Goal: Task Accomplishment & Management: Manage account settings

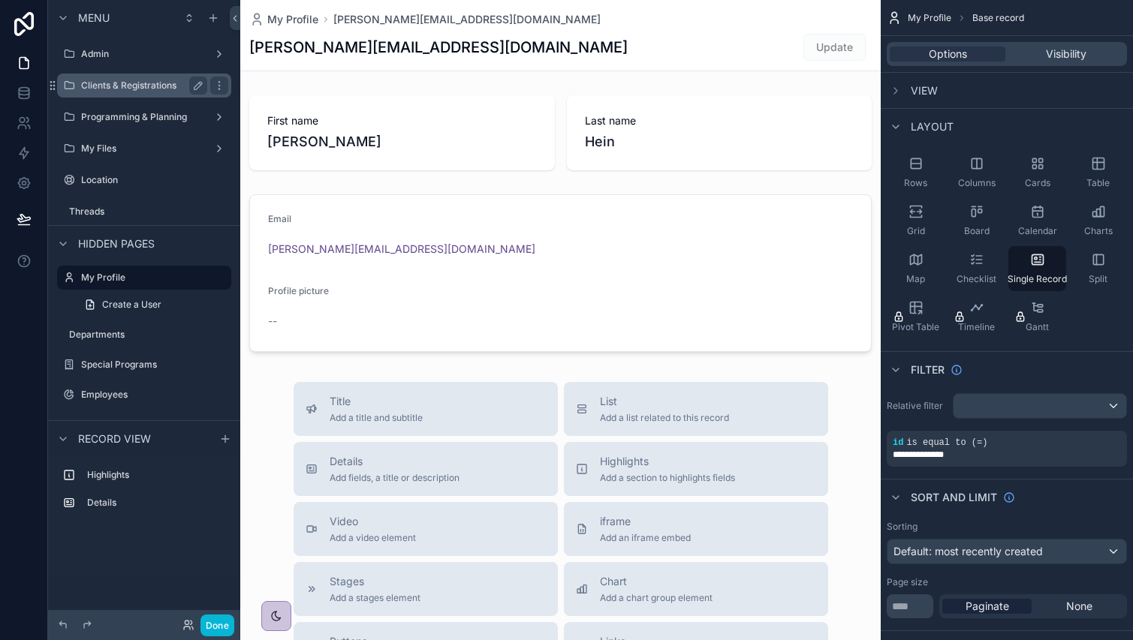
click at [113, 91] on label "Clients & Registrations" at bounding box center [141, 86] width 120 height 12
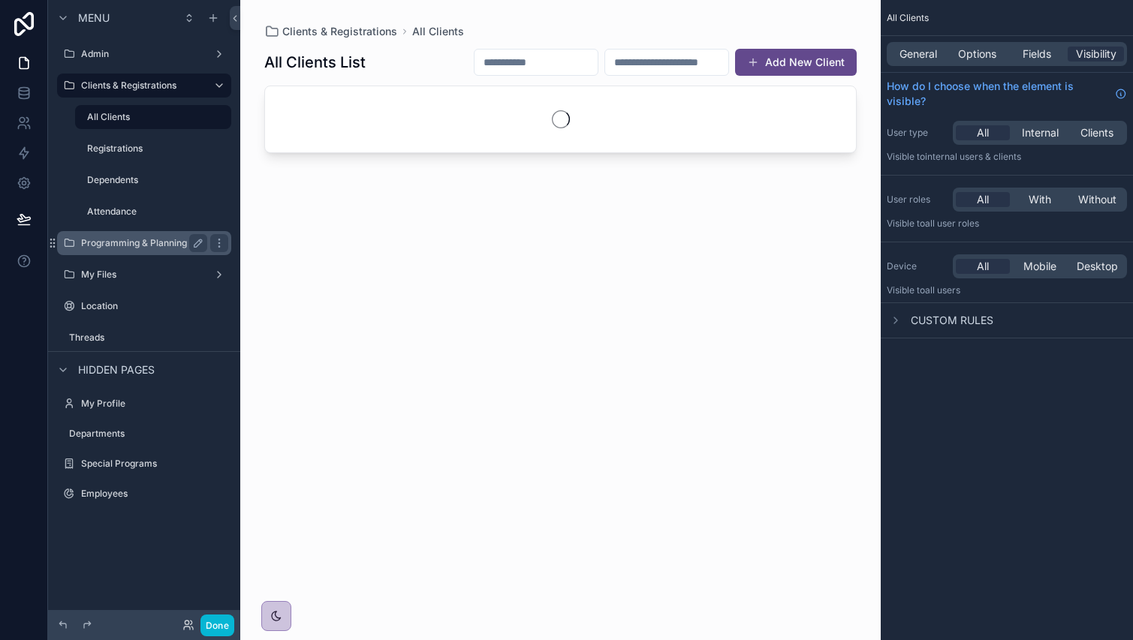
click at [110, 246] on label "Programming & Planning" at bounding box center [141, 243] width 120 height 12
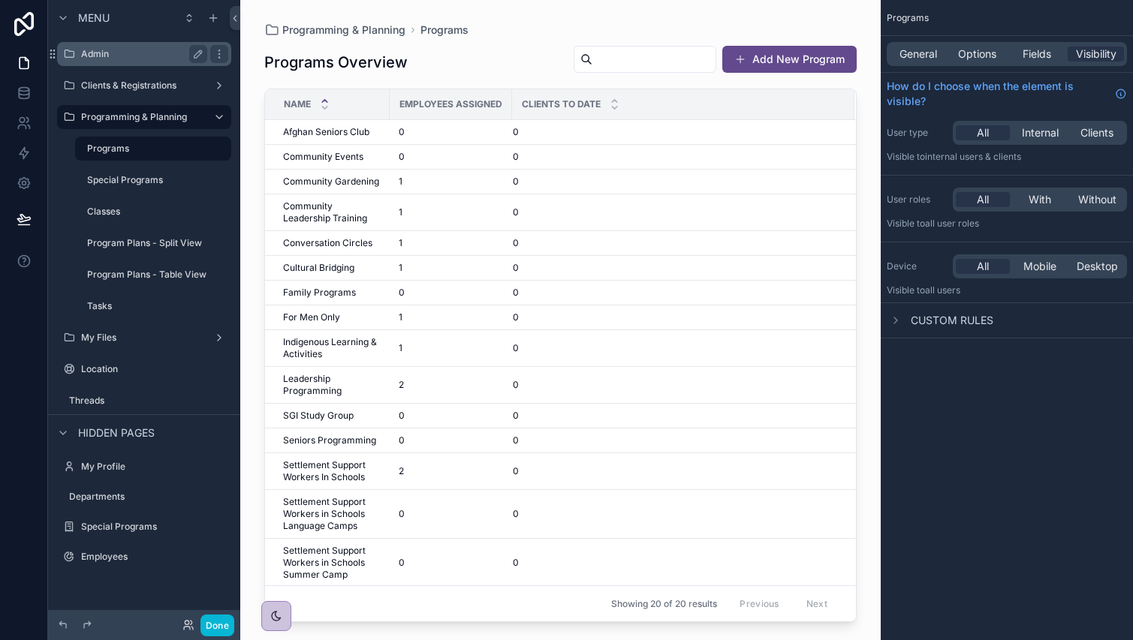
click at [127, 64] on div "Admin" at bounding box center [144, 54] width 168 height 24
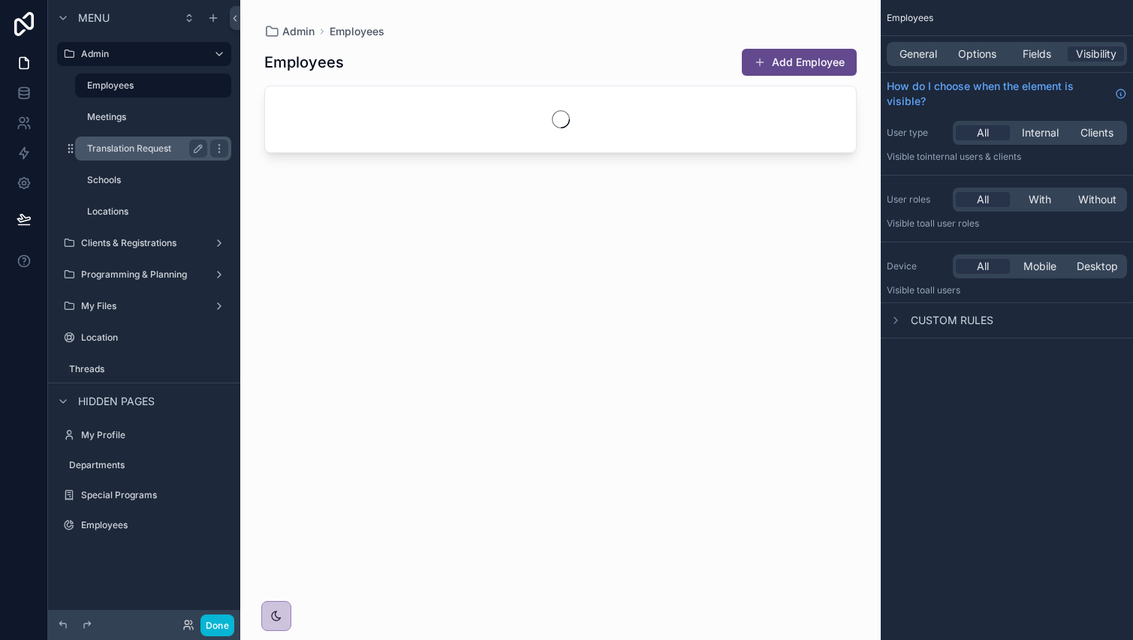
click at [135, 158] on div "Translation Request" at bounding box center [153, 149] width 150 height 24
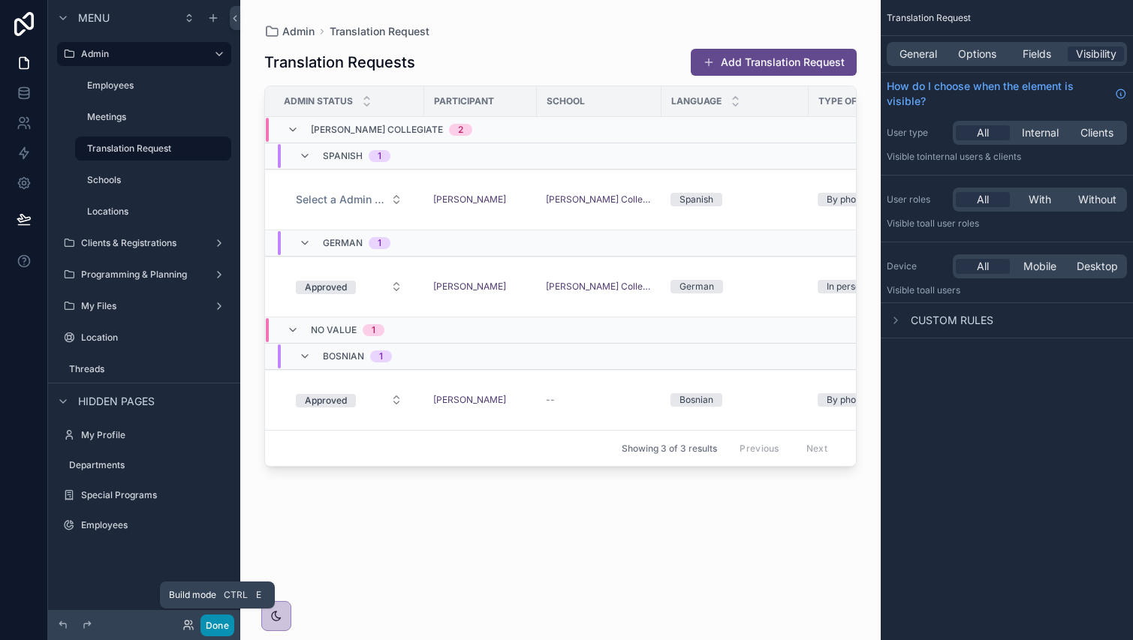
click at [219, 628] on button "Done" at bounding box center [217, 626] width 34 height 22
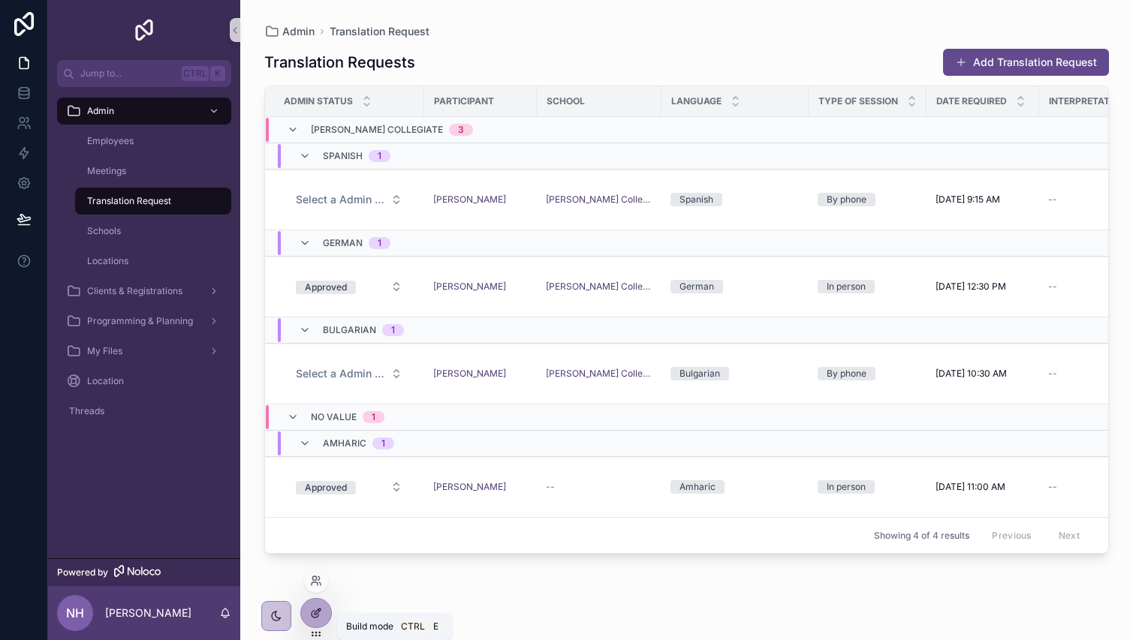
click at [321, 610] on icon at bounding box center [316, 613] width 12 height 12
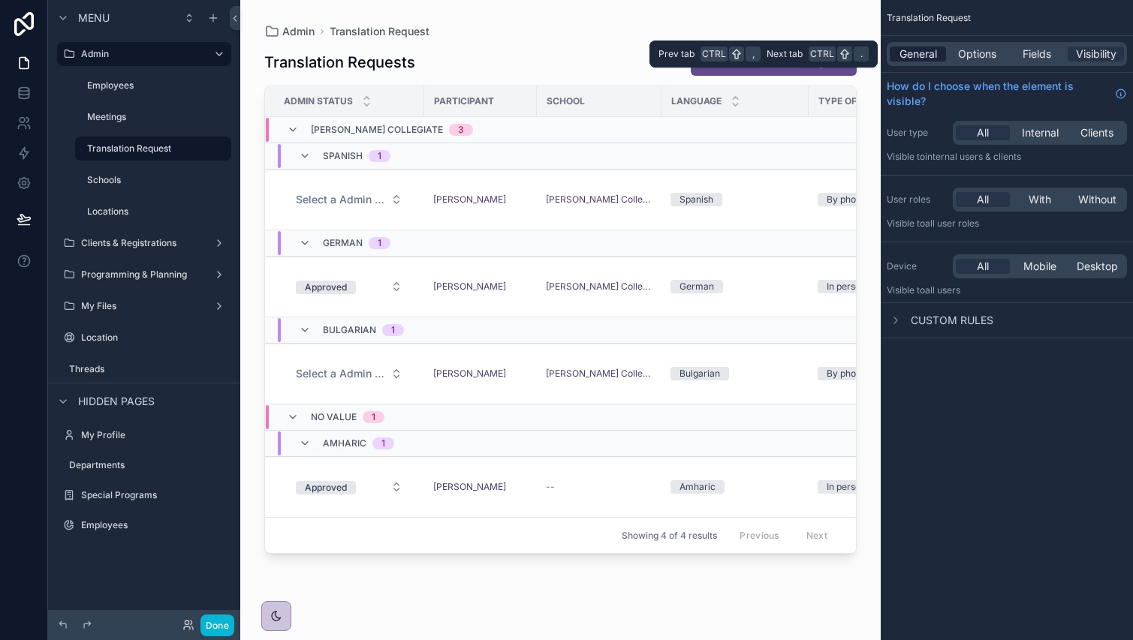
click at [924, 51] on span "General" at bounding box center [918, 54] width 38 height 15
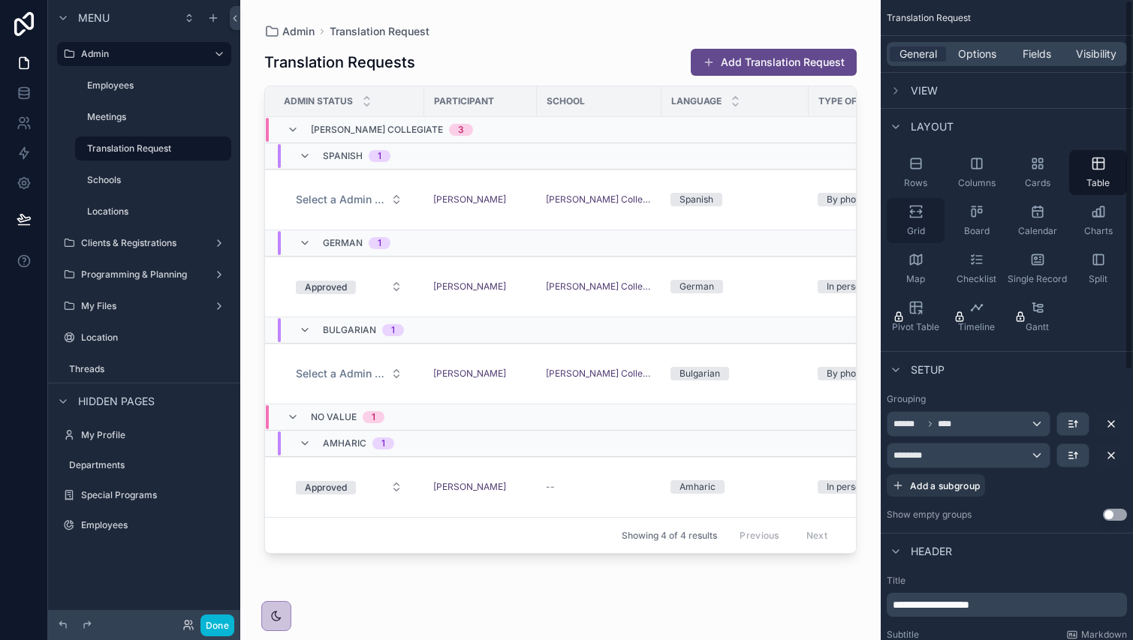
click at [924, 236] on span "Grid" at bounding box center [916, 231] width 18 height 12
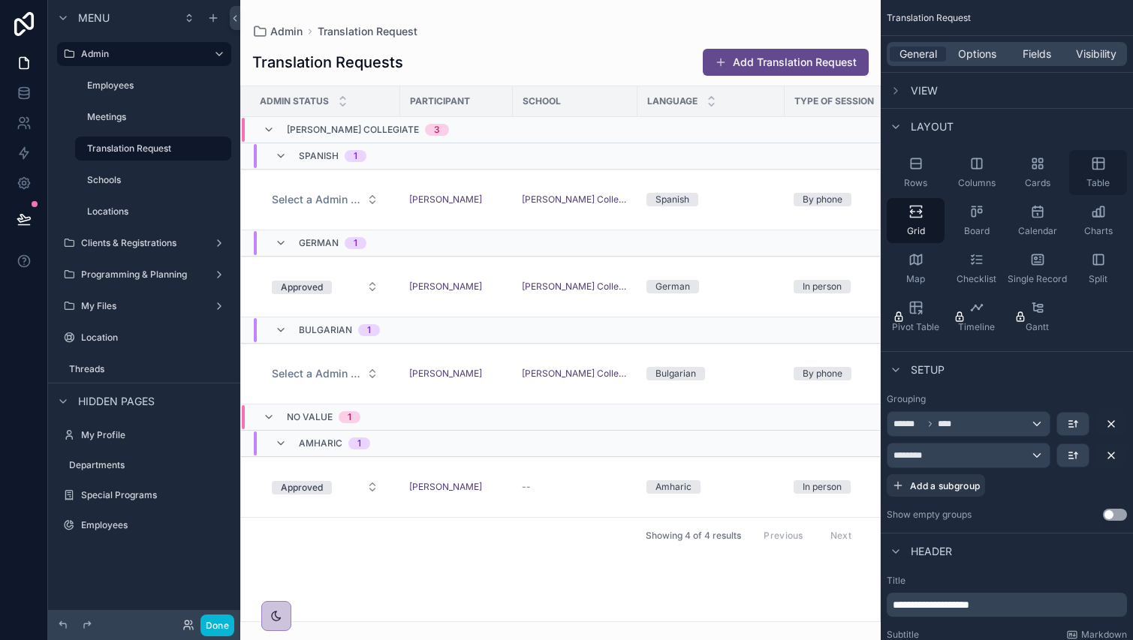
click at [1100, 170] on icon "scrollable content" at bounding box center [1097, 163] width 11 height 11
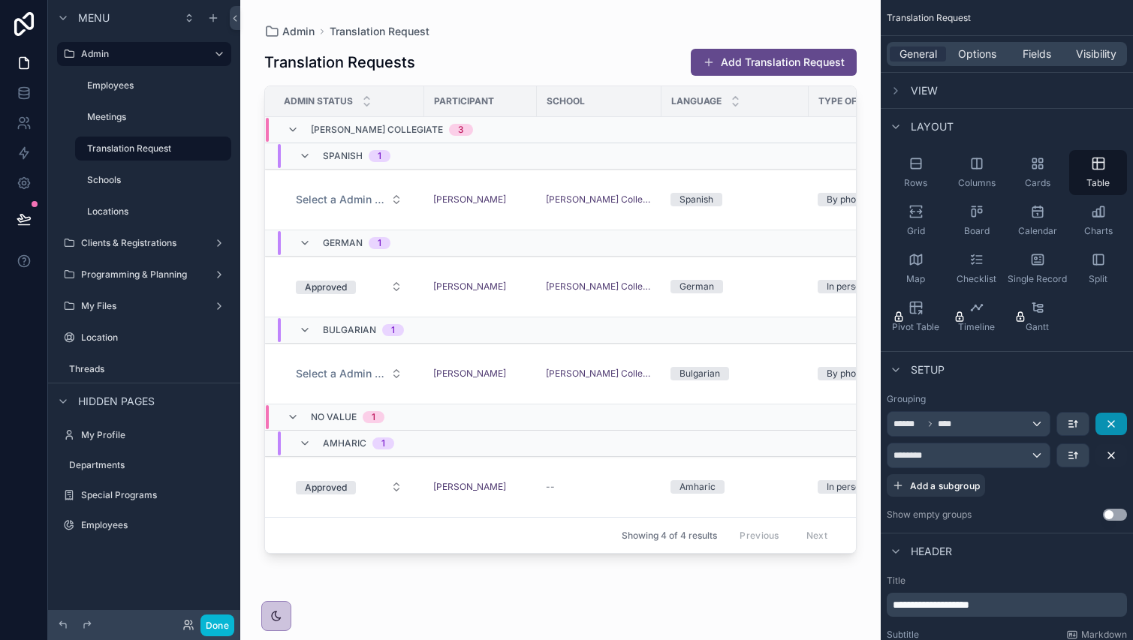
click at [1104, 419] on button "scrollable content" at bounding box center [1111, 424] width 32 height 23
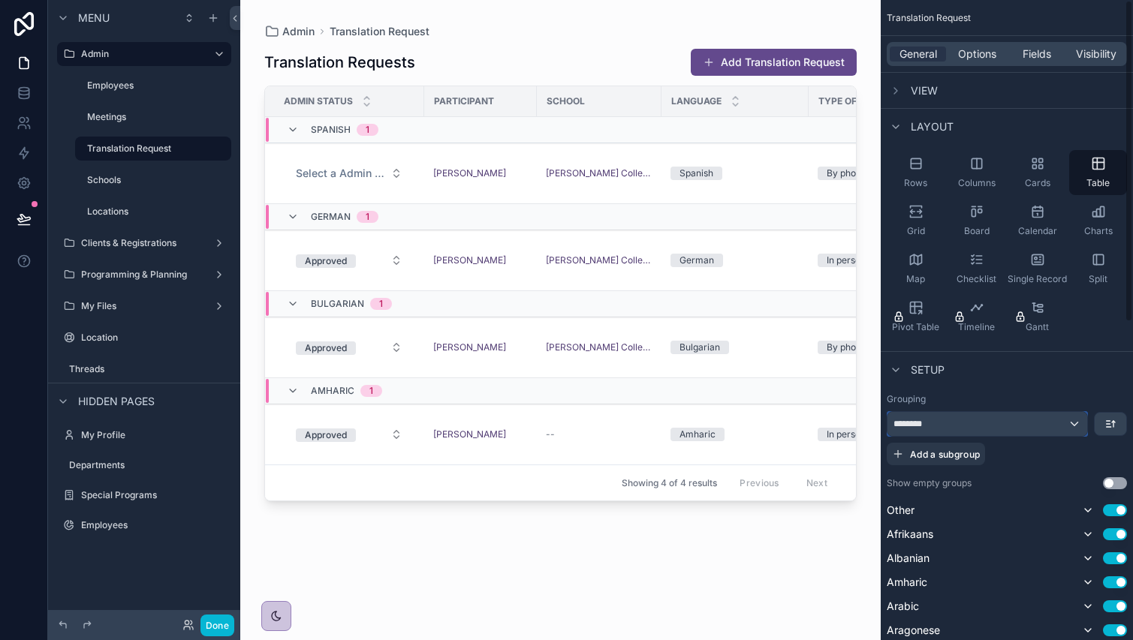
click at [1053, 429] on div "********" at bounding box center [987, 424] width 200 height 24
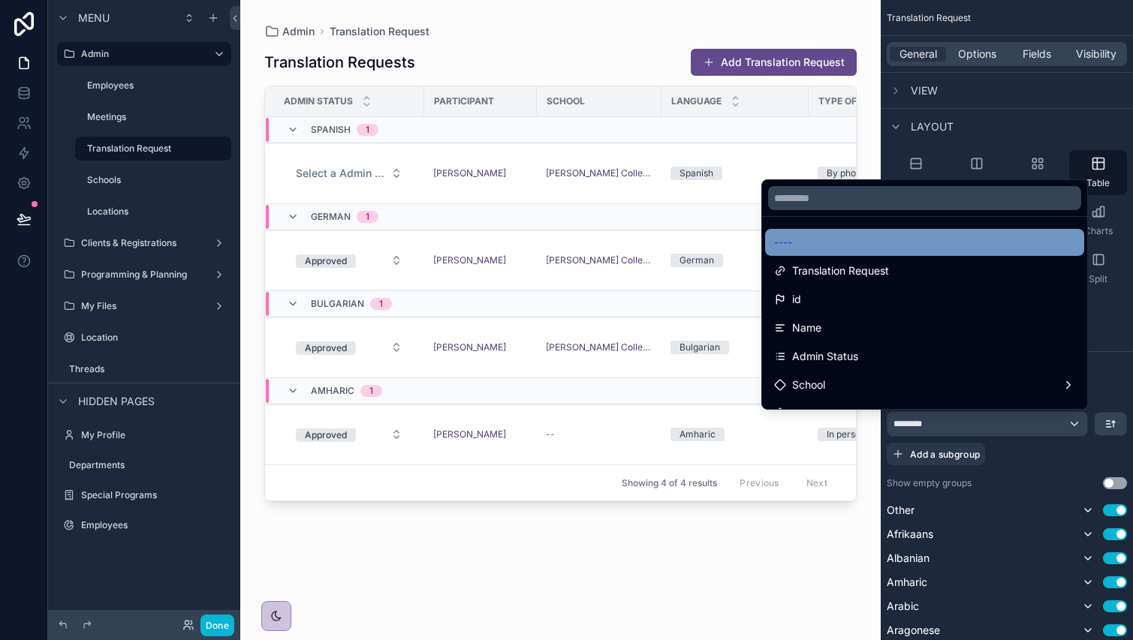
click at [914, 230] on div "----" at bounding box center [924, 242] width 319 height 27
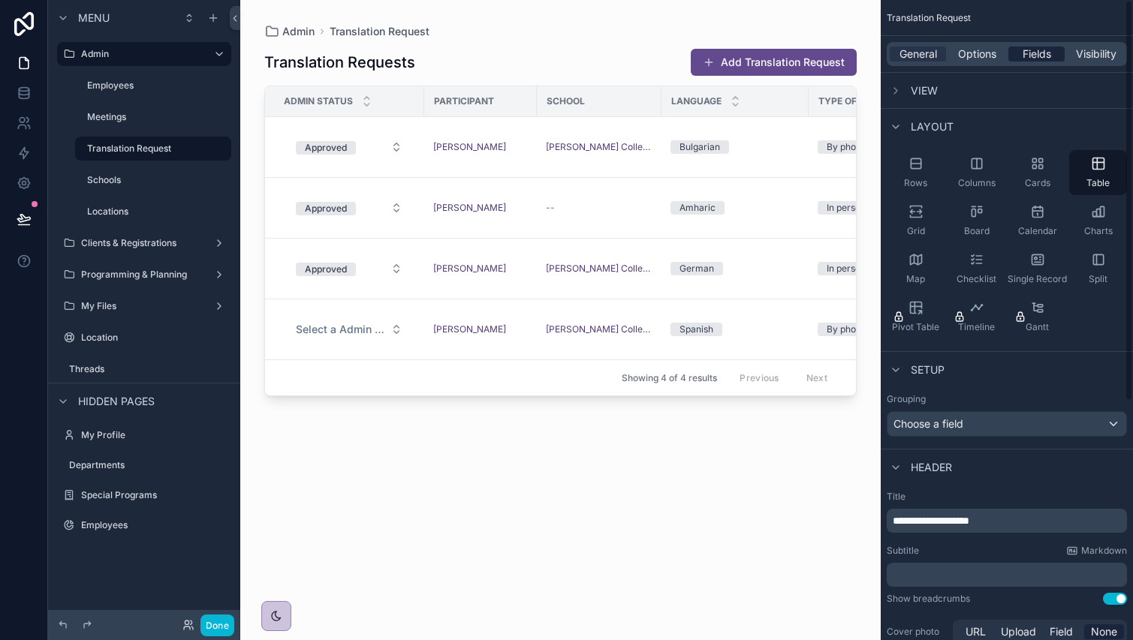
click at [1019, 55] on div "Fields" at bounding box center [1036, 54] width 56 height 15
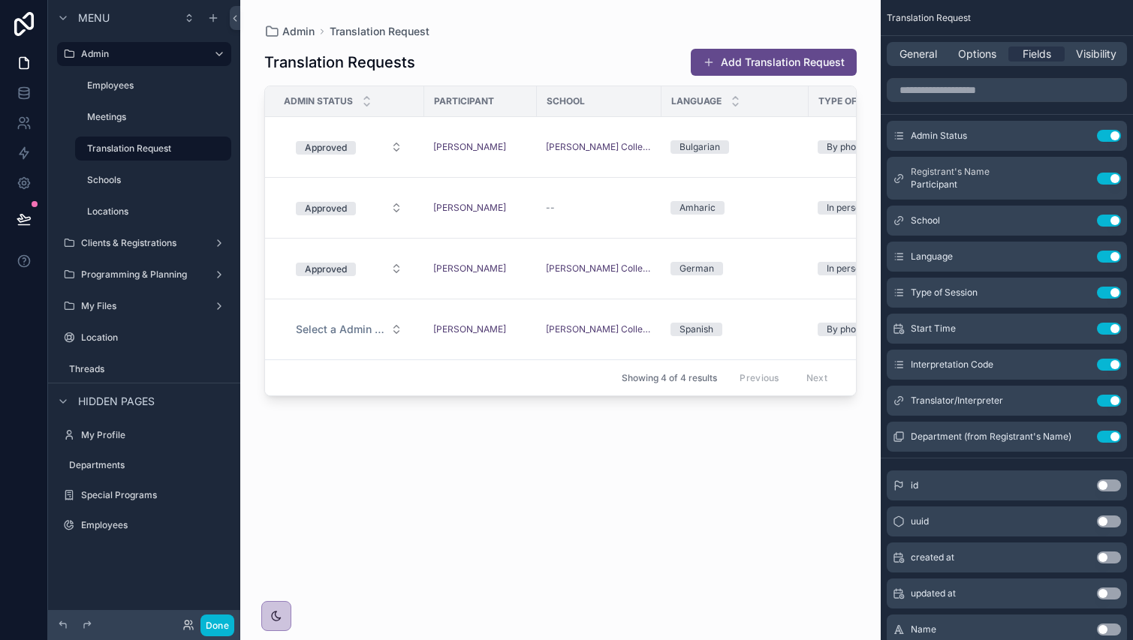
drag, startPoint x: 495, startPoint y: 398, endPoint x: 685, endPoint y: 413, distance: 191.3
click at [685, 413] on div "scrollable content" at bounding box center [560, 311] width 640 height 622
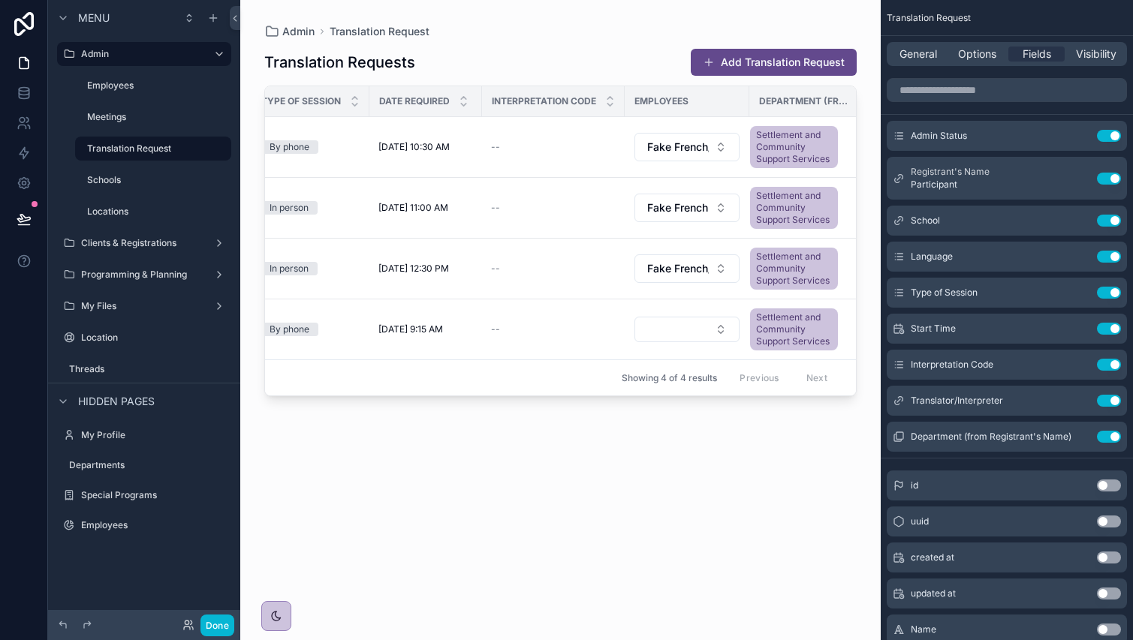
scroll to position [0, 566]
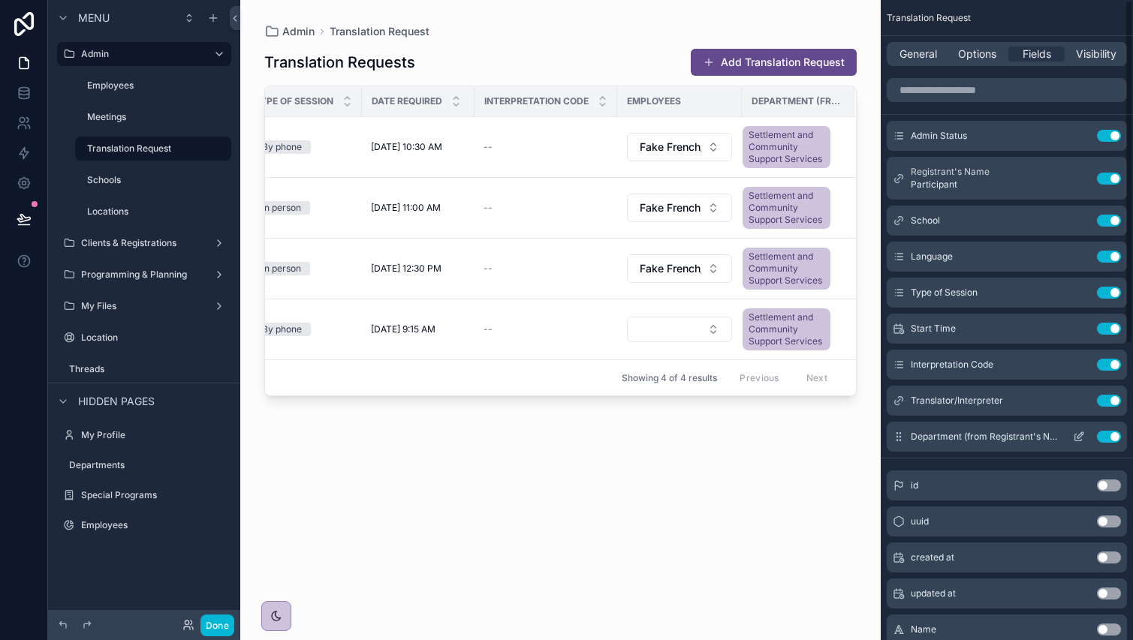
click at [1105, 438] on button "Use setting" at bounding box center [1109, 437] width 24 height 12
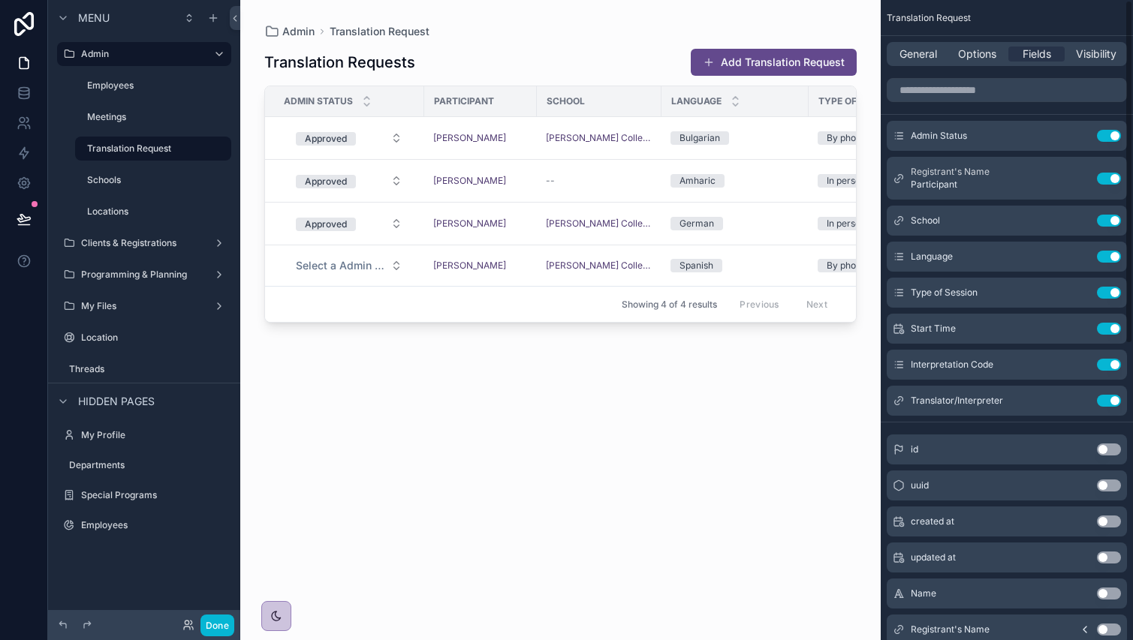
click at [974, 46] on div "General Options Fields Visibility" at bounding box center [1007, 54] width 240 height 24
click at [983, 52] on span "Options" at bounding box center [977, 54] width 38 height 15
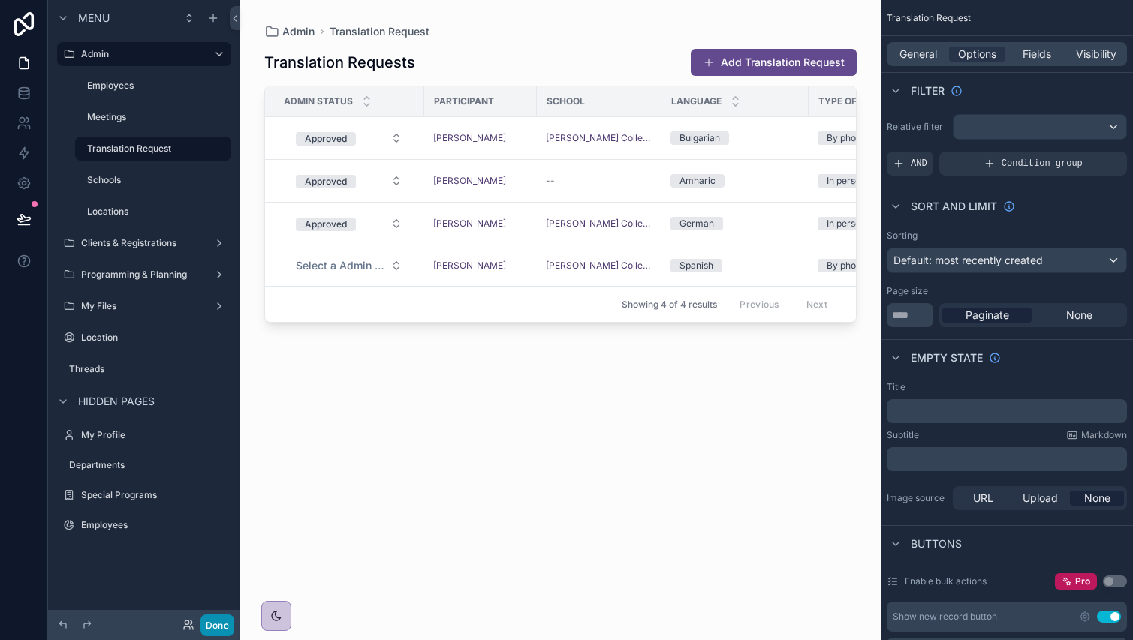
click at [219, 629] on button "Done" at bounding box center [217, 626] width 34 height 22
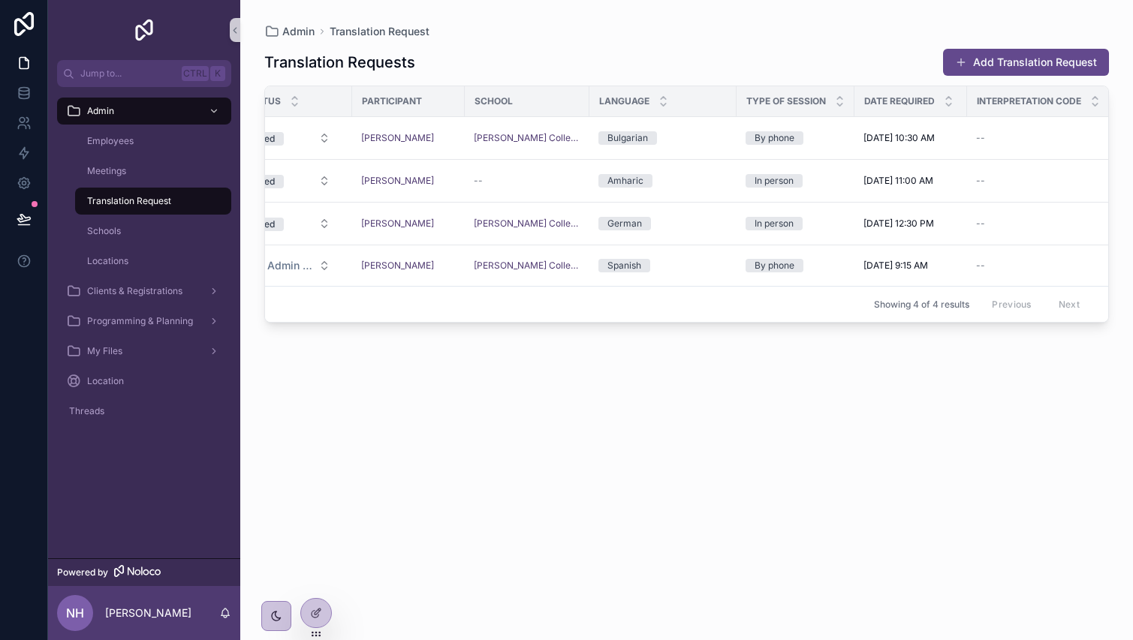
scroll to position [0, 0]
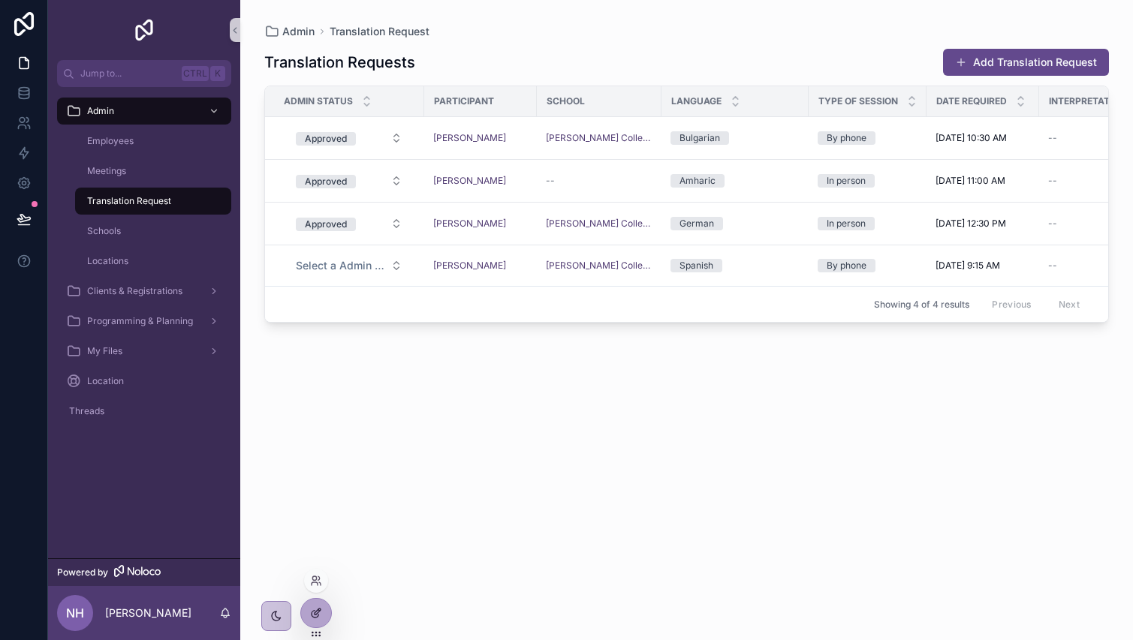
click at [312, 608] on icon at bounding box center [316, 613] width 12 height 12
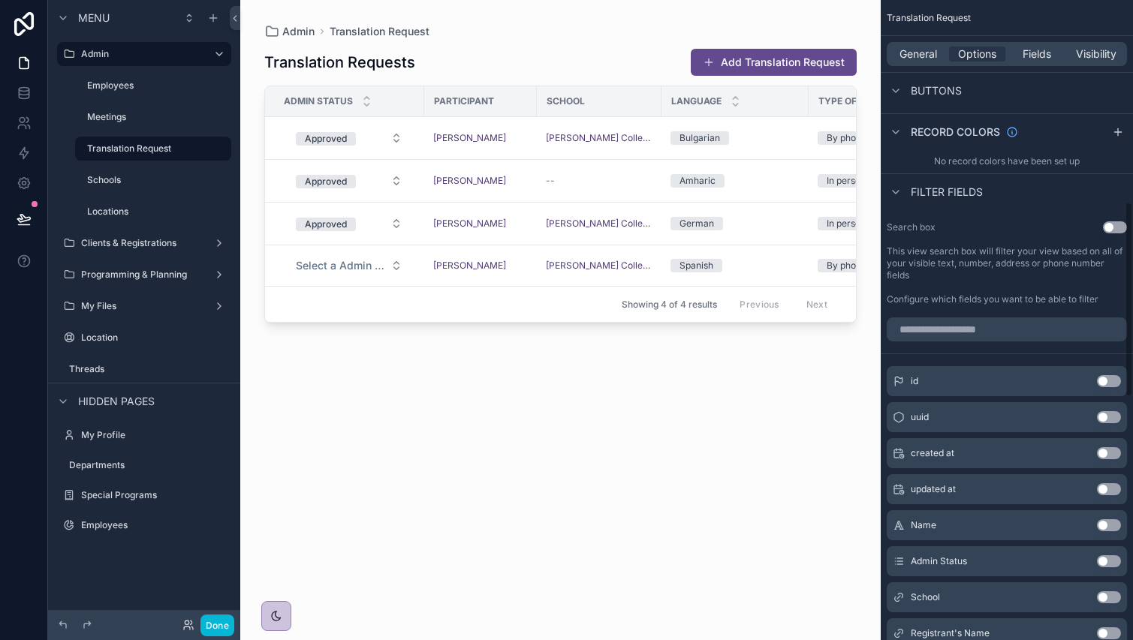
scroll to position [751, 0]
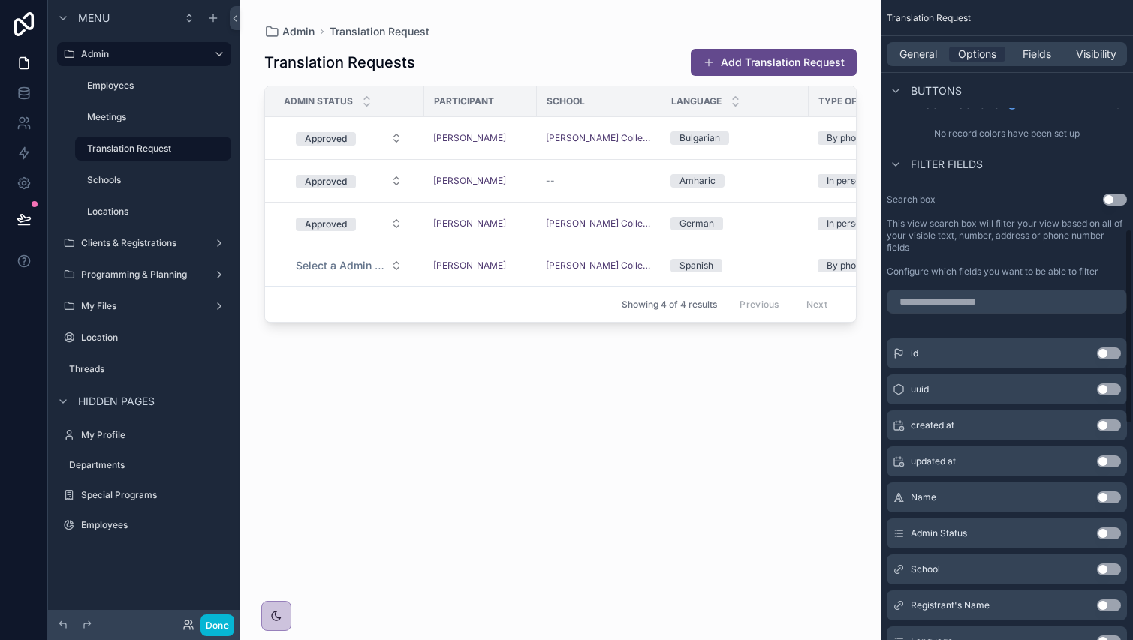
click at [1119, 200] on button "Use setting" at bounding box center [1115, 200] width 24 height 12
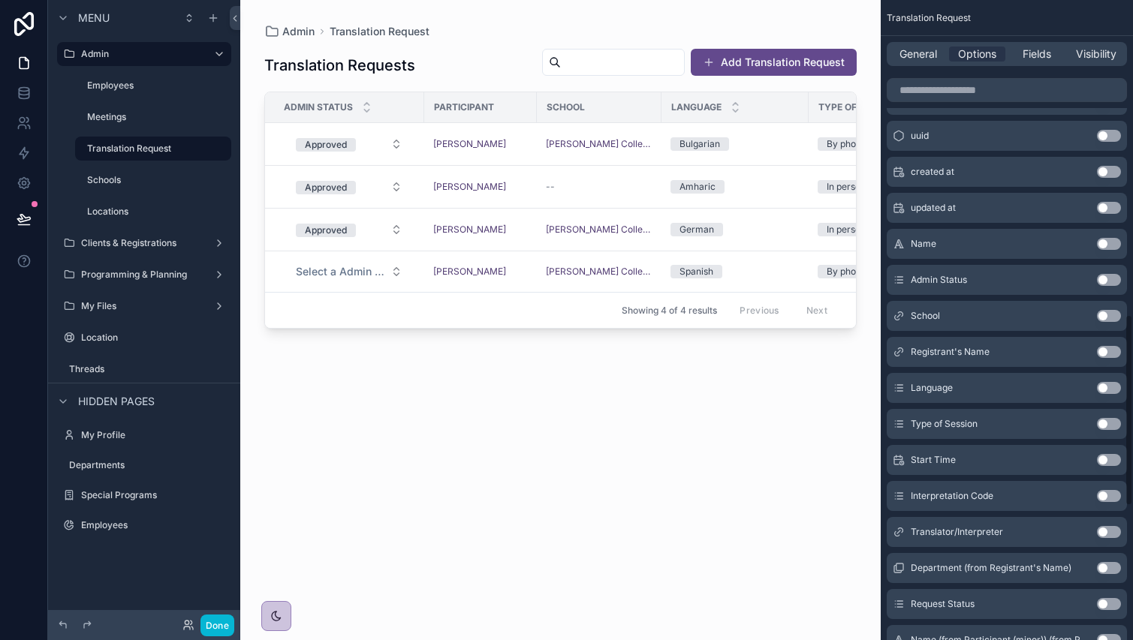
scroll to position [1051, 0]
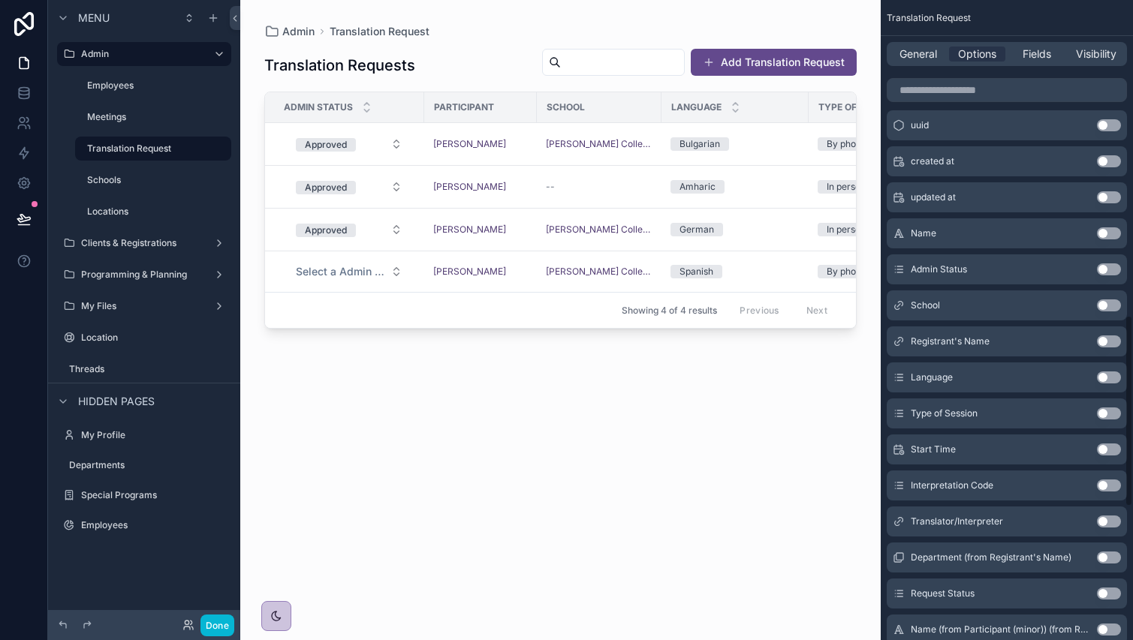
click at [1104, 268] on button "Use setting" at bounding box center [1109, 270] width 24 height 12
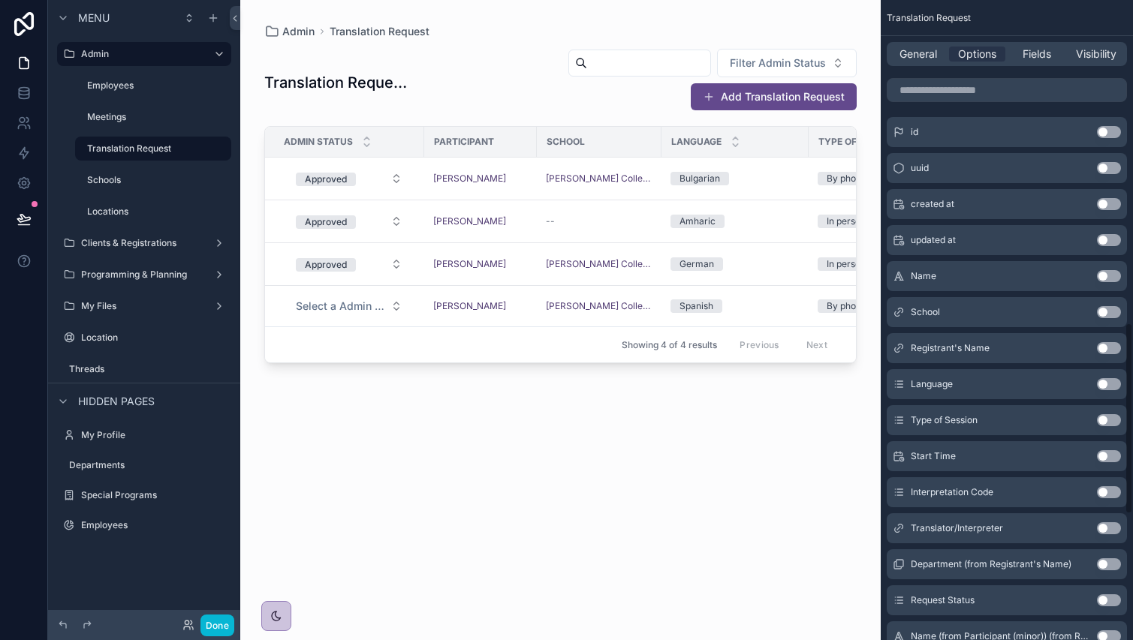
scroll to position [1201, 0]
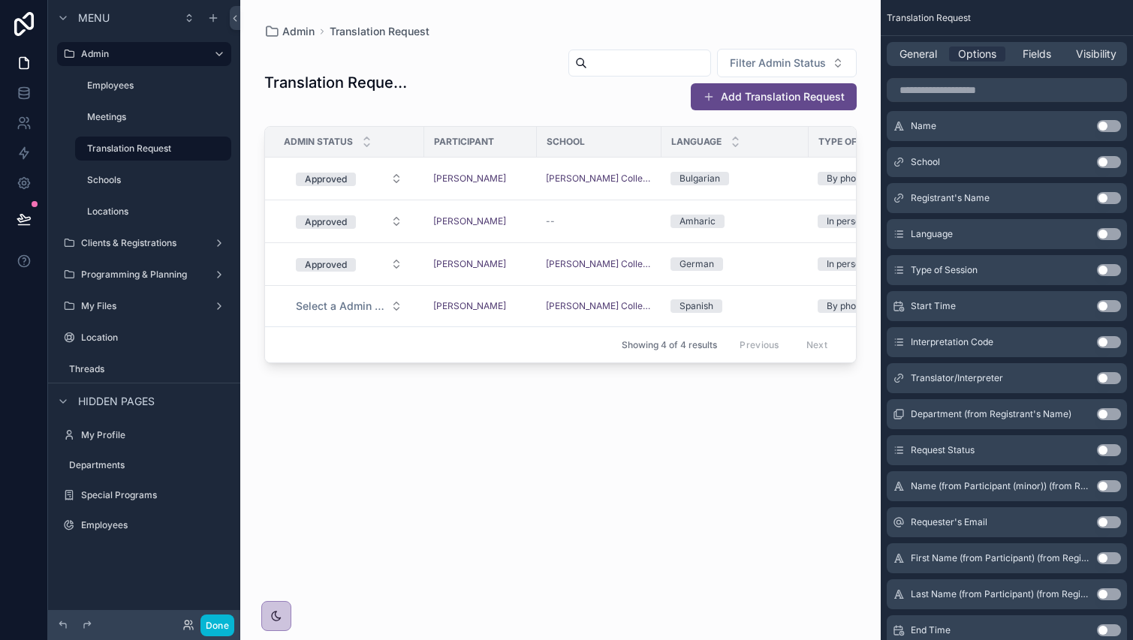
click at [1103, 233] on button "Use setting" at bounding box center [1109, 234] width 24 height 12
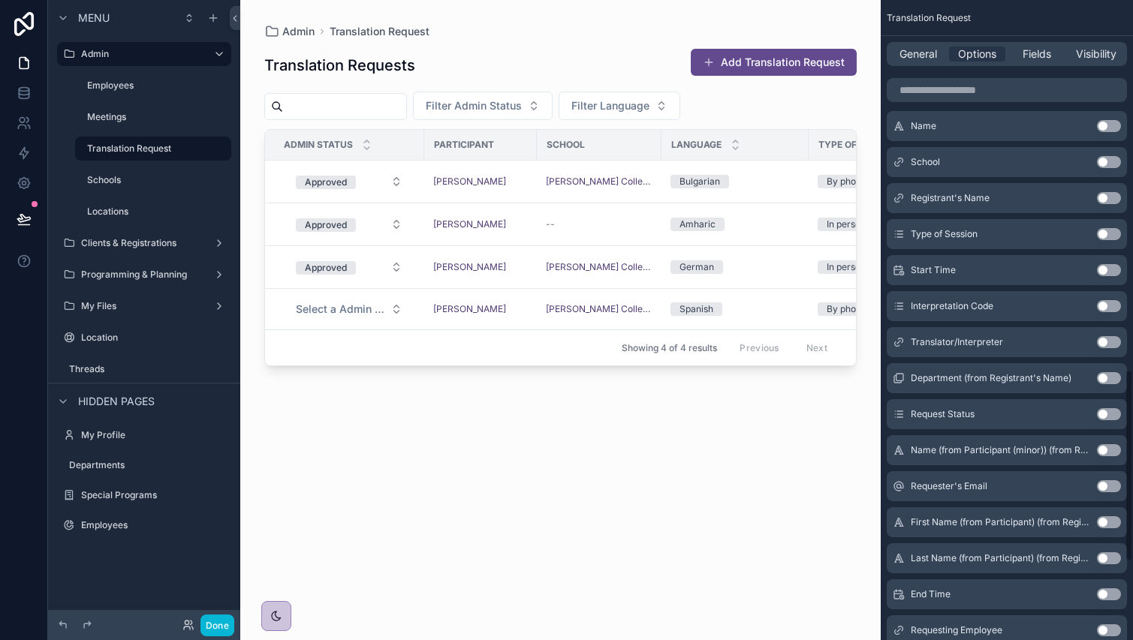
scroll to position [1312, 0]
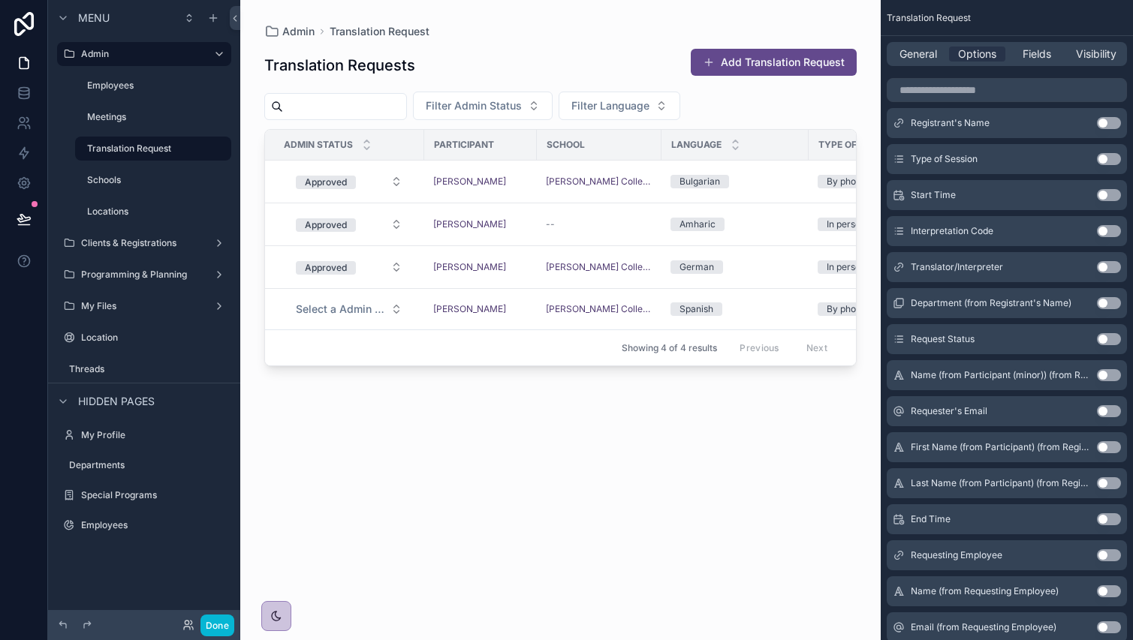
click at [1104, 263] on button "Use setting" at bounding box center [1109, 267] width 24 height 12
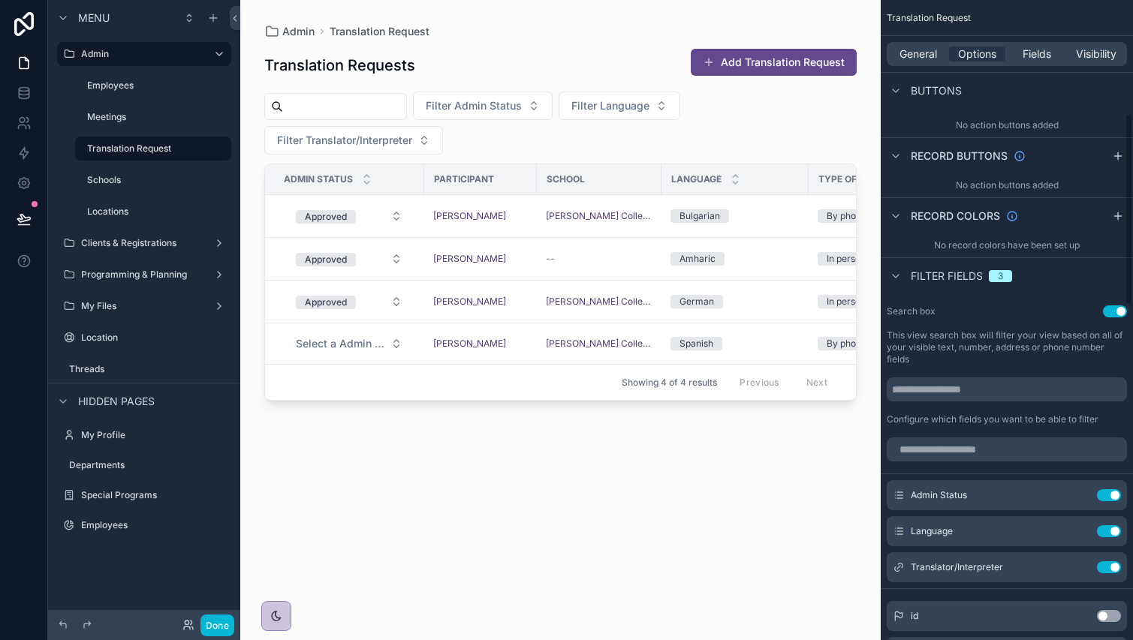
scroll to position [372, 0]
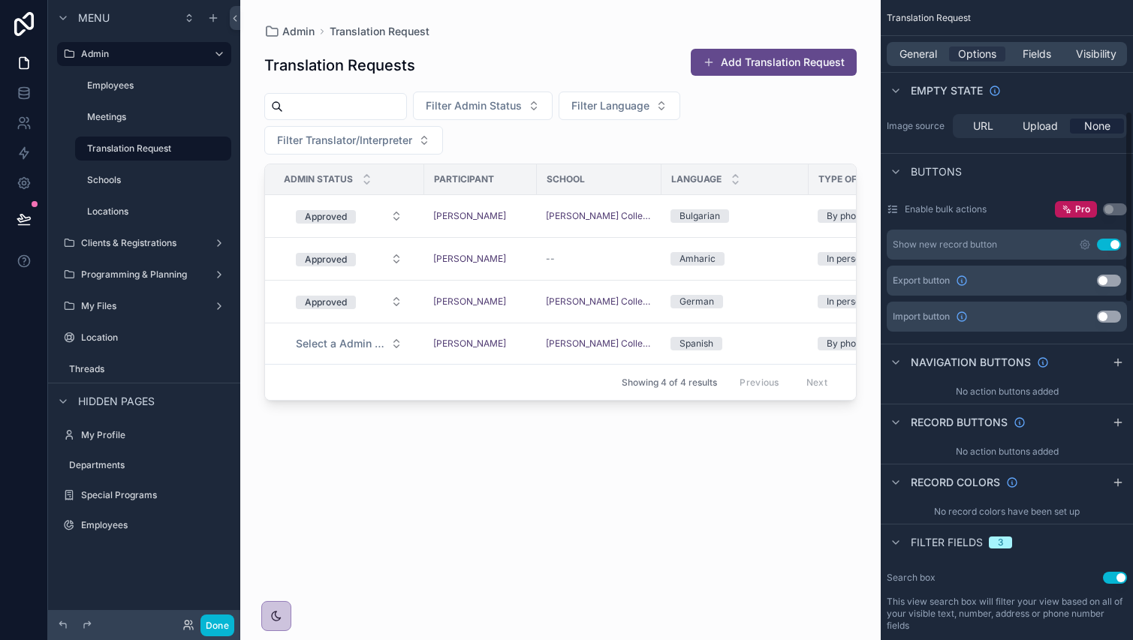
click at [1122, 245] on div "Show new record button Use setting" at bounding box center [1007, 245] width 240 height 30
click at [1114, 246] on button "Use setting" at bounding box center [1109, 245] width 24 height 12
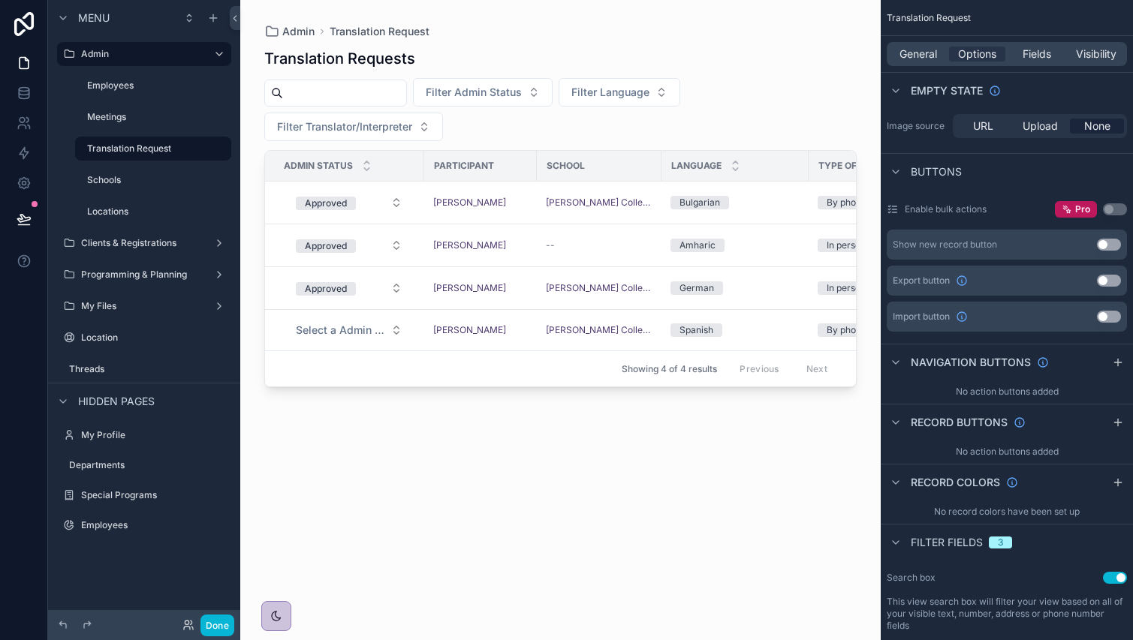
click at [746, 197] on div "scrollable content" at bounding box center [560, 311] width 640 height 622
click at [776, 200] on div "Bulgarian" at bounding box center [734, 203] width 129 height 14
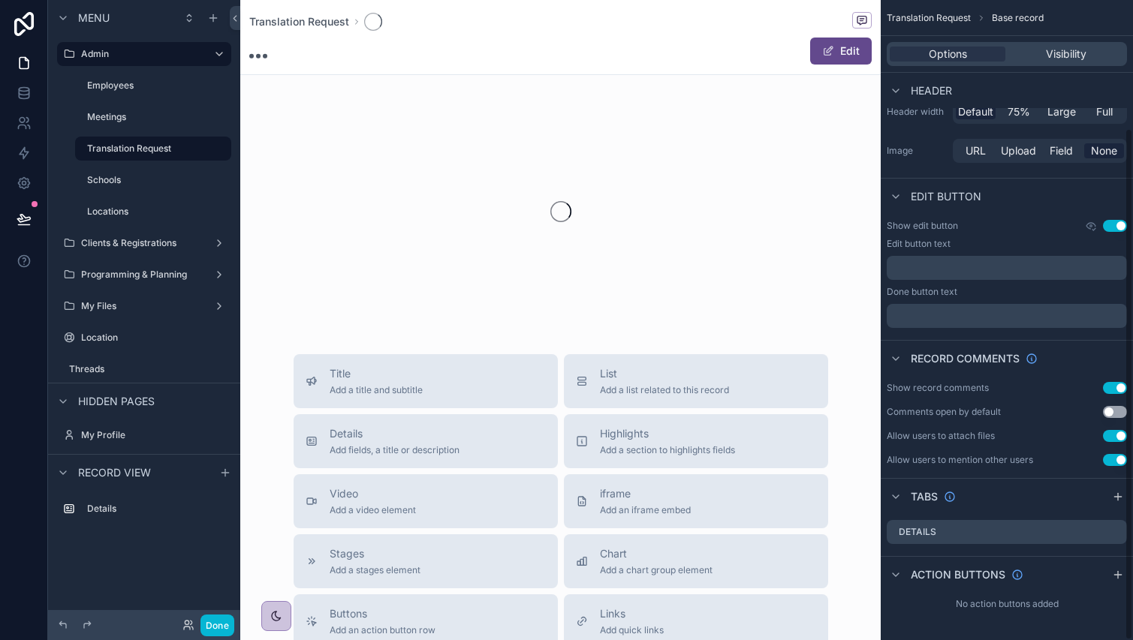
scroll to position [160, 0]
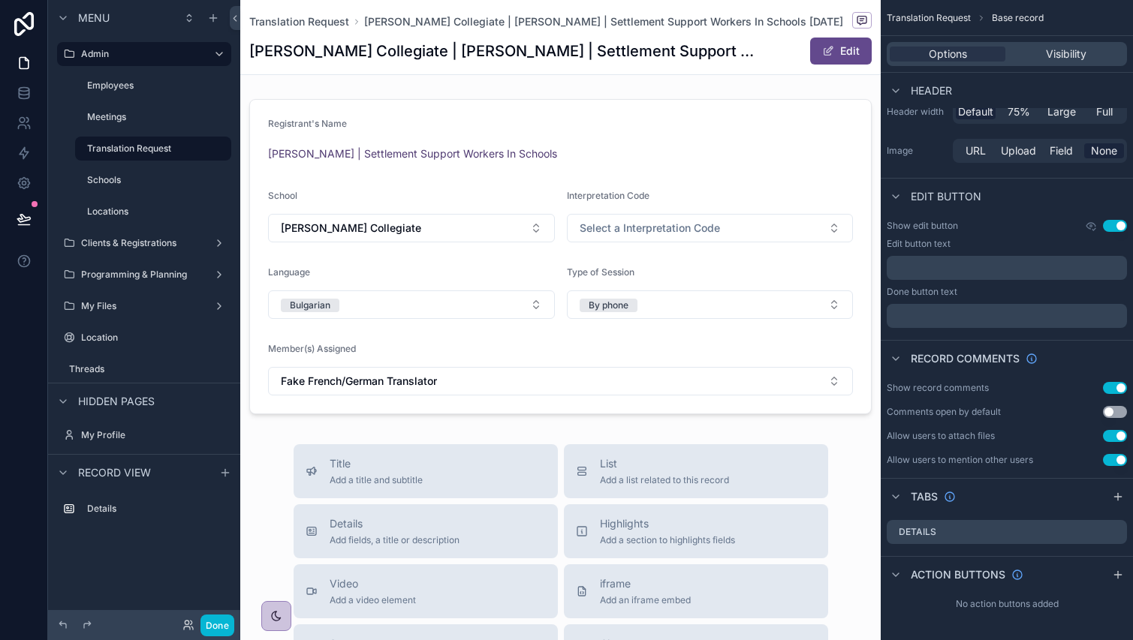
click at [1112, 224] on button "Use setting" at bounding box center [1115, 226] width 24 height 12
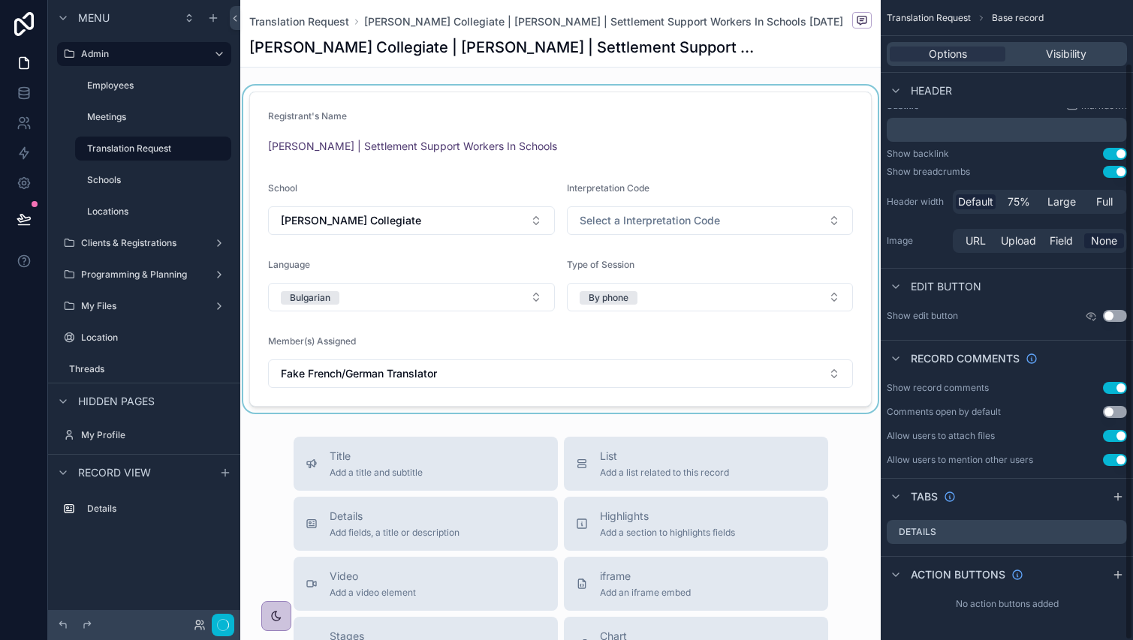
scroll to position [70, 0]
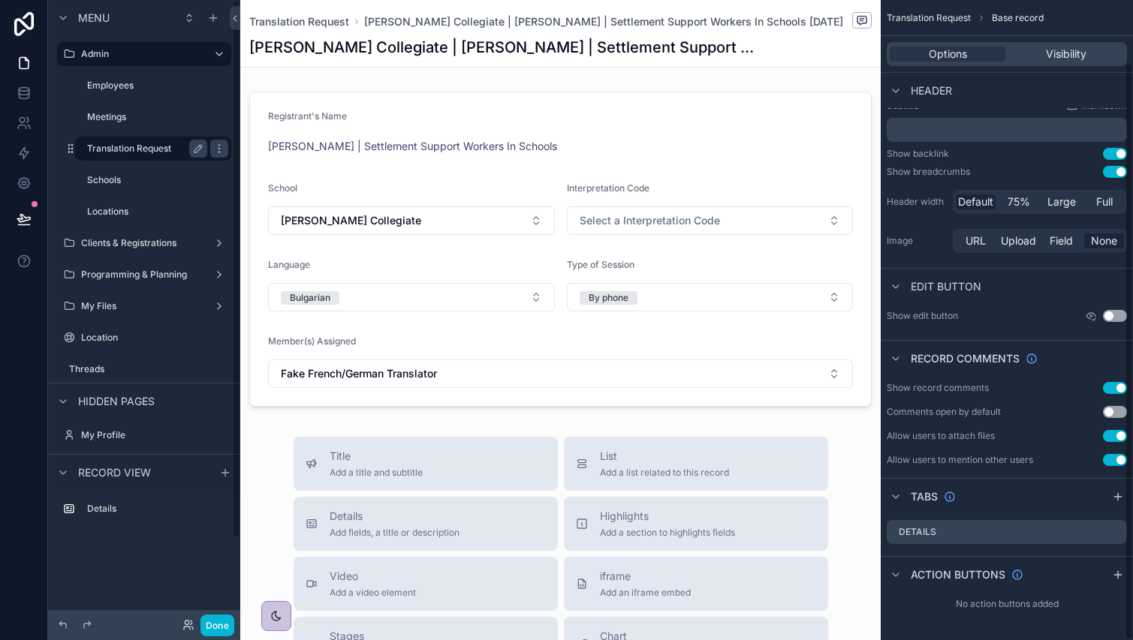
click at [110, 146] on label "Translation Request" at bounding box center [144, 149] width 114 height 12
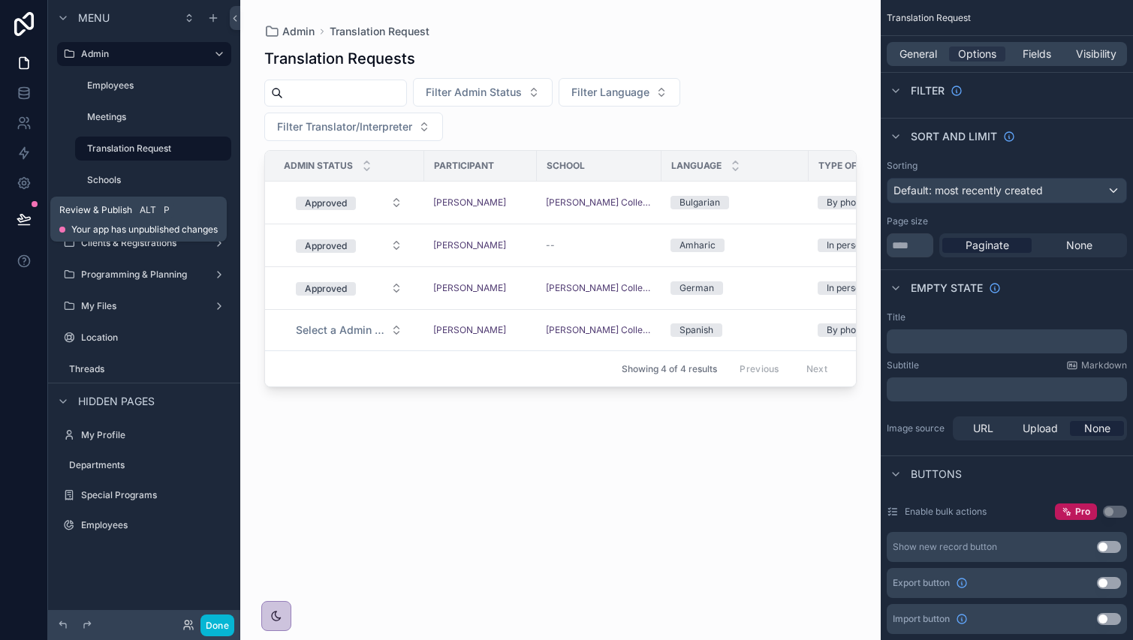
click at [27, 218] on icon at bounding box center [23, 219] width 13 height 8
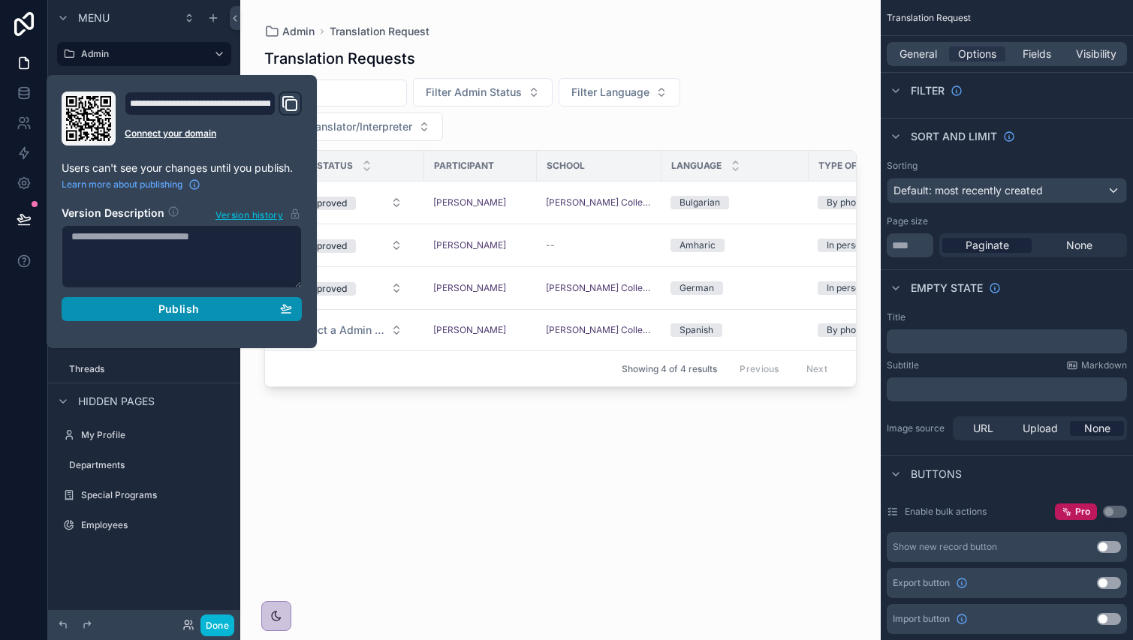
click at [164, 301] on button "Publish" at bounding box center [182, 309] width 240 height 24
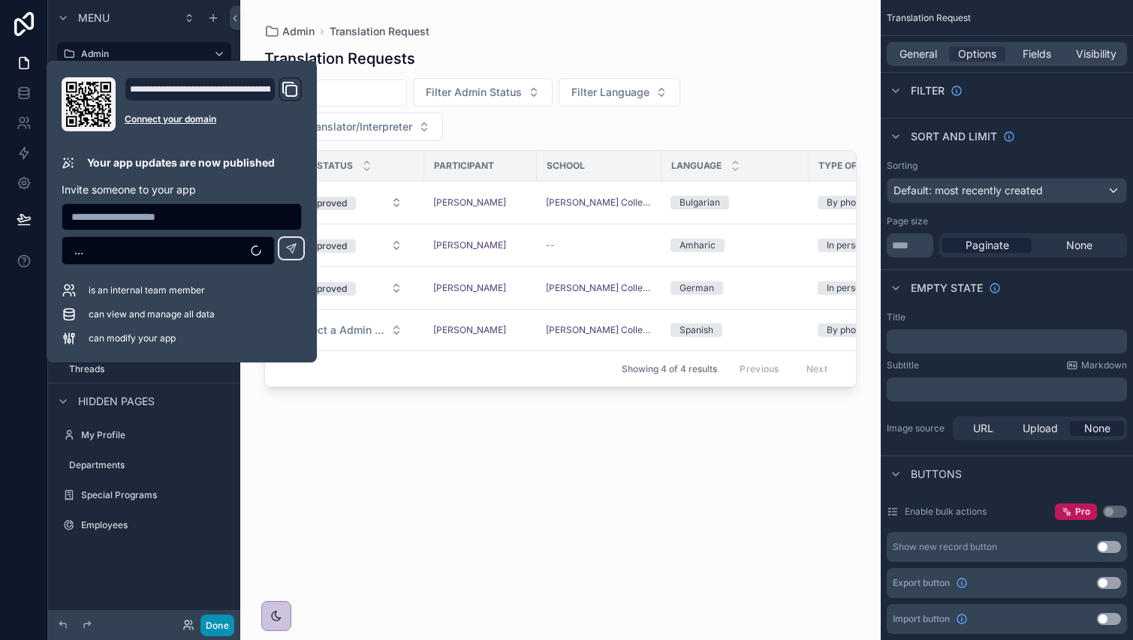
click at [223, 621] on button "Done" at bounding box center [217, 626] width 34 height 22
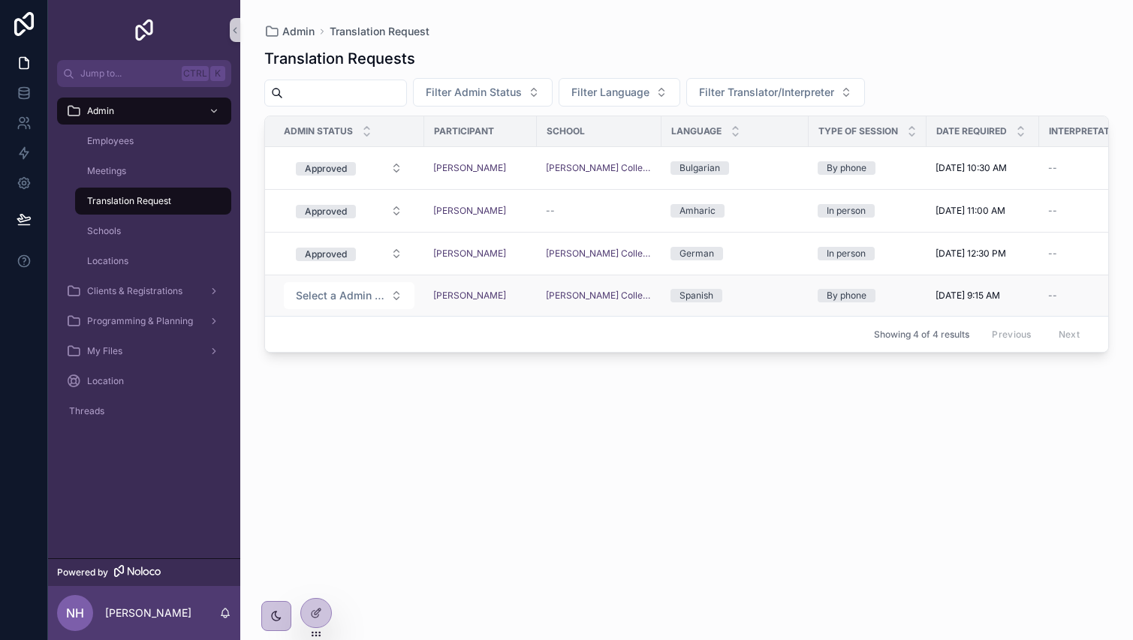
click at [501, 291] on div "[PERSON_NAME]" at bounding box center [480, 296] width 95 height 12
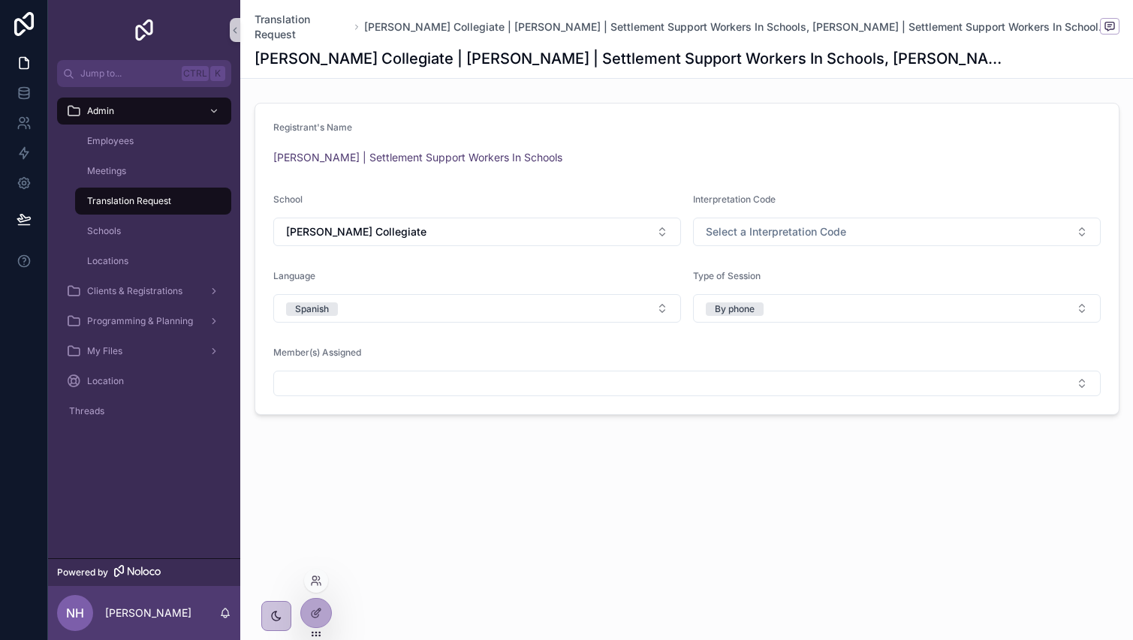
click at [330, 606] on div at bounding box center [316, 613] width 32 height 30
click at [321, 608] on icon at bounding box center [316, 613] width 12 height 12
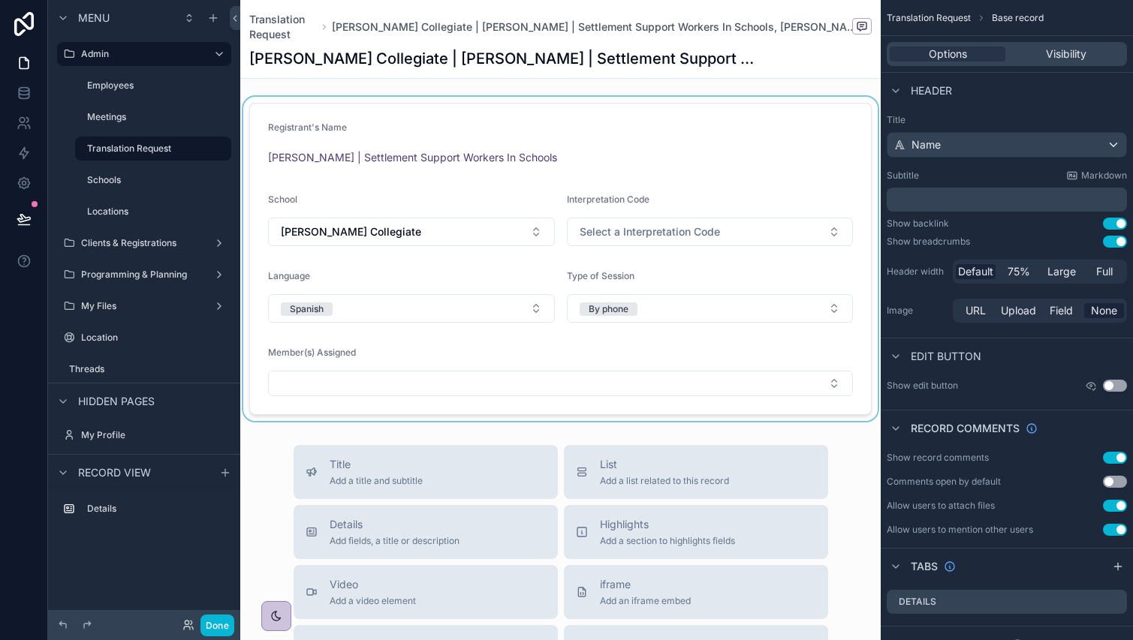
click at [660, 330] on div "scrollable content" at bounding box center [560, 259] width 640 height 324
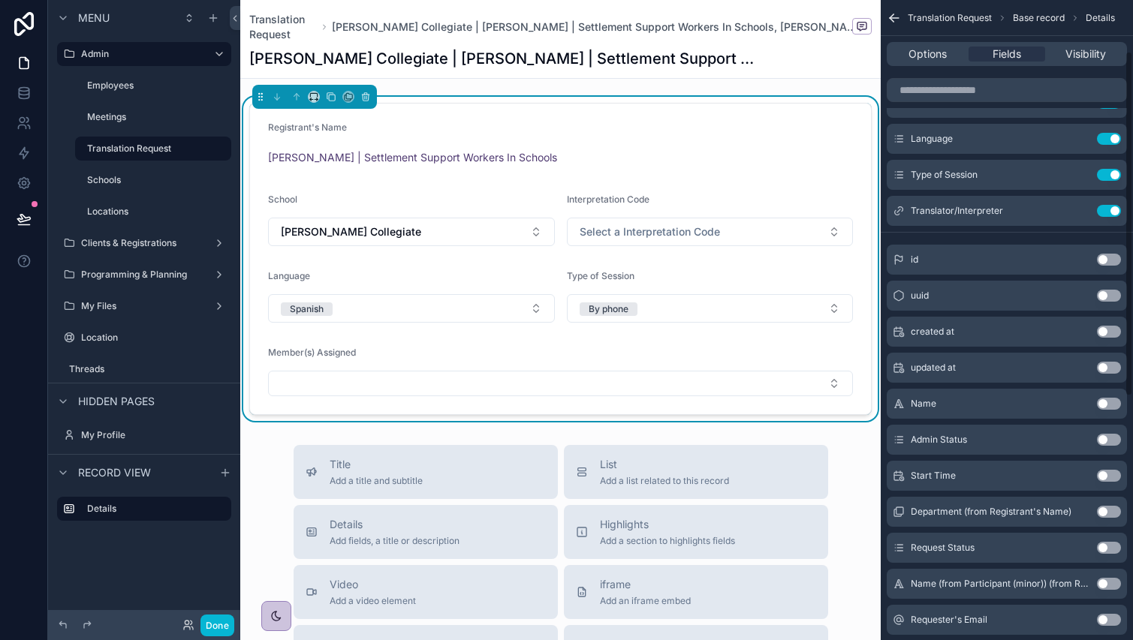
scroll to position [150, 0]
click at [1106, 476] on button "Use setting" at bounding box center [1109, 475] width 24 height 12
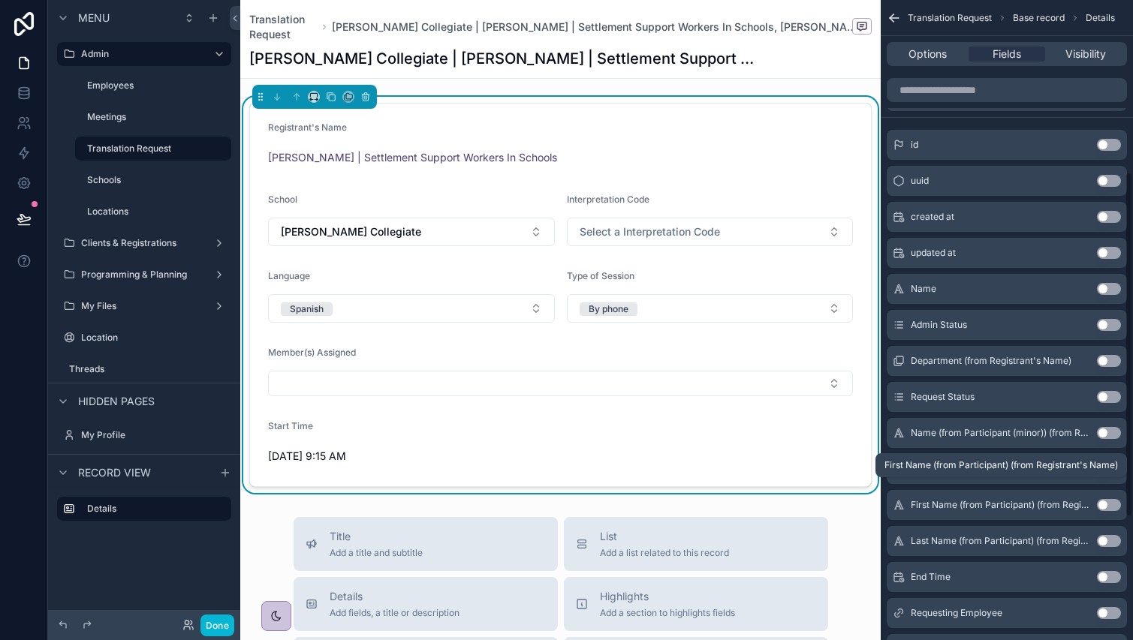
scroll to position [450, 0]
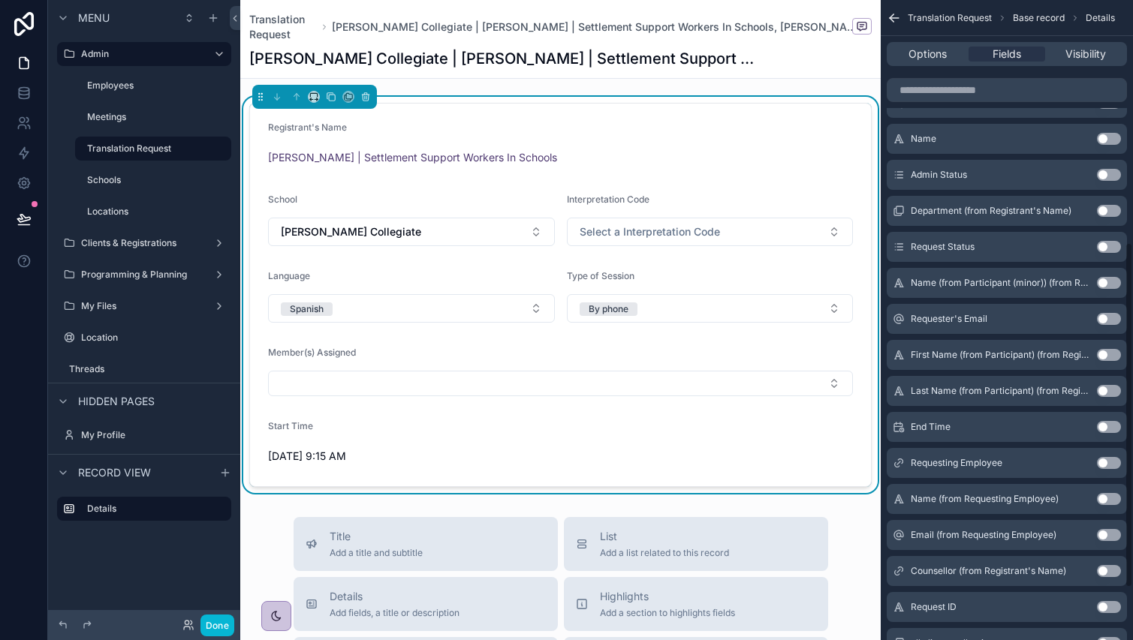
click at [1106, 423] on button "Use setting" at bounding box center [1109, 427] width 24 height 12
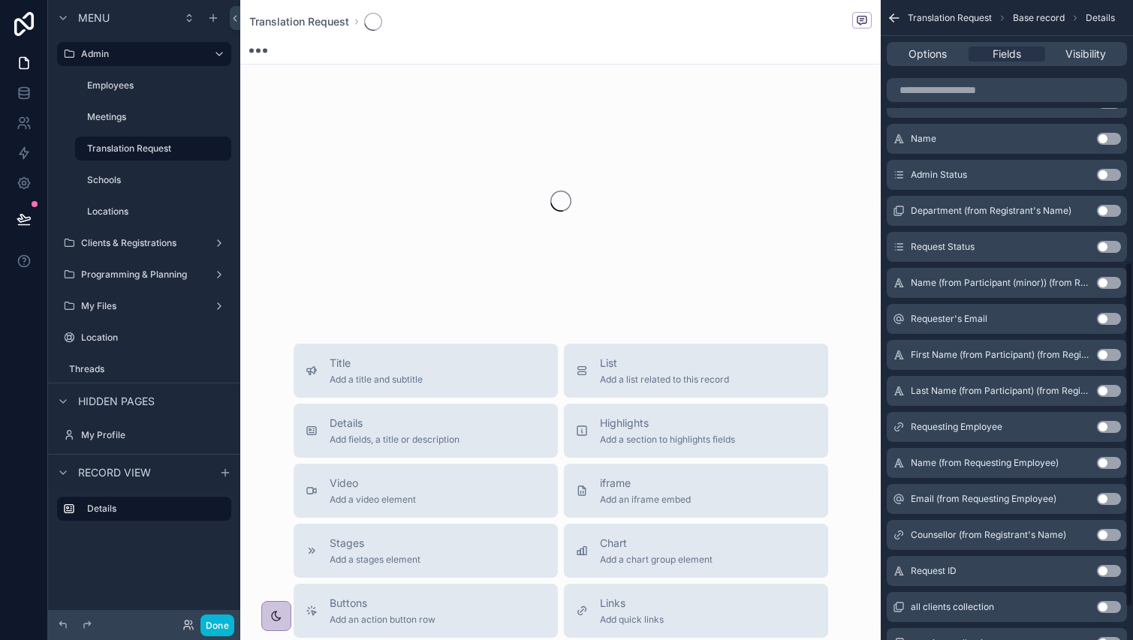
click at [1107, 318] on button "Use setting" at bounding box center [1109, 319] width 24 height 12
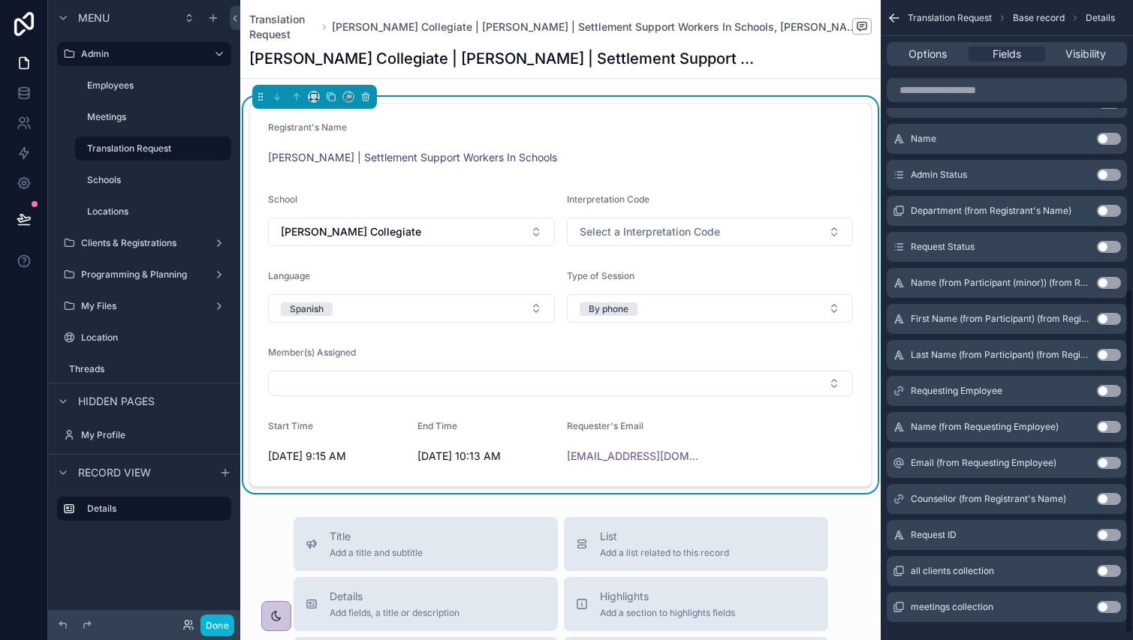
scroll to position [547, 0]
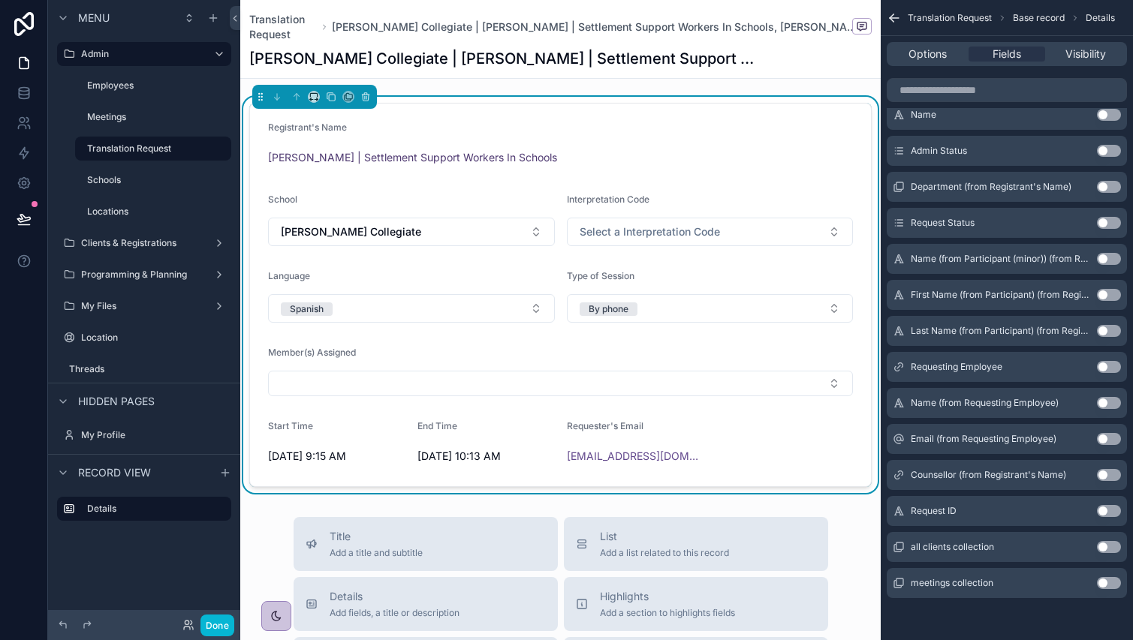
click at [1104, 399] on button "Use setting" at bounding box center [1109, 403] width 24 height 12
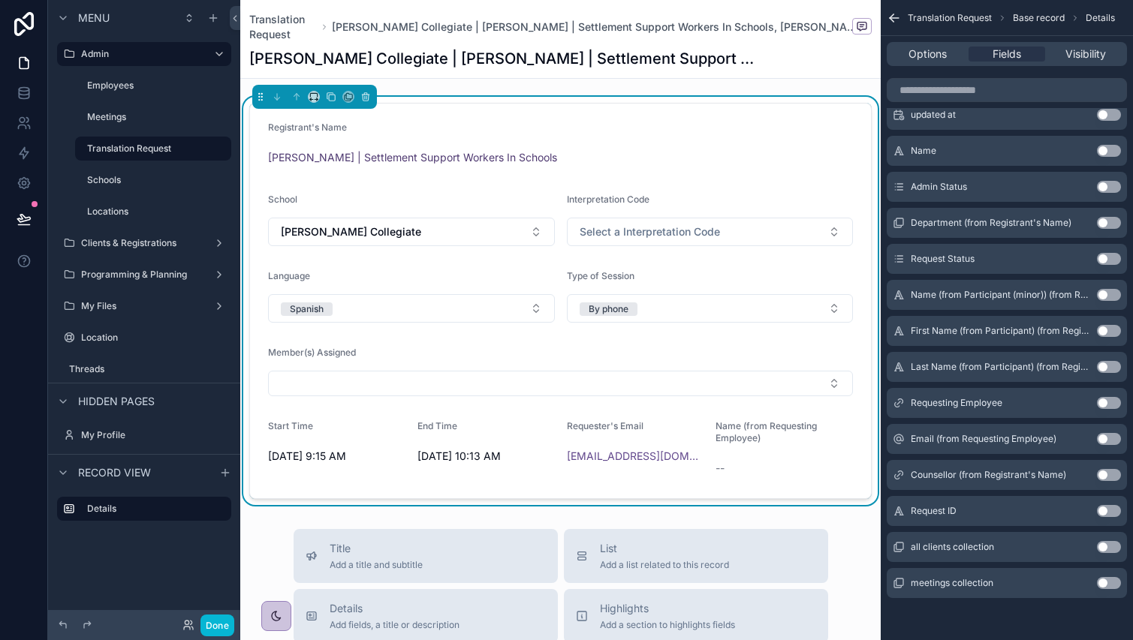
click at [1106, 441] on button "Use setting" at bounding box center [1109, 439] width 24 height 12
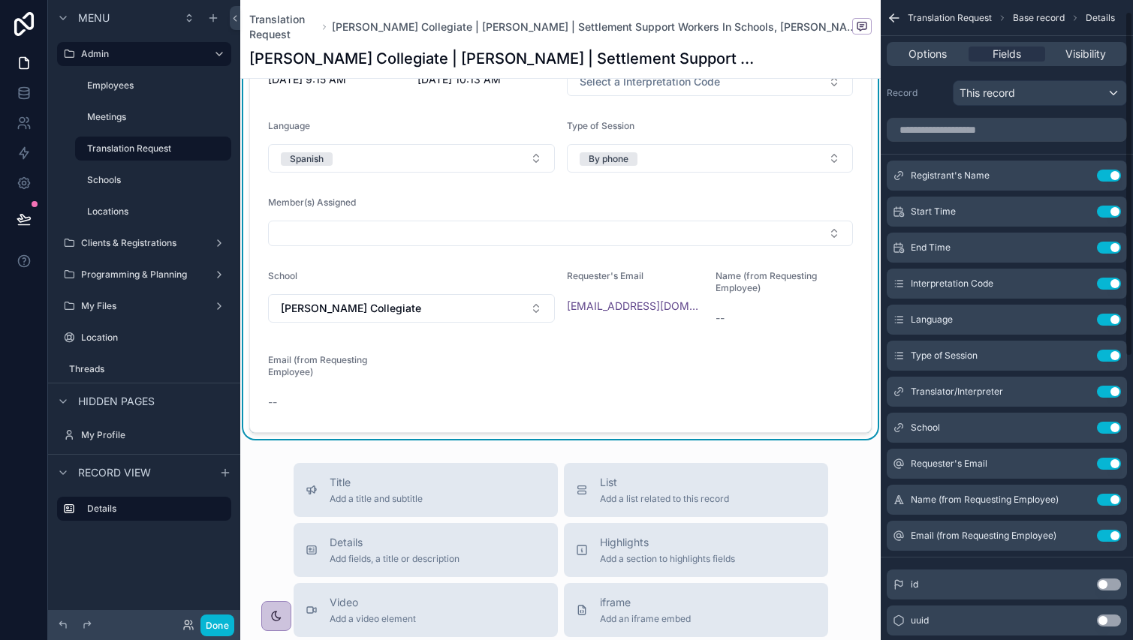
scroll to position [0, 0]
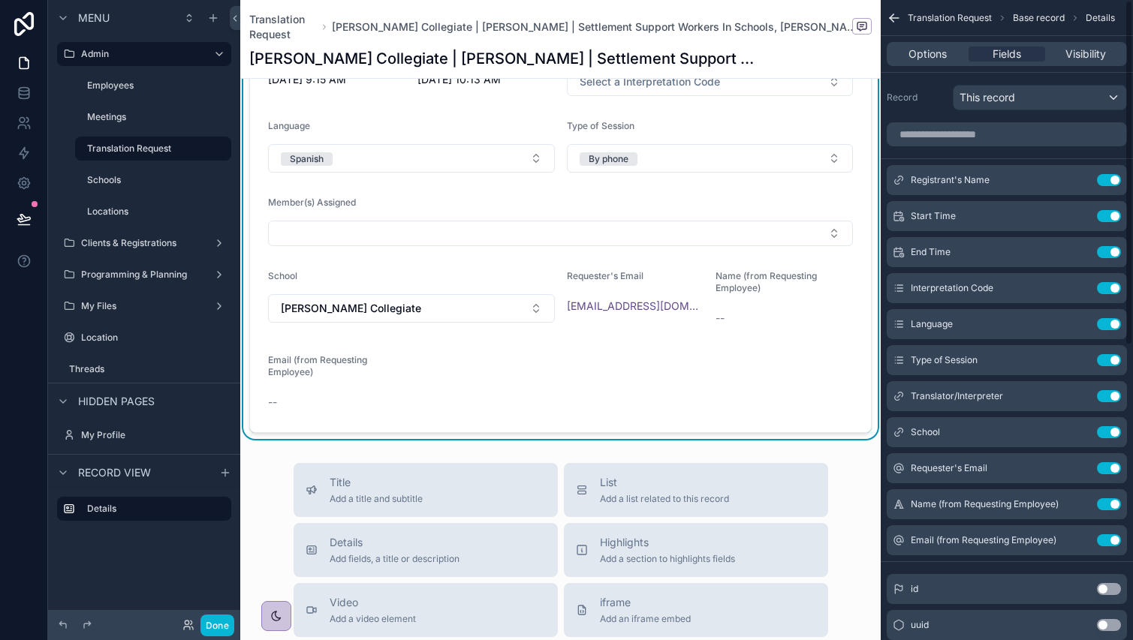
click at [943, 92] on label "Record" at bounding box center [917, 98] width 60 height 12
click at [1021, 92] on div "This record" at bounding box center [1040, 98] width 173 height 24
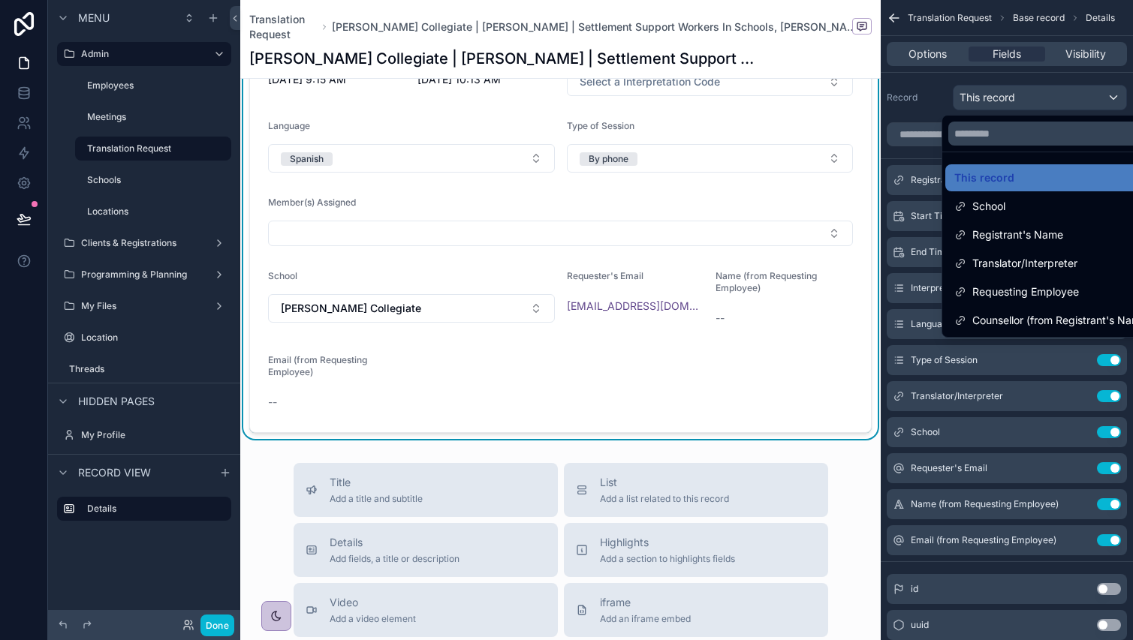
click at [913, 115] on div "scrollable content" at bounding box center [566, 320] width 1133 height 640
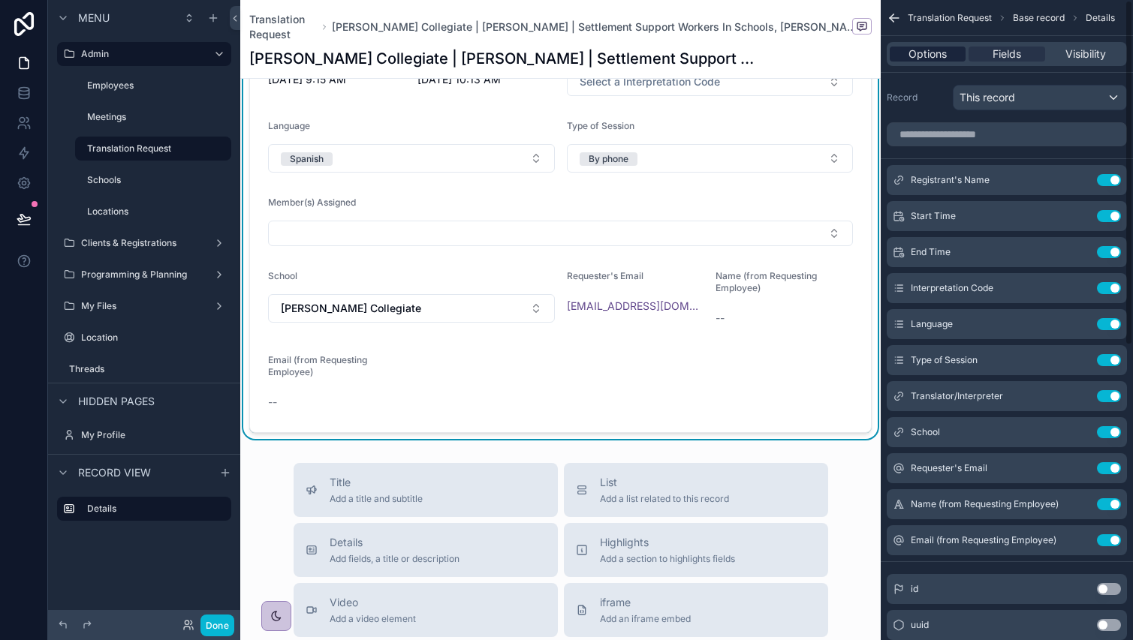
click at [936, 56] on span "Options" at bounding box center [927, 54] width 38 height 15
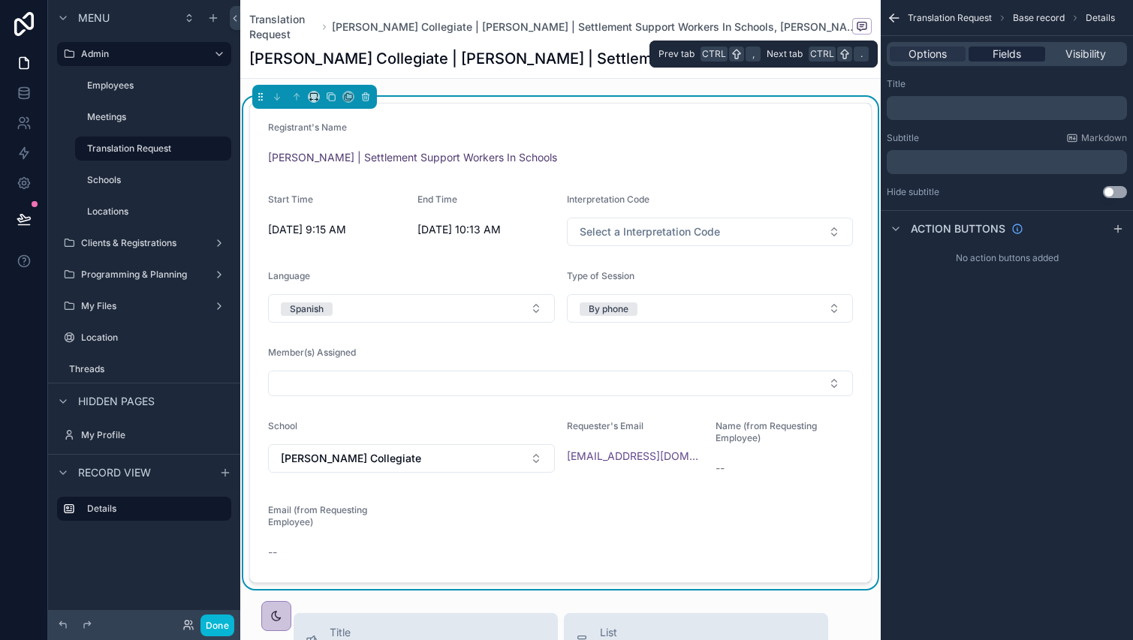
click at [999, 52] on span "Fields" at bounding box center [1007, 54] width 29 height 15
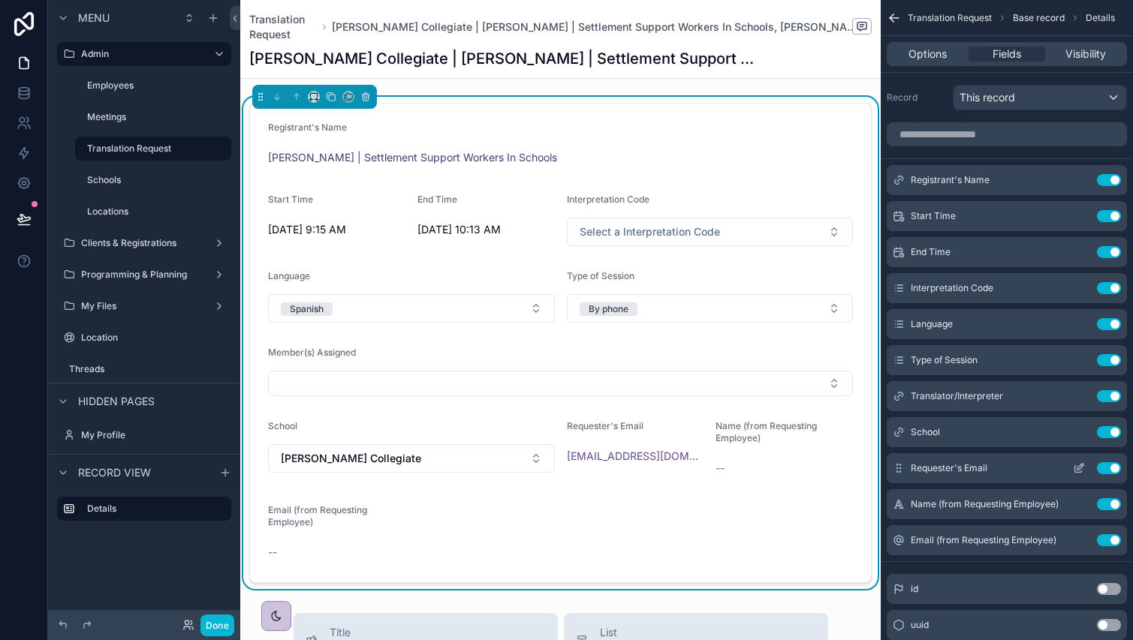
click at [1100, 469] on button "Use setting" at bounding box center [1109, 468] width 24 height 12
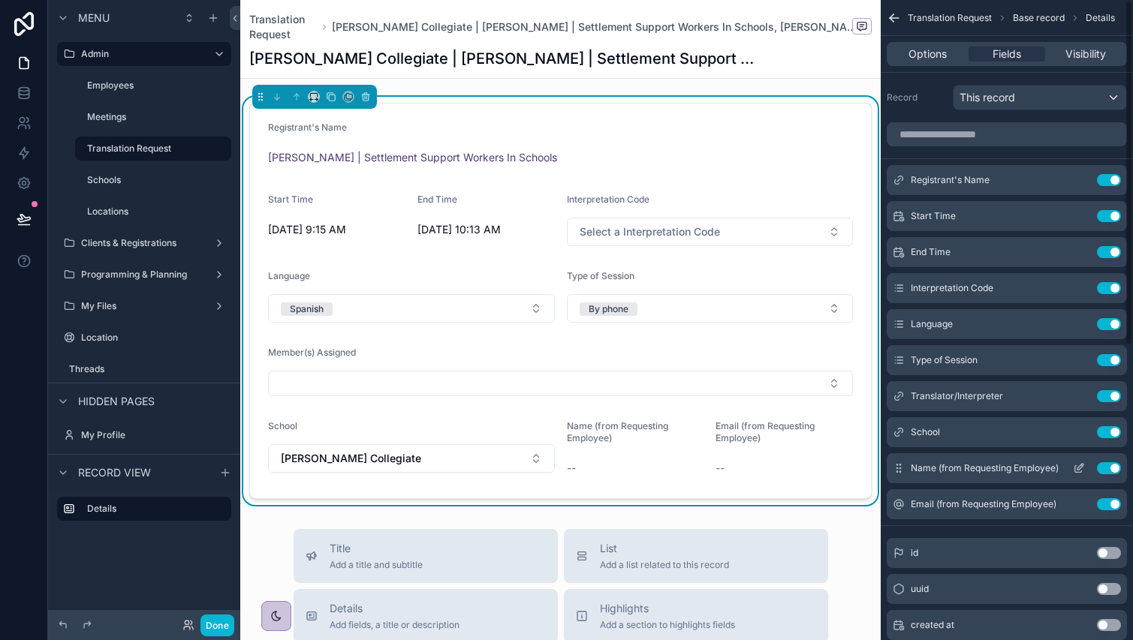
click at [1101, 469] on button "Use setting" at bounding box center [1109, 468] width 24 height 12
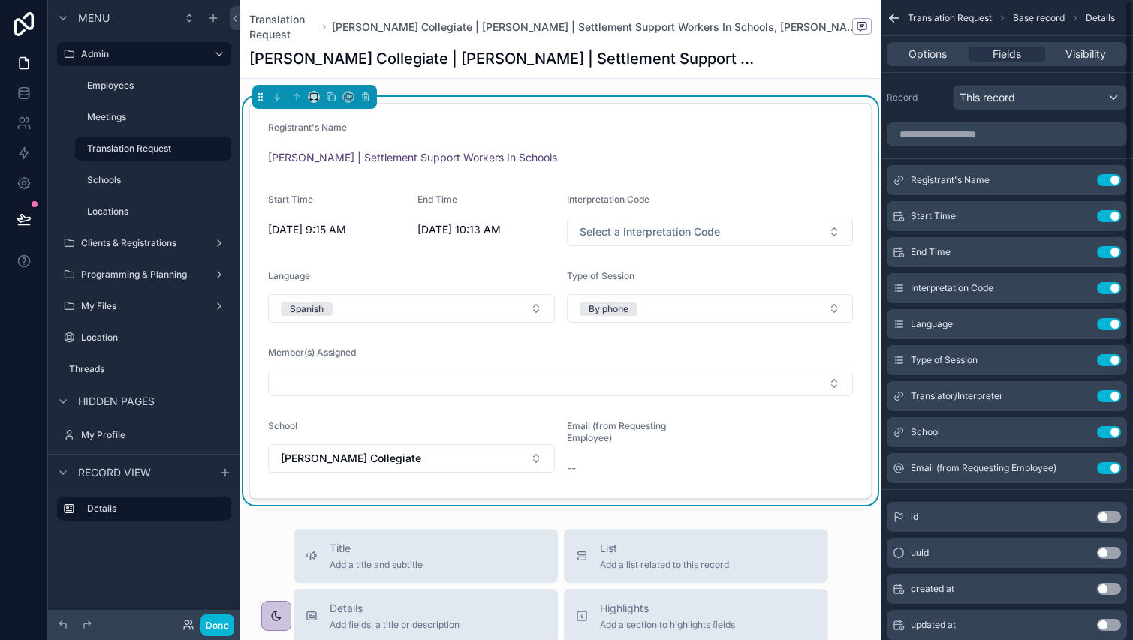
click at [1101, 469] on button "Use setting" at bounding box center [1109, 468] width 24 height 12
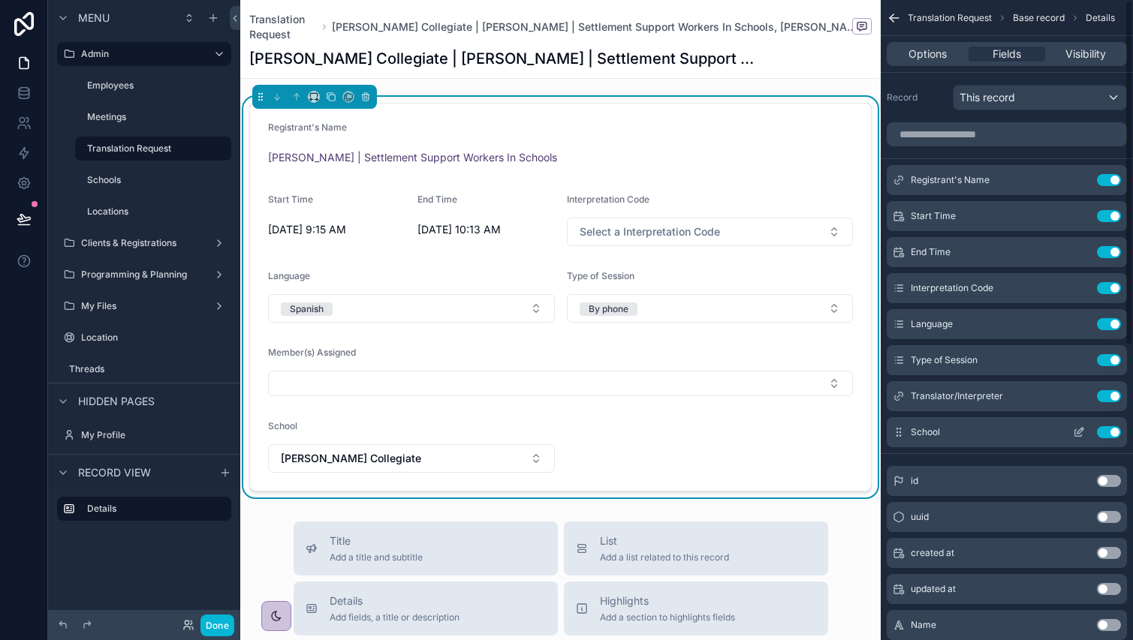
click at [1111, 435] on button "Use setting" at bounding box center [1109, 432] width 24 height 12
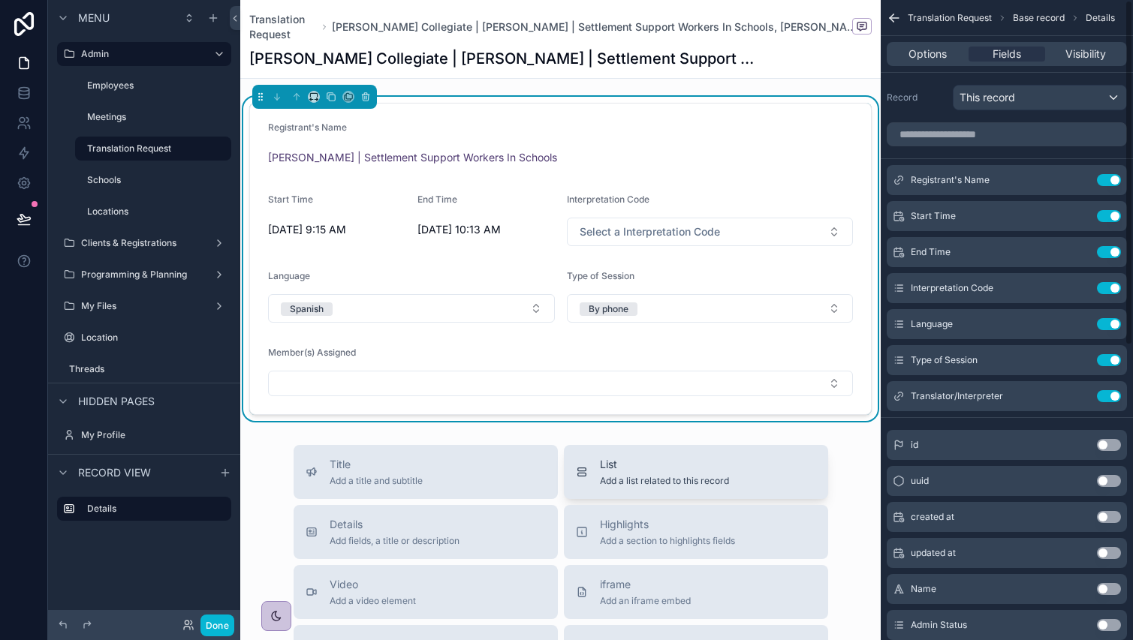
click at [651, 455] on button "List Add a list related to this record" at bounding box center [696, 472] width 264 height 54
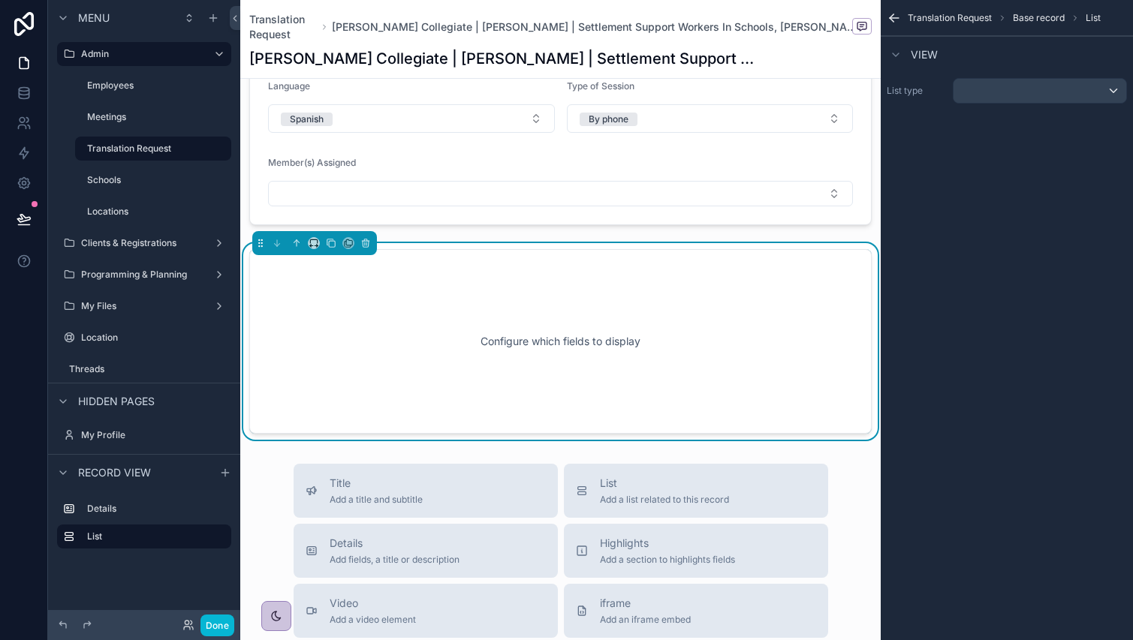
scroll to position [212, 0]
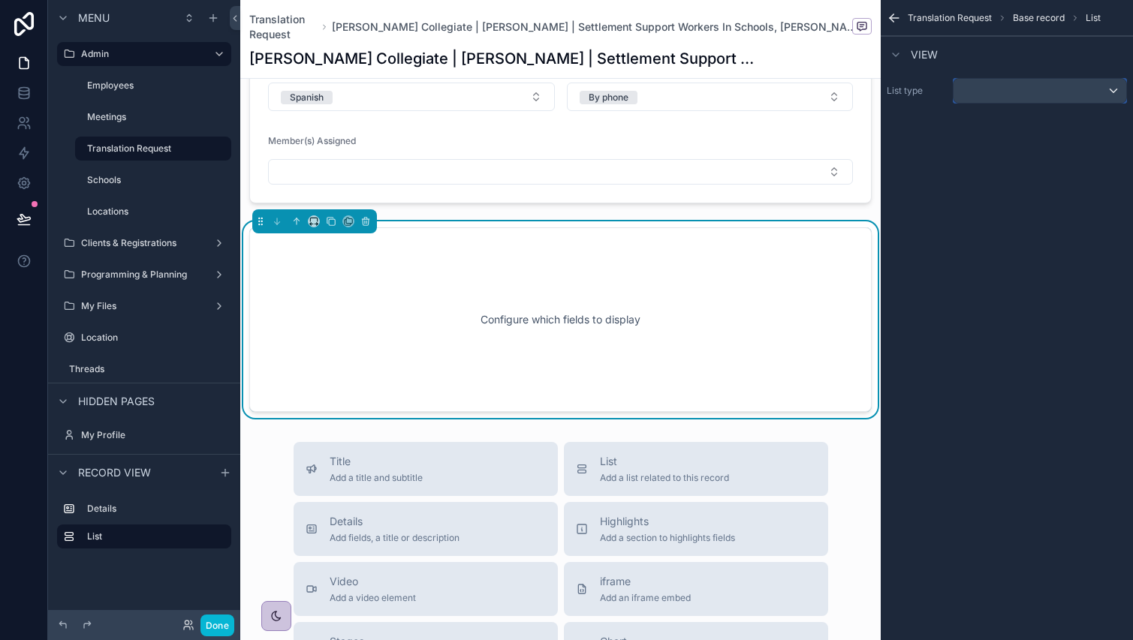
click at [1029, 83] on div "scrollable content" at bounding box center [1040, 91] width 173 height 24
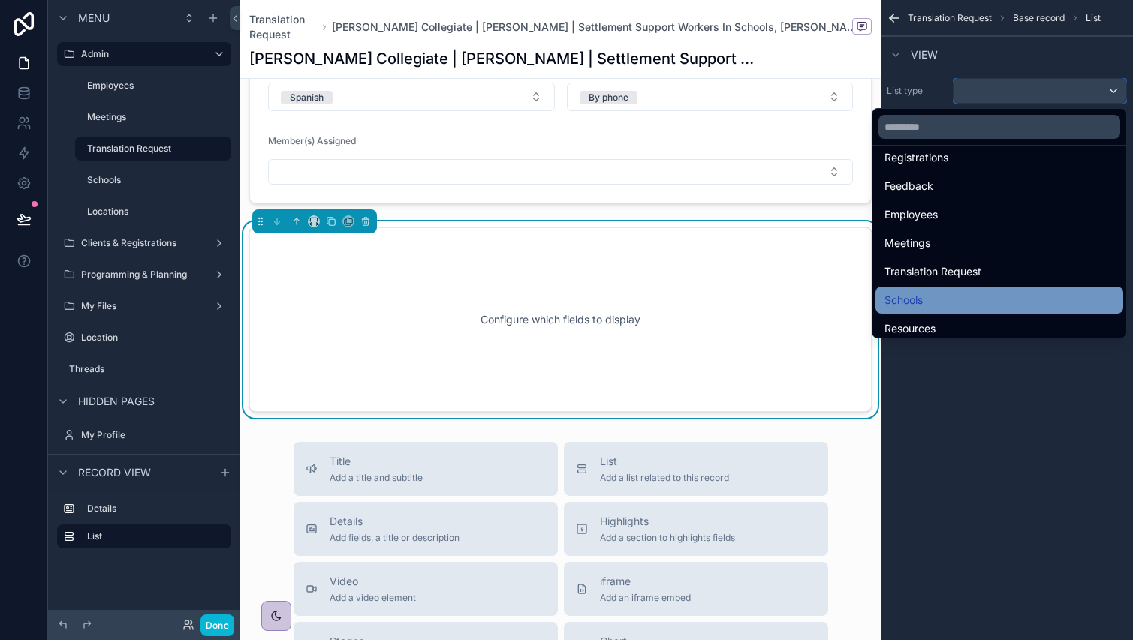
scroll to position [601, 0]
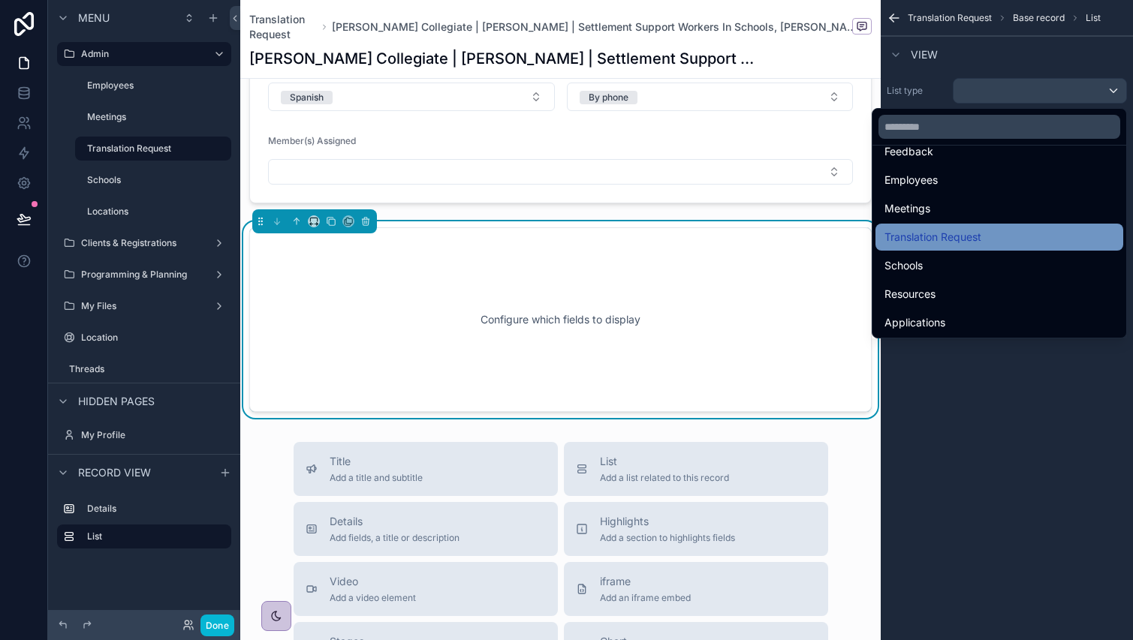
click at [972, 237] on span "Translation Request" at bounding box center [932, 237] width 97 height 18
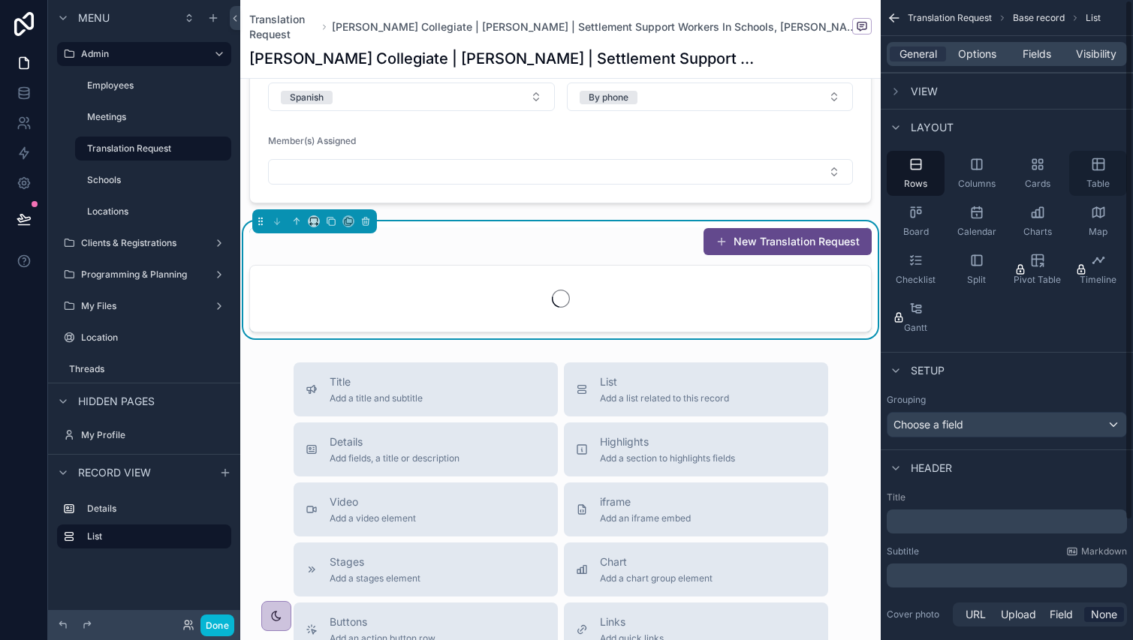
click at [1091, 171] on icon "scrollable content" at bounding box center [1098, 164] width 15 height 15
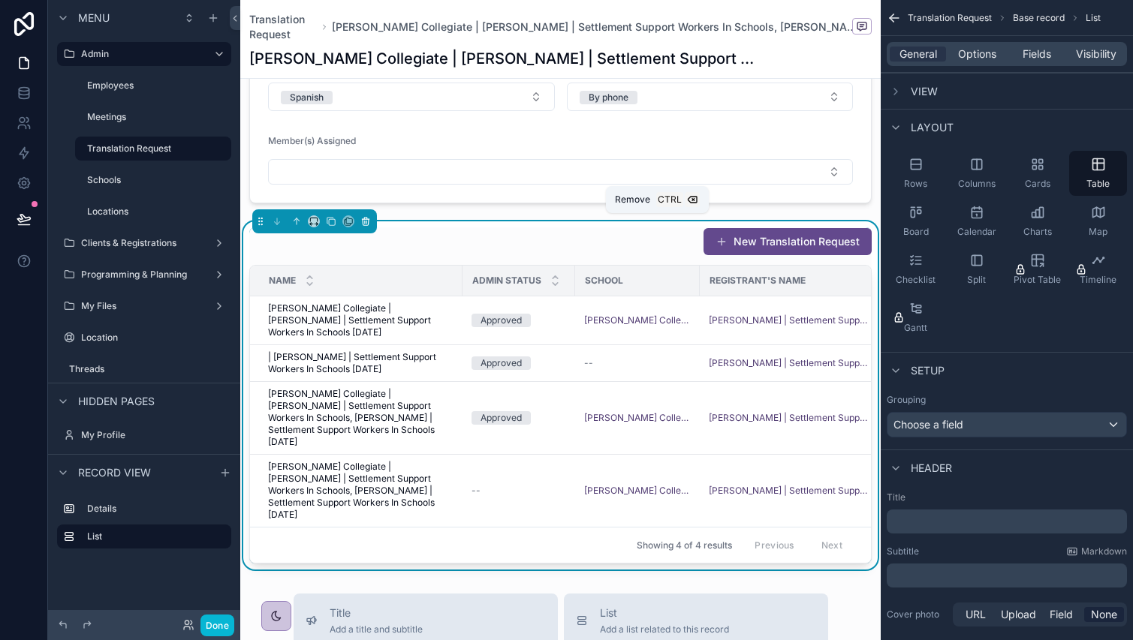
click at [369, 227] on button "scrollable content" at bounding box center [365, 221] width 17 height 17
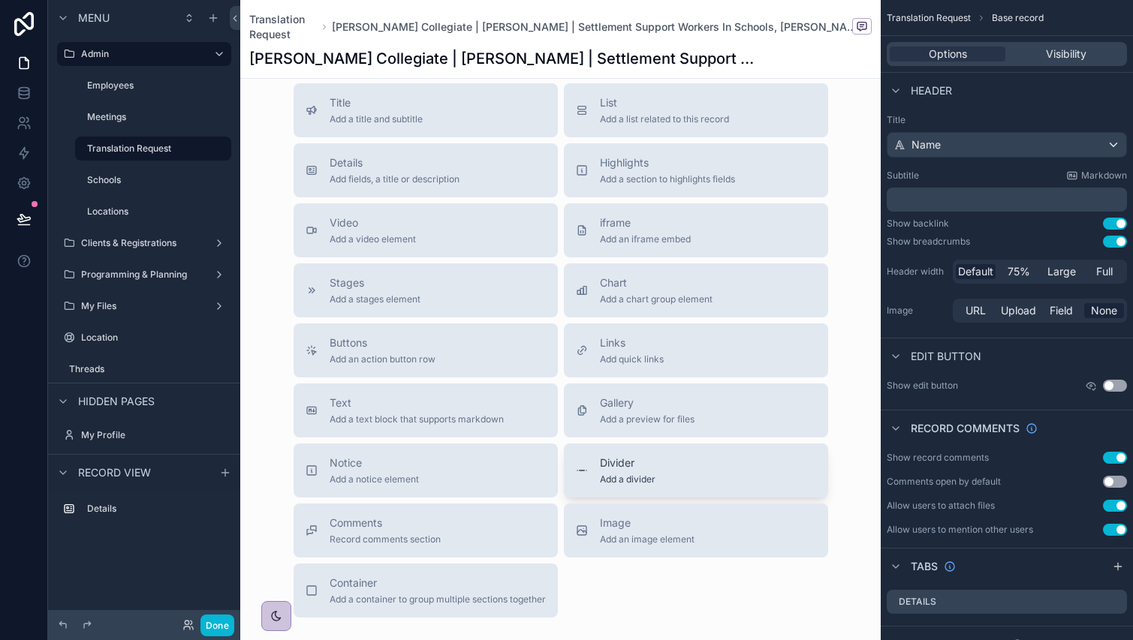
click at [576, 461] on div "Divider Add a divider" at bounding box center [696, 471] width 240 height 30
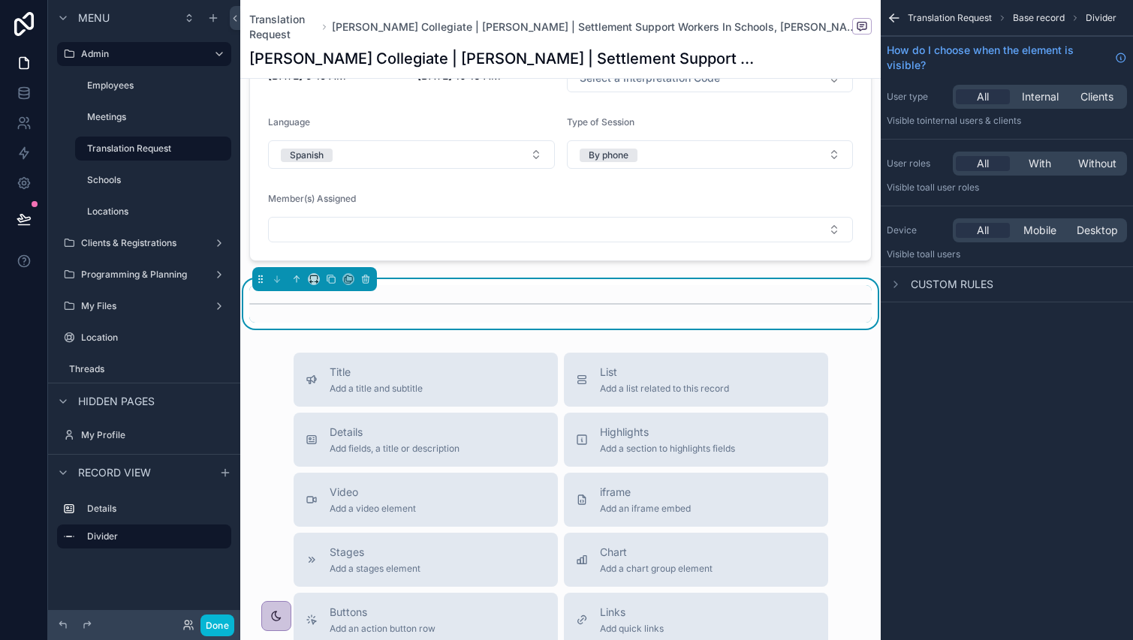
scroll to position [138, 0]
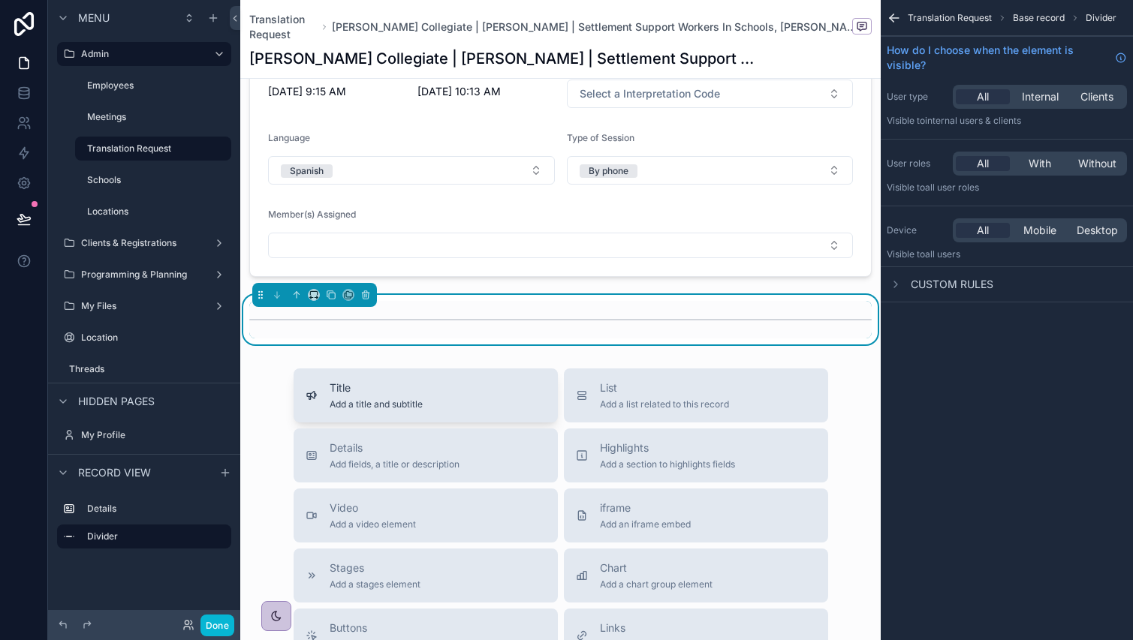
click at [438, 392] on div "Title Add a title and subtitle" at bounding box center [426, 396] width 240 height 30
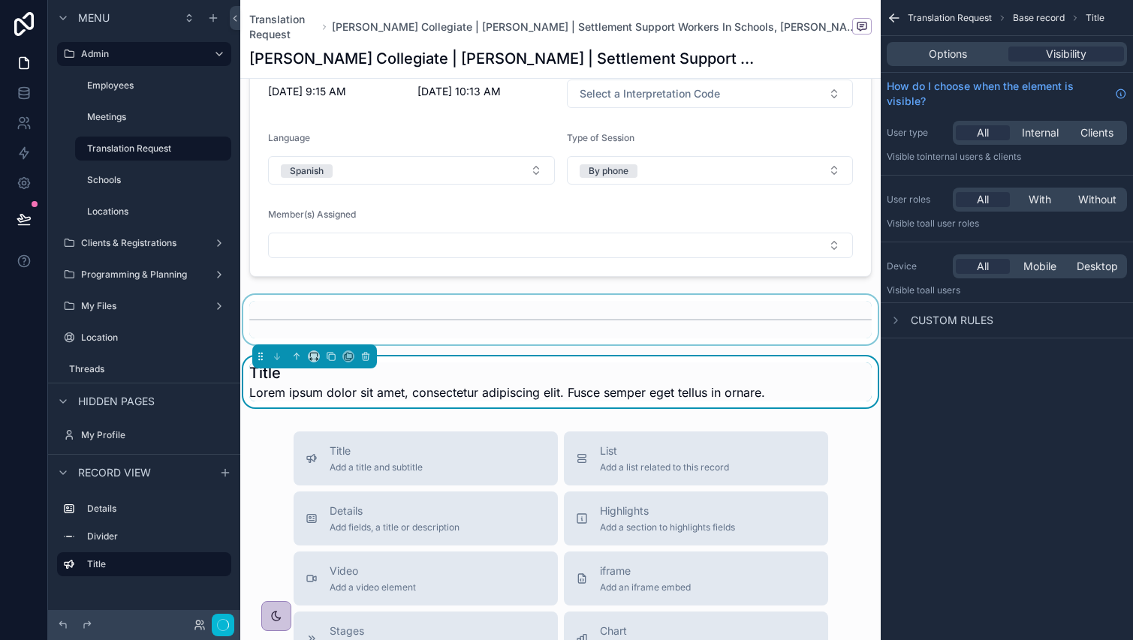
scroll to position [200, 0]
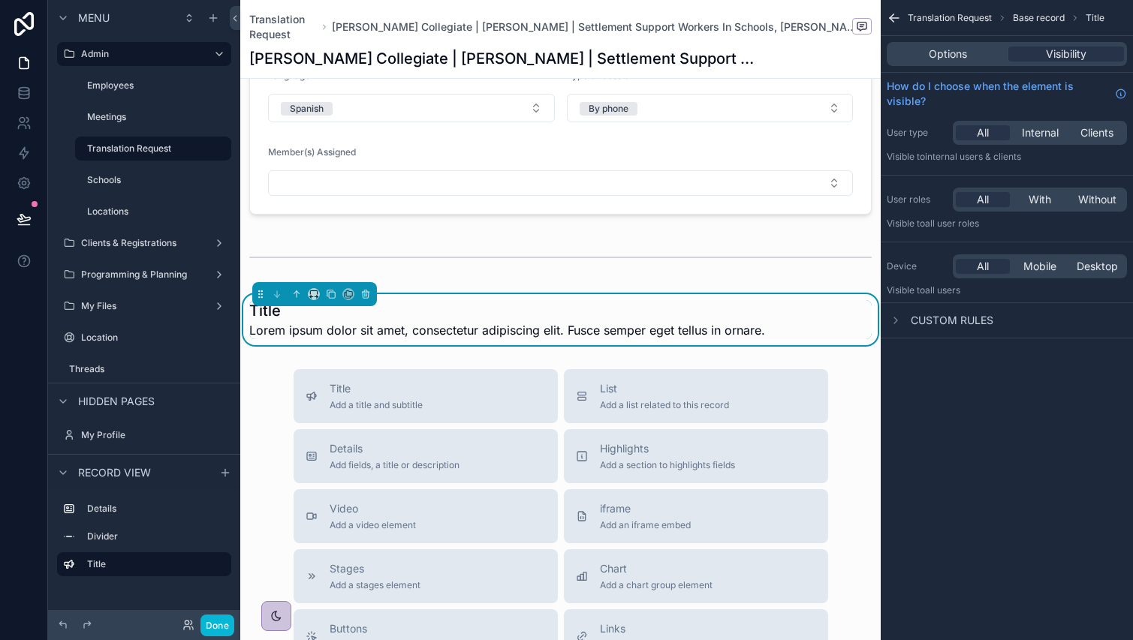
click at [461, 318] on h1 "Title" at bounding box center [507, 310] width 516 height 21
click at [922, 51] on div "Options" at bounding box center [948, 54] width 116 height 15
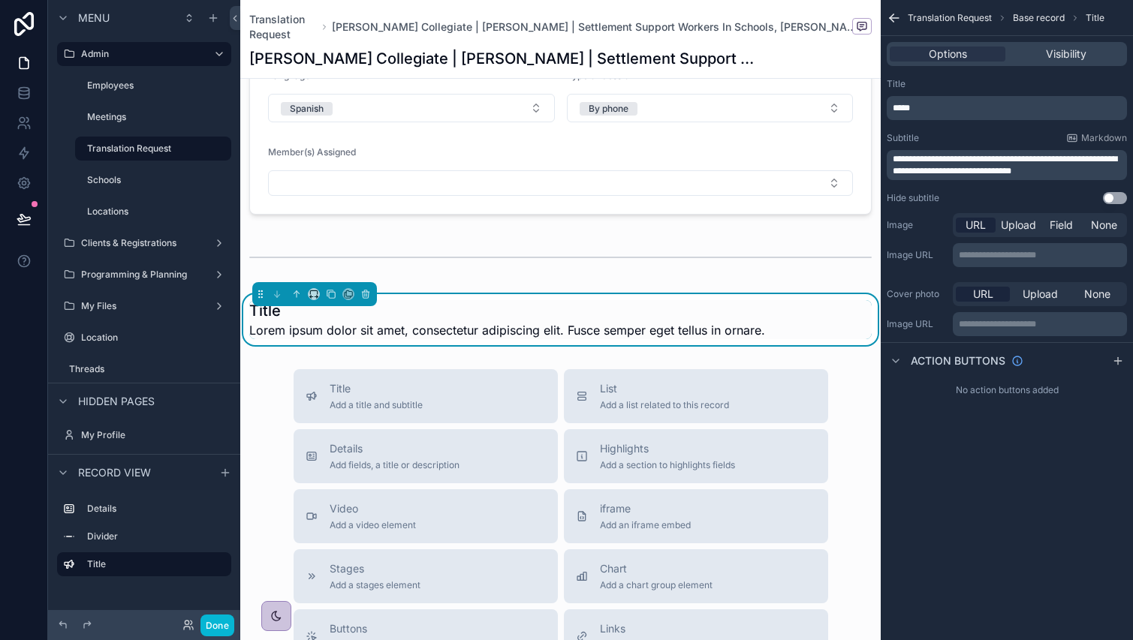
click at [957, 107] on p "*****" at bounding box center [1008, 108] width 231 height 12
click at [948, 106] on span "**********" at bounding box center [920, 108] width 55 height 9
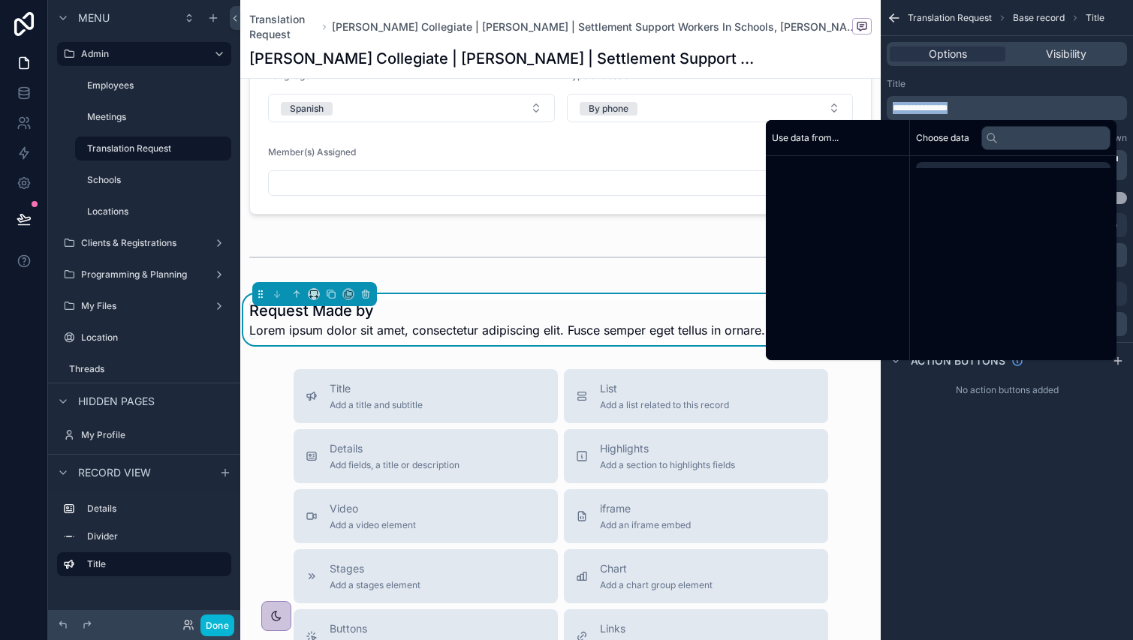
click at [948, 106] on span "**********" at bounding box center [920, 108] width 55 height 9
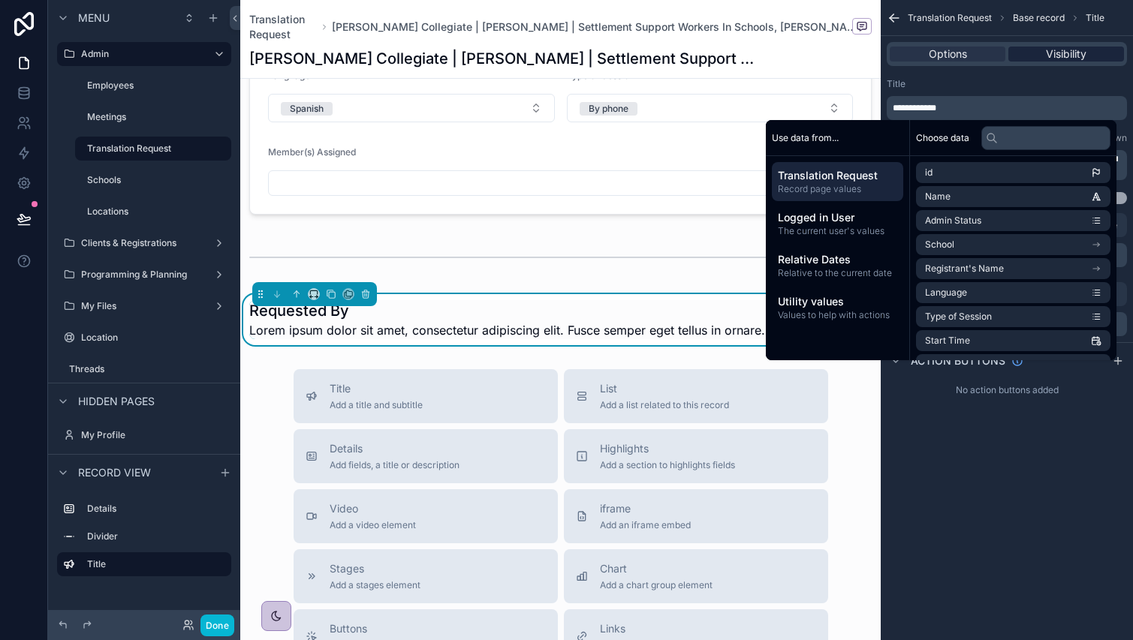
click at [1038, 53] on div "Visibility" at bounding box center [1066, 54] width 116 height 15
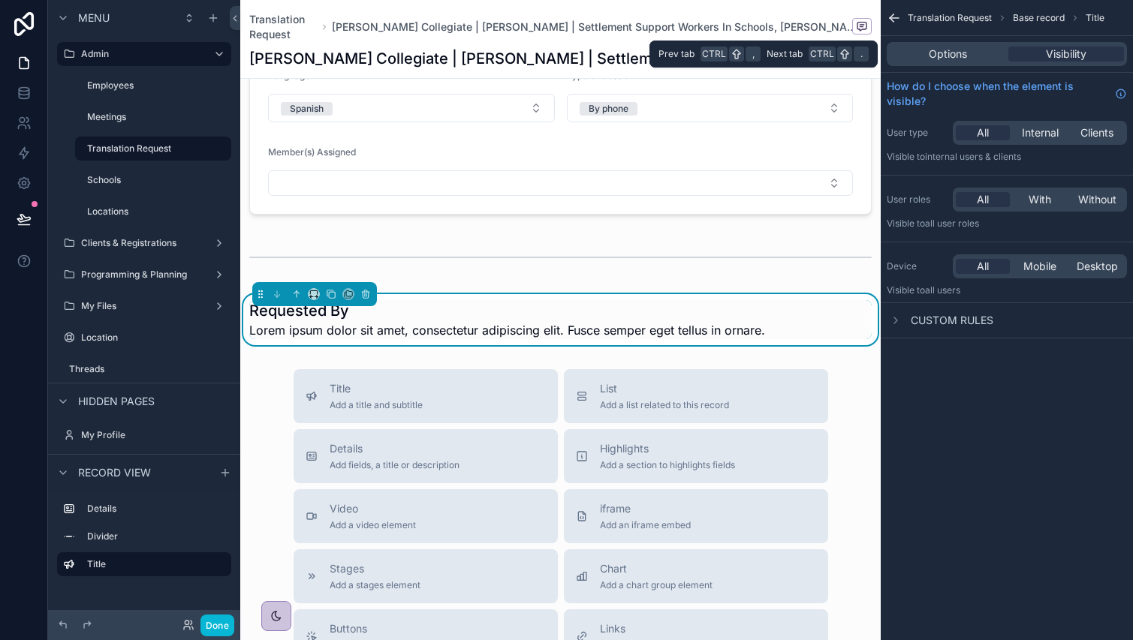
click at [972, 42] on div "Options Visibility" at bounding box center [1007, 54] width 240 height 24
click at [972, 55] on div "Options" at bounding box center [948, 54] width 116 height 15
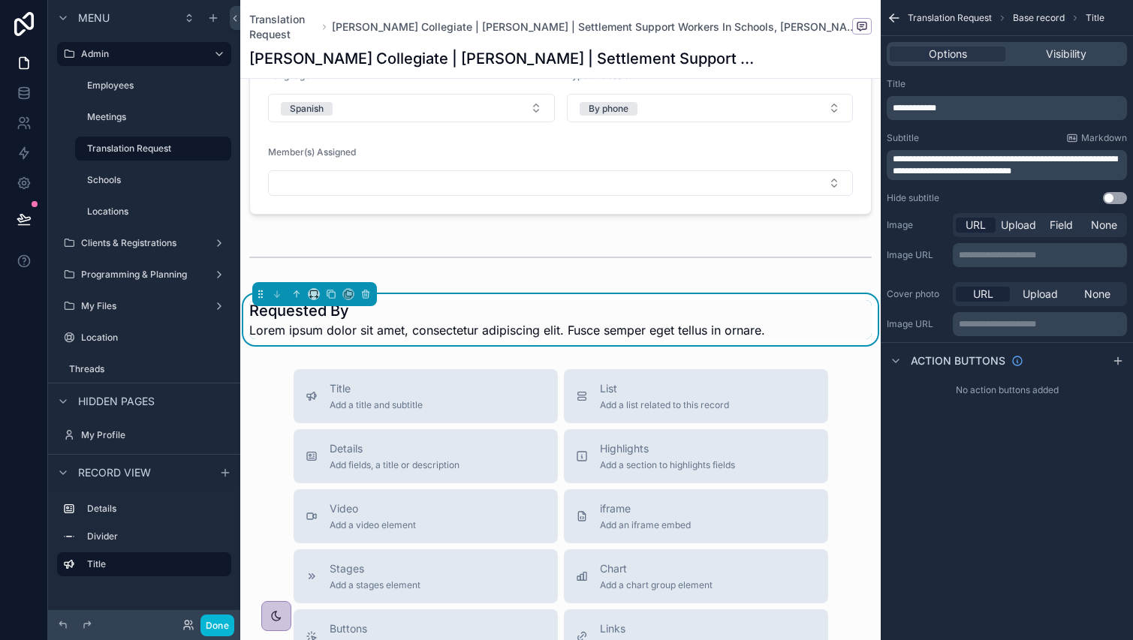
click at [981, 155] on span "**********" at bounding box center [1005, 165] width 224 height 21
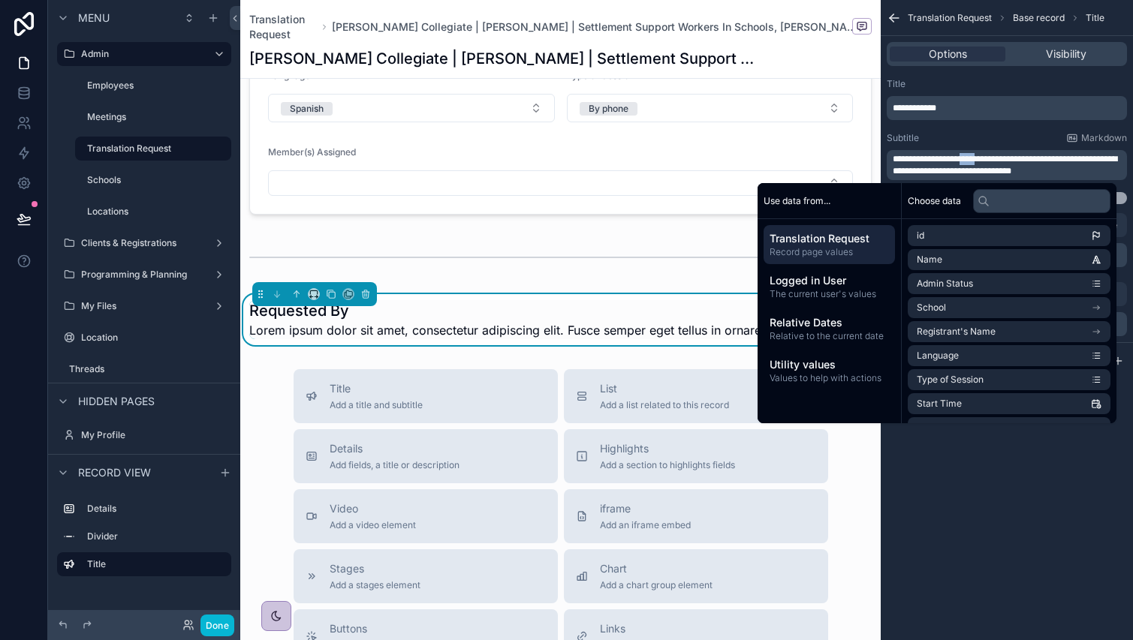
click at [980, 155] on span "**********" at bounding box center [1005, 165] width 224 height 21
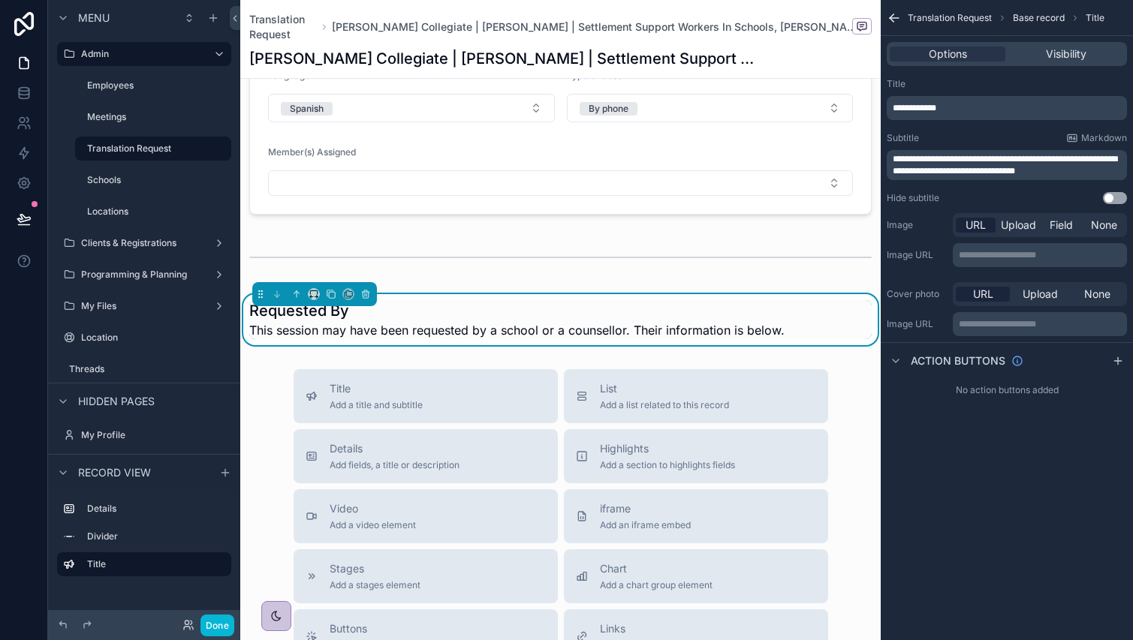
click at [976, 80] on div "Title" at bounding box center [1007, 84] width 240 height 12
click at [441, 429] on div "Title Add a title and subtitle List Add a list related to this record Details A…" at bounding box center [561, 636] width 559 height 535
click at [423, 455] on span "Details" at bounding box center [395, 448] width 130 height 15
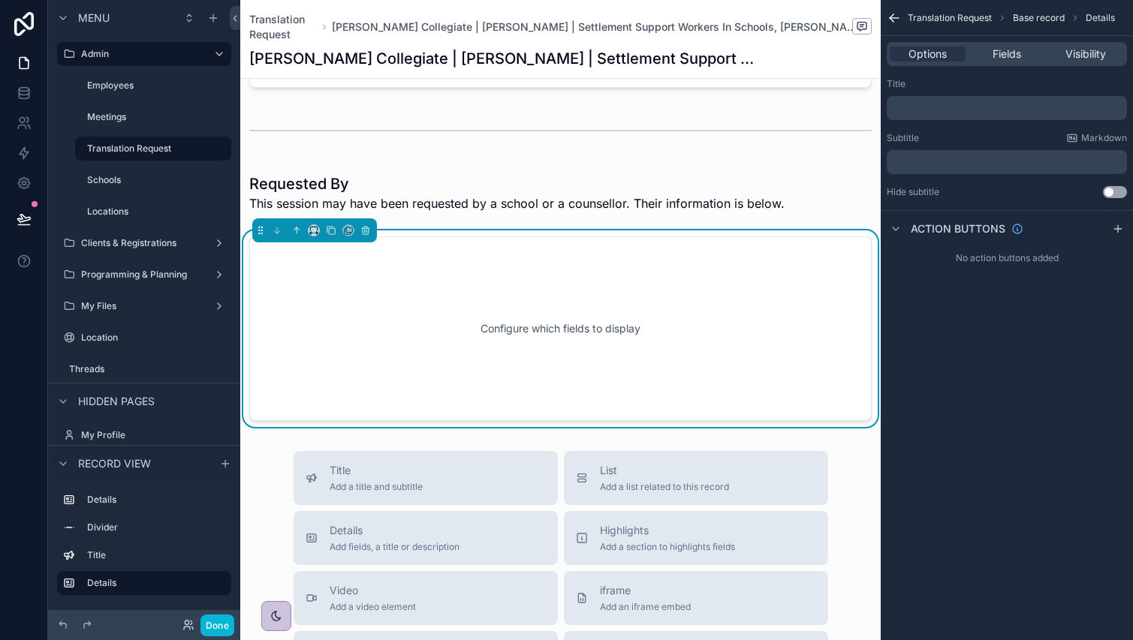
scroll to position [336, 0]
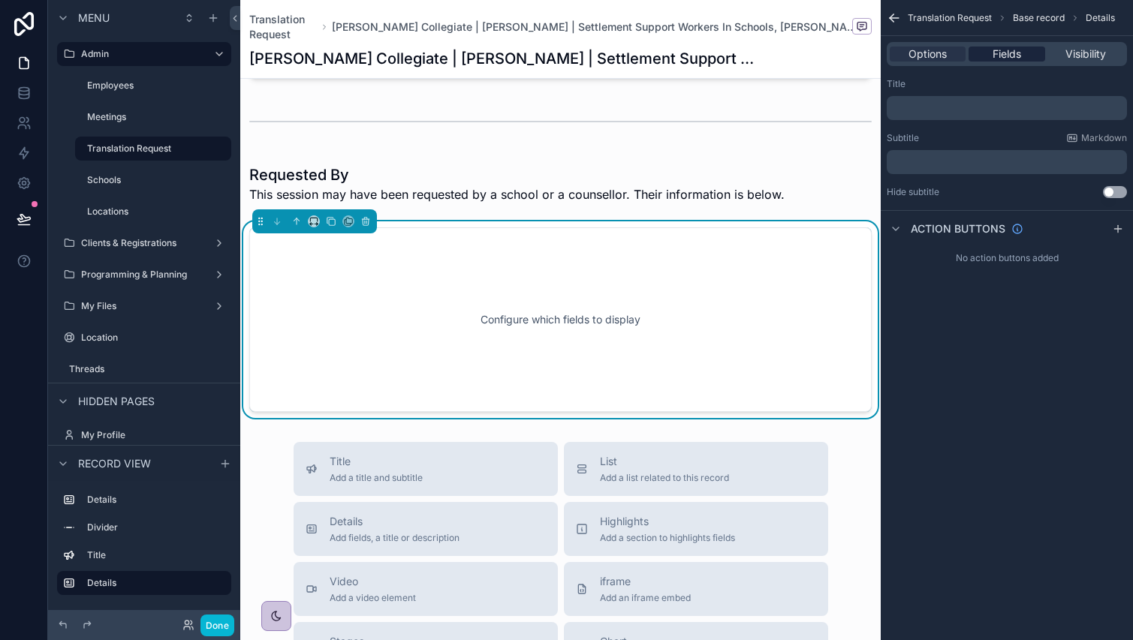
click at [1006, 57] on span "Fields" at bounding box center [1007, 54] width 29 height 15
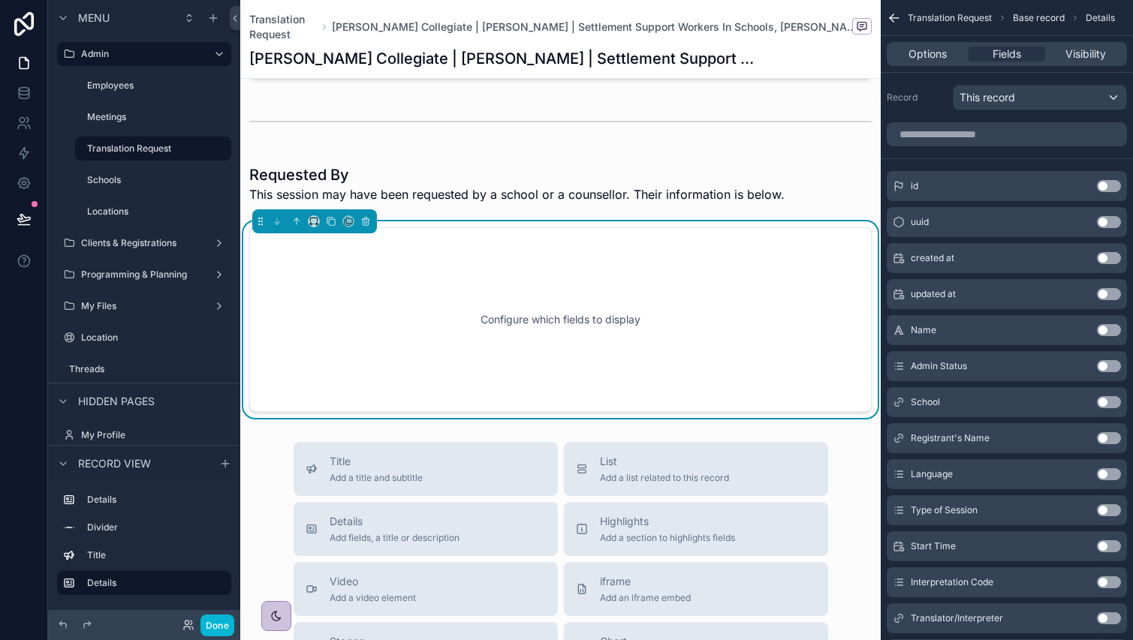
click at [1109, 402] on button "Use setting" at bounding box center [1109, 402] width 24 height 12
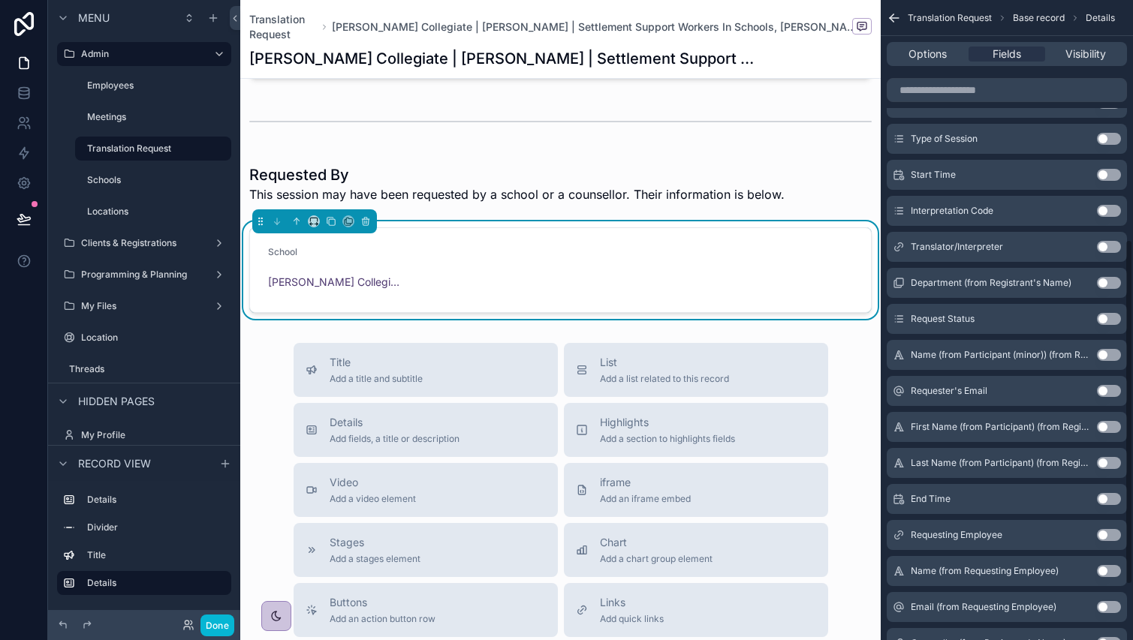
scroll to position [450, 0]
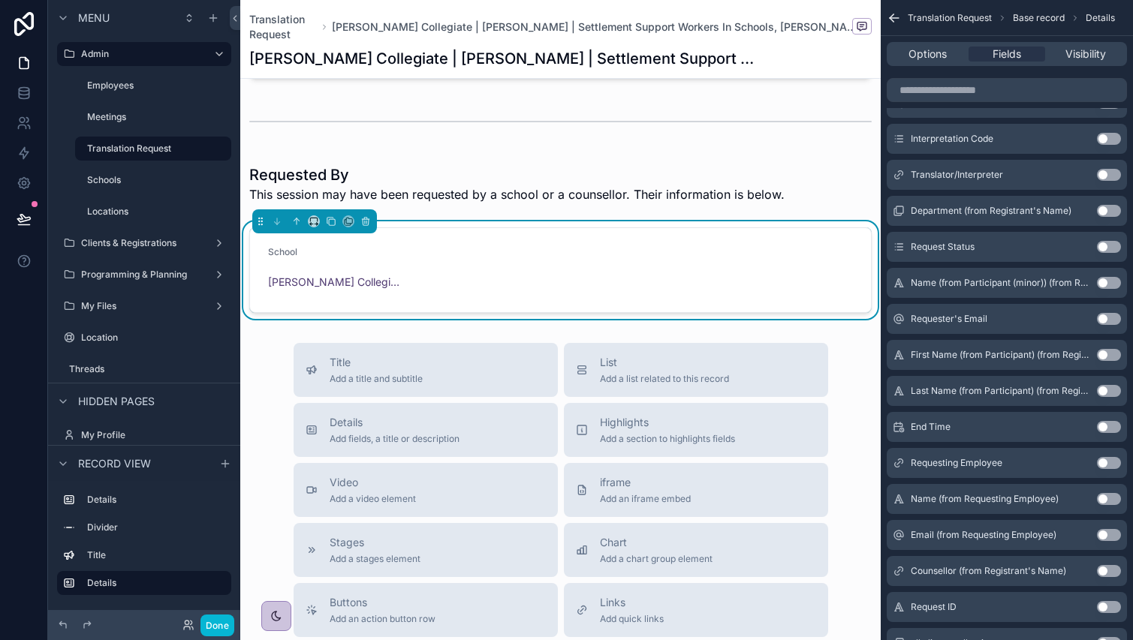
click at [1110, 315] on button "Use setting" at bounding box center [1109, 319] width 24 height 12
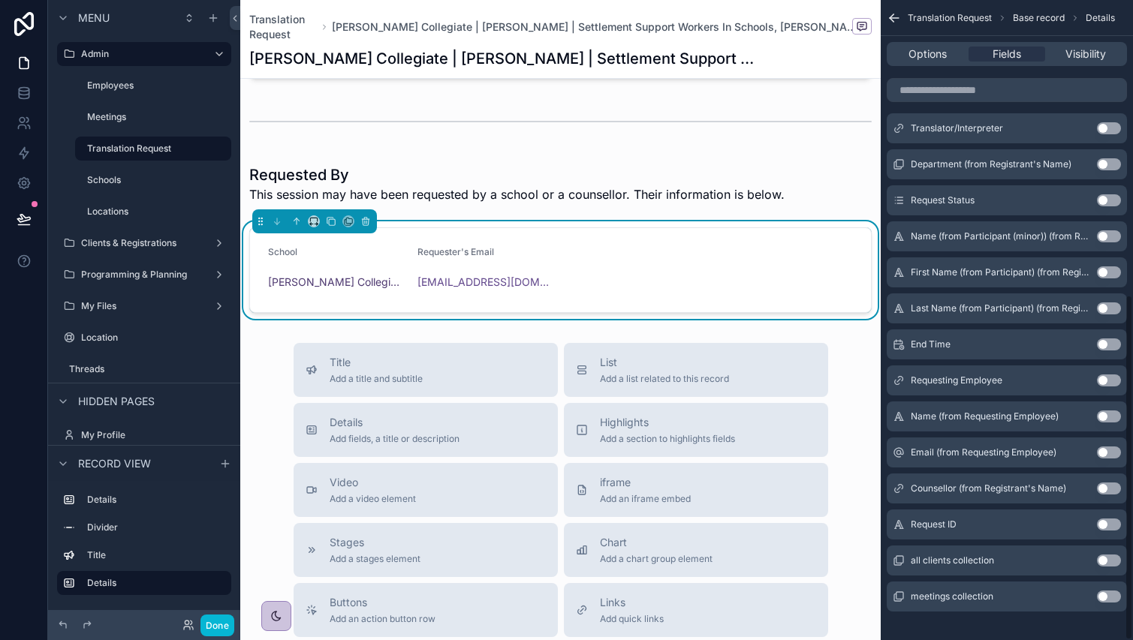
scroll to position [547, 0]
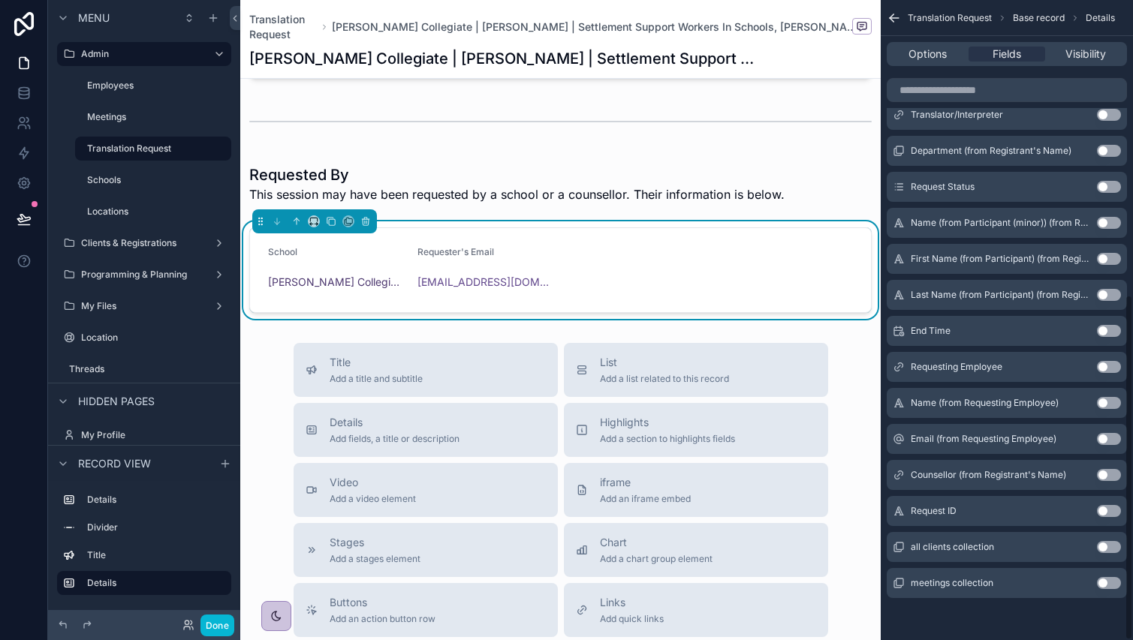
click at [1107, 367] on button "Use setting" at bounding box center [1109, 367] width 24 height 12
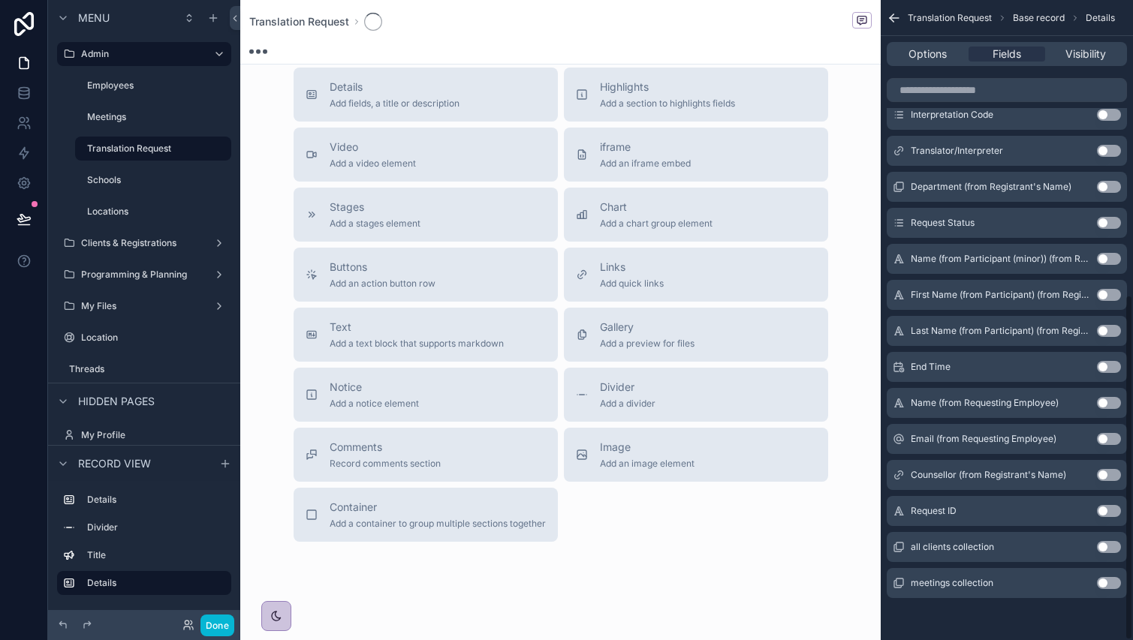
click at [1106, 438] on button "Use setting" at bounding box center [1109, 439] width 24 height 12
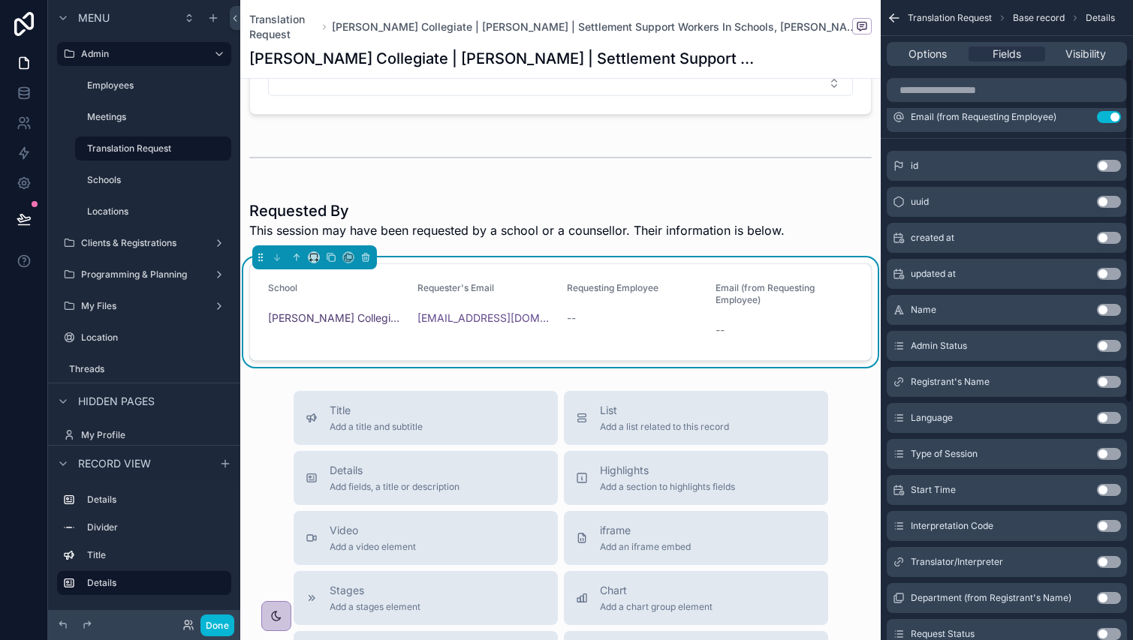
scroll to position [0, 0]
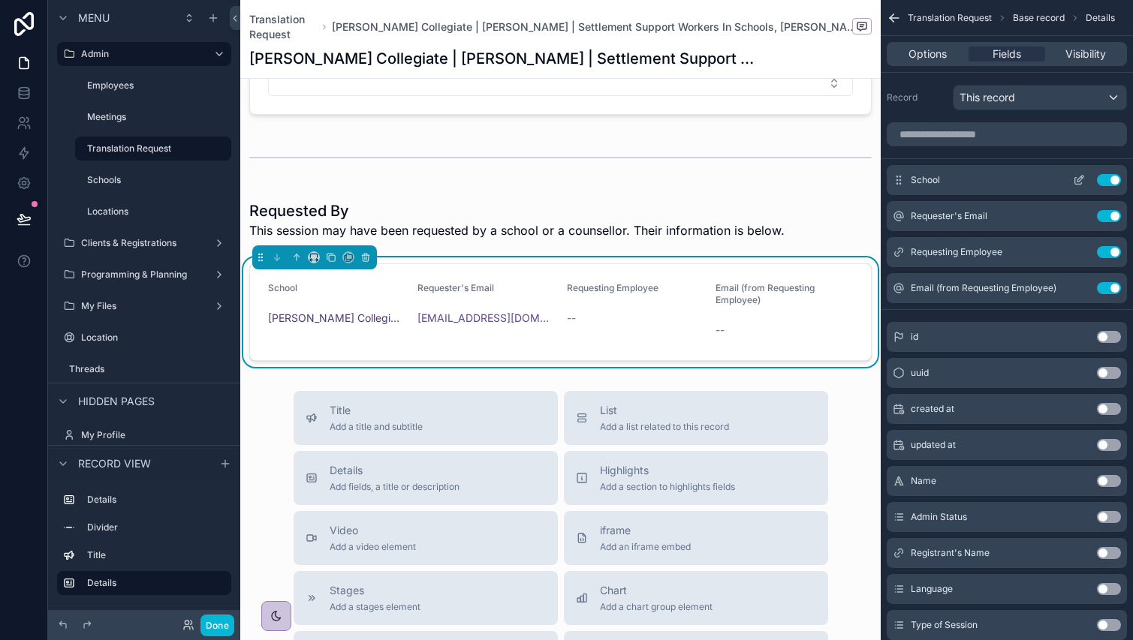
click at [1081, 175] on icon "scrollable content" at bounding box center [1079, 180] width 12 height 12
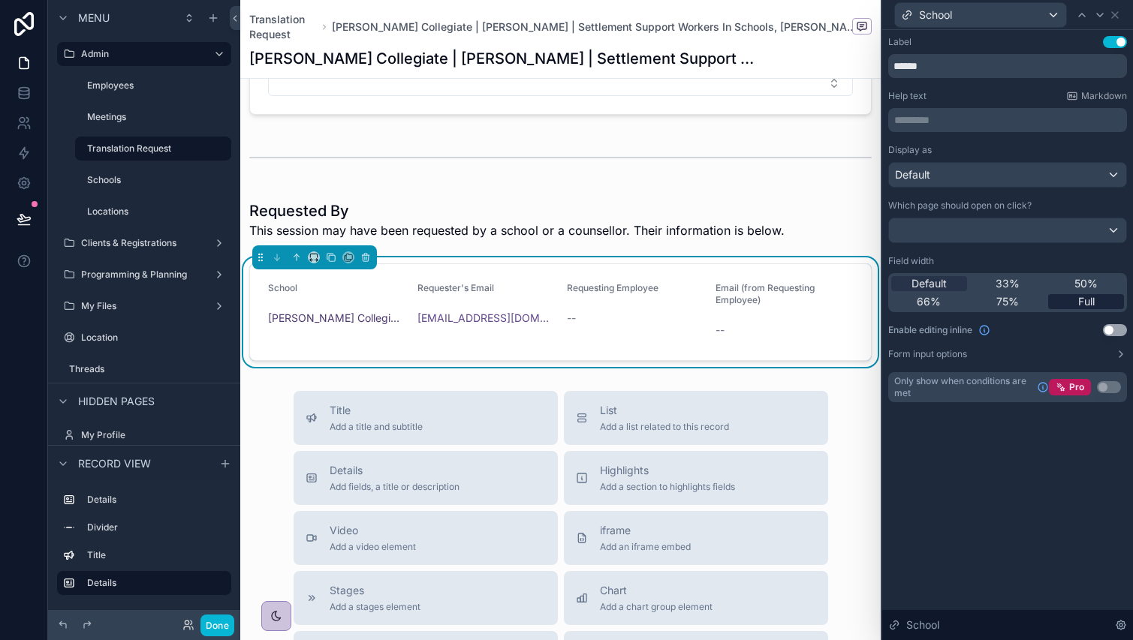
click at [1086, 296] on span "Full" at bounding box center [1086, 301] width 17 height 15
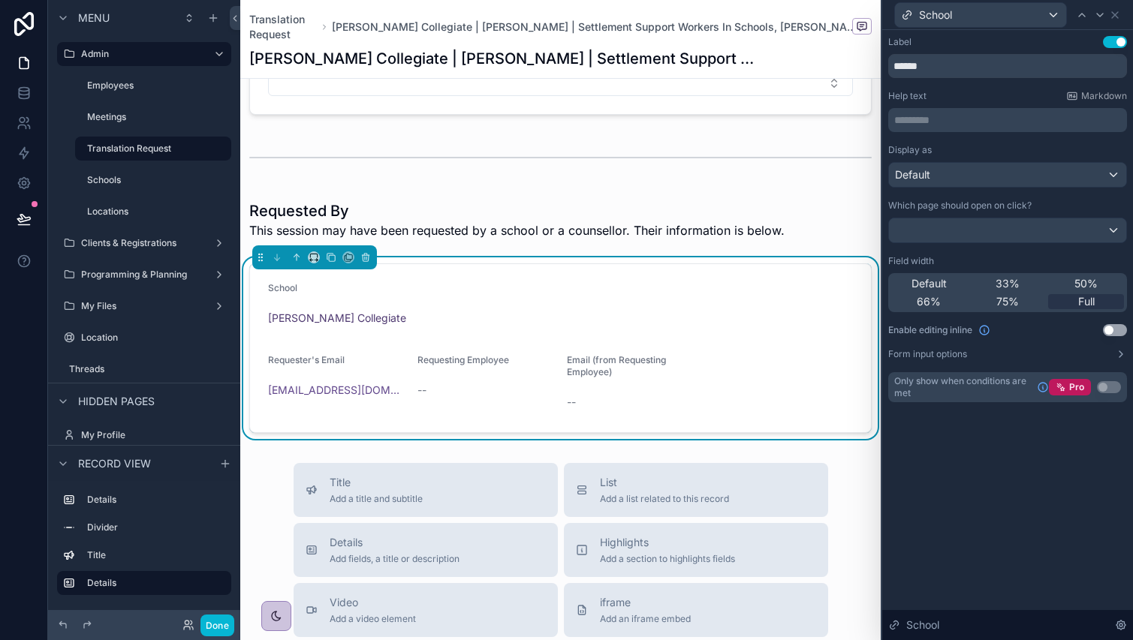
click at [1118, 44] on button "Use setting" at bounding box center [1115, 42] width 24 height 12
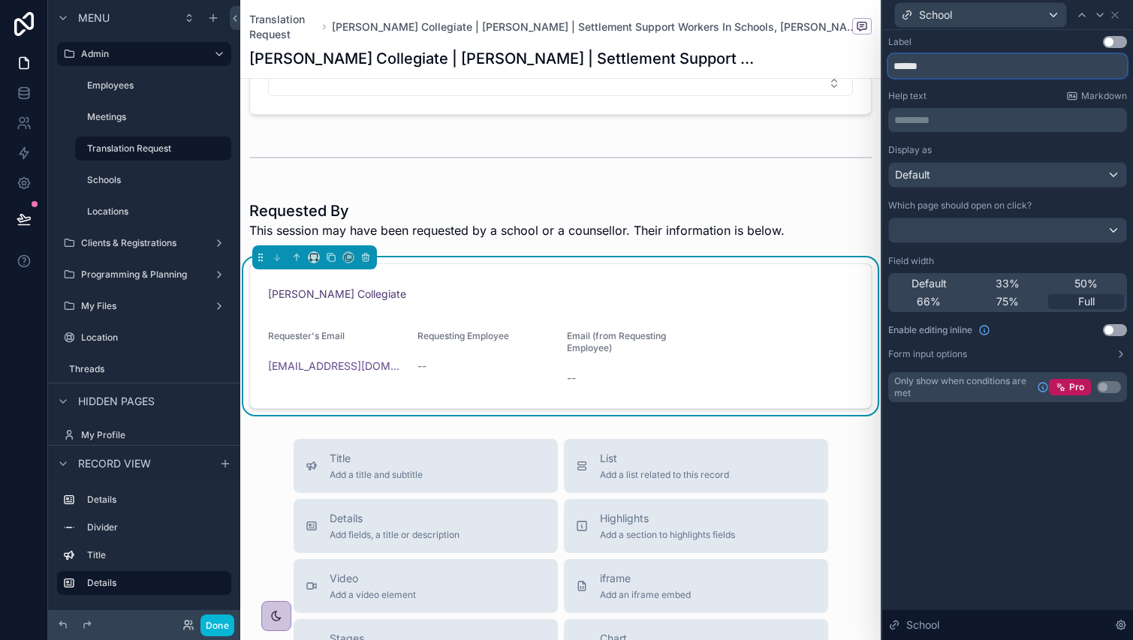
click at [892, 64] on input "******" at bounding box center [1007, 66] width 239 height 24
type input "**********"
click at [1109, 45] on button "Use setting" at bounding box center [1115, 42] width 24 height 12
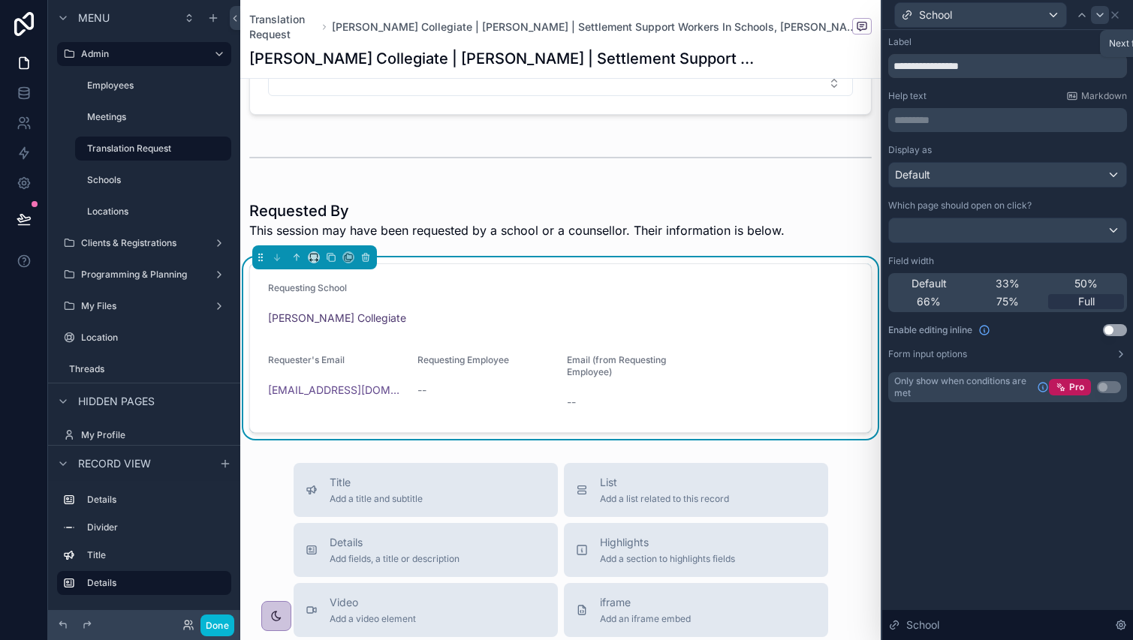
click at [1097, 20] on icon at bounding box center [1100, 15] width 12 height 12
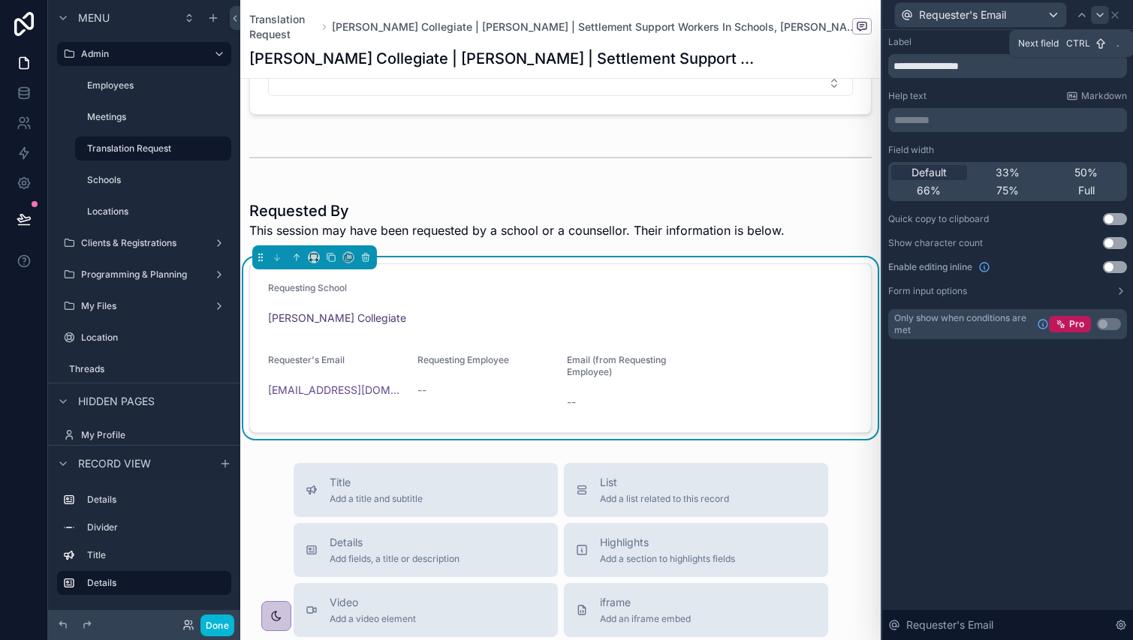
click at [1096, 21] on div at bounding box center [1100, 15] width 18 height 18
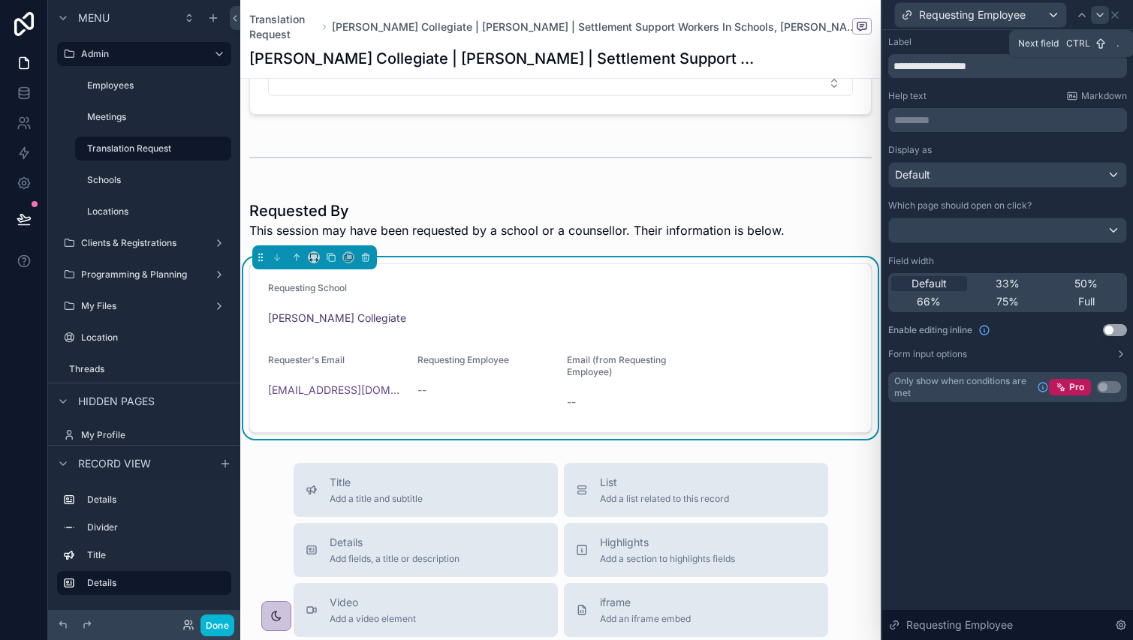
click at [1102, 14] on icon at bounding box center [1100, 15] width 6 height 3
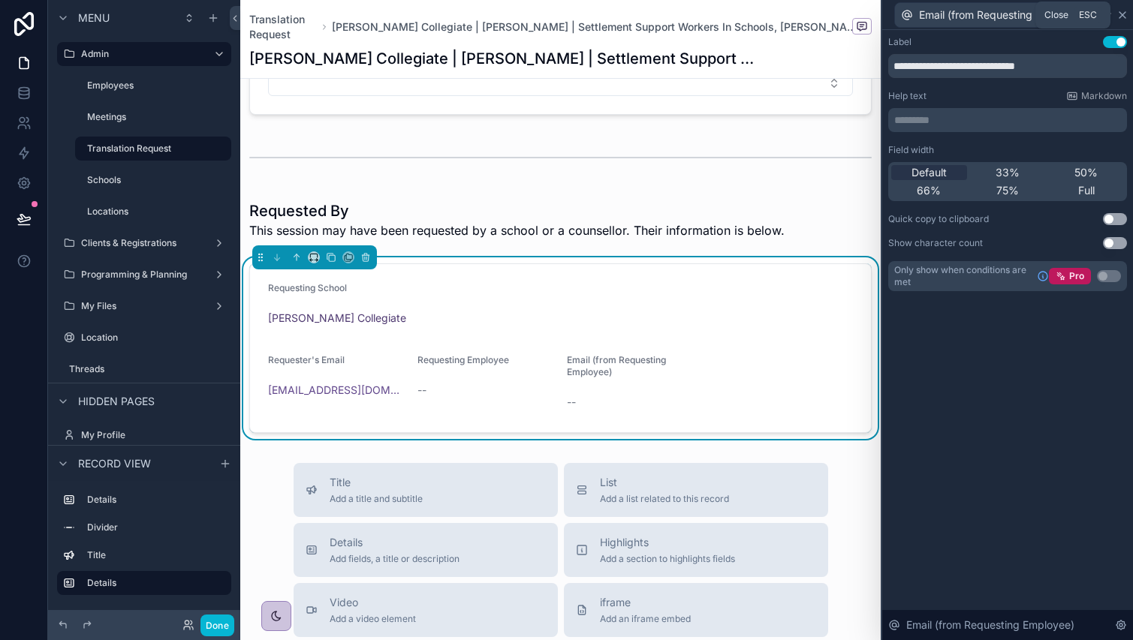
click at [1116, 14] on icon at bounding box center [1122, 15] width 12 height 12
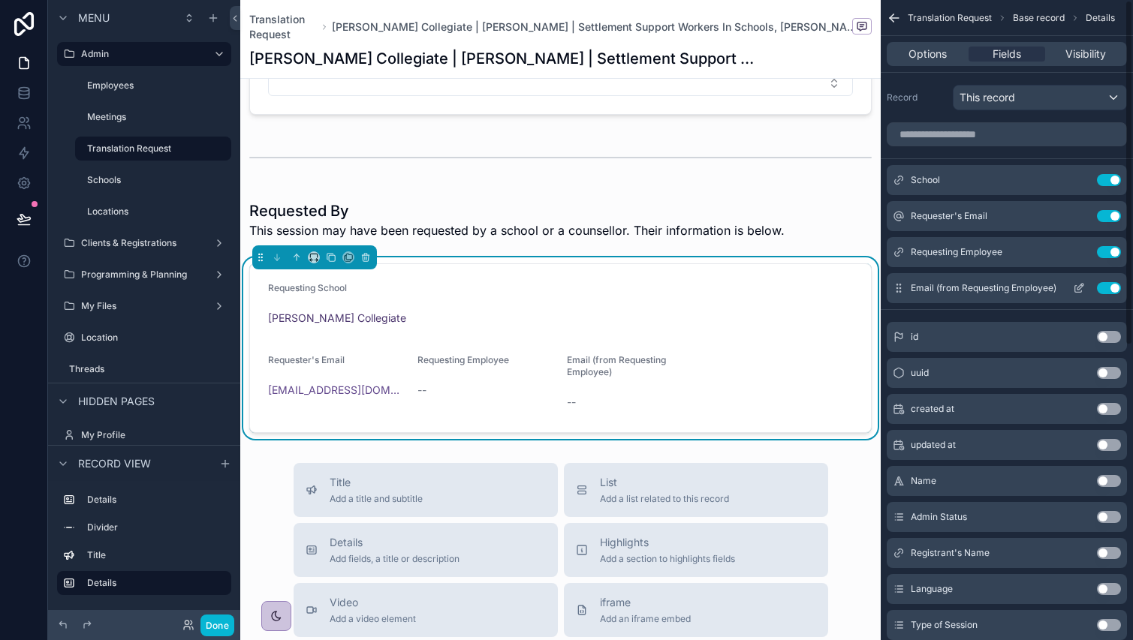
click at [1102, 288] on button "Use setting" at bounding box center [1109, 288] width 24 height 12
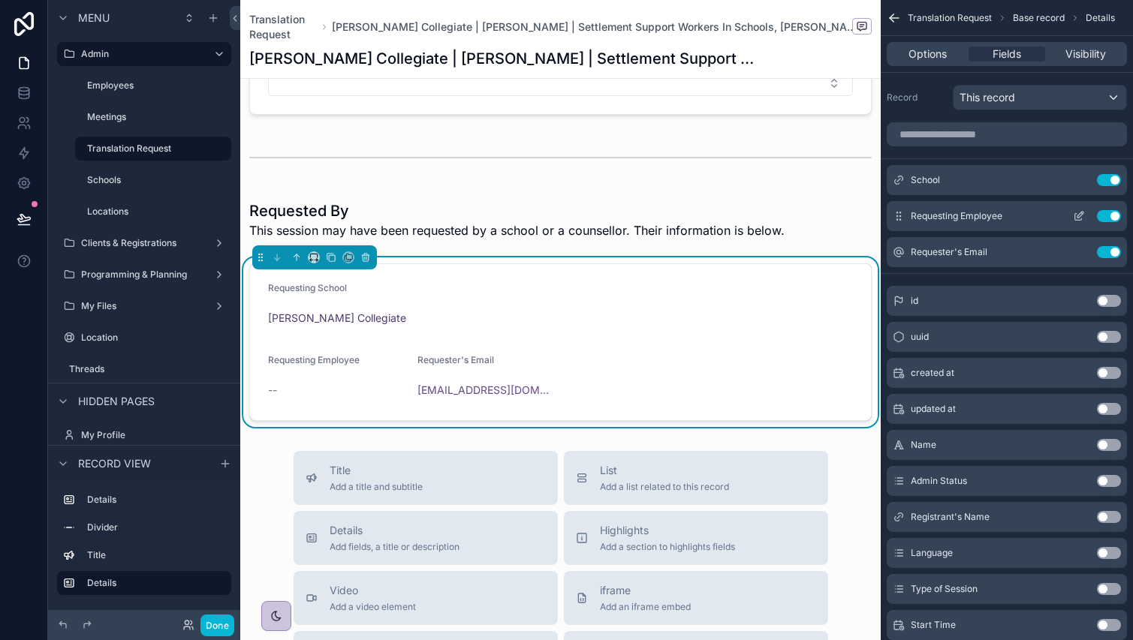
click at [1080, 214] on icon "scrollable content" at bounding box center [1079, 216] width 12 height 12
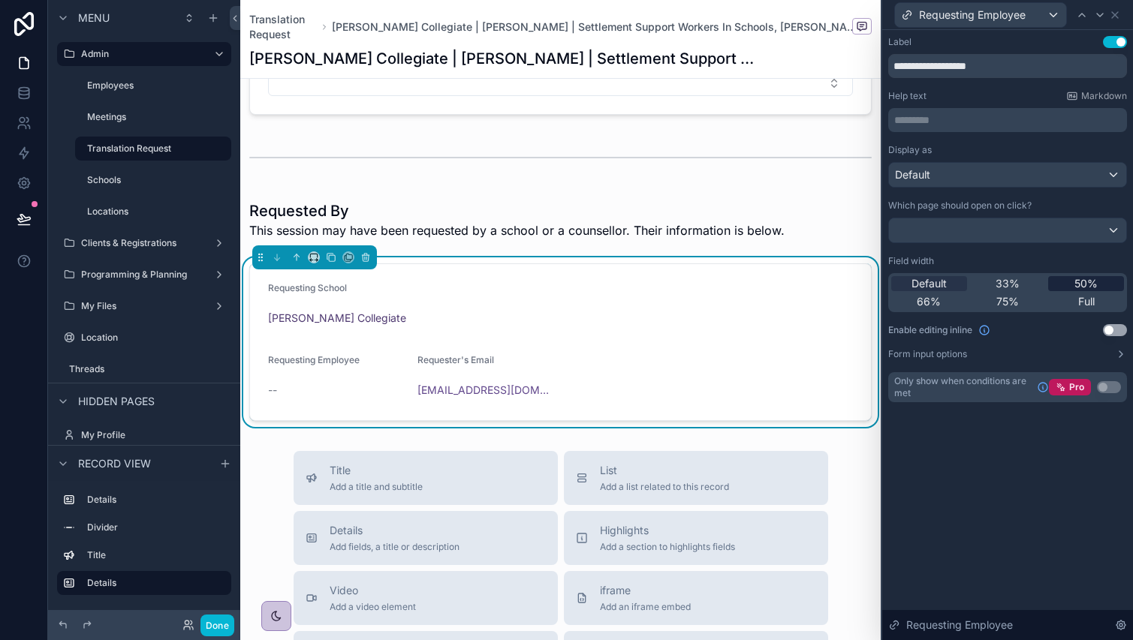
click at [1077, 279] on span "50%" at bounding box center [1085, 283] width 23 height 15
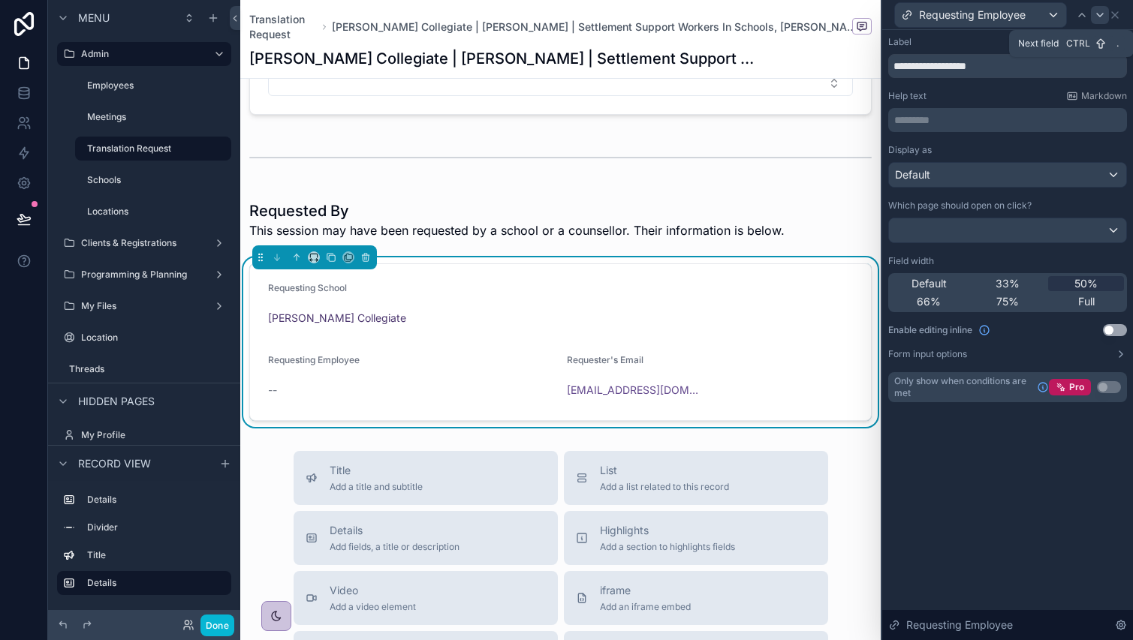
click at [1098, 18] on icon at bounding box center [1100, 15] width 12 height 12
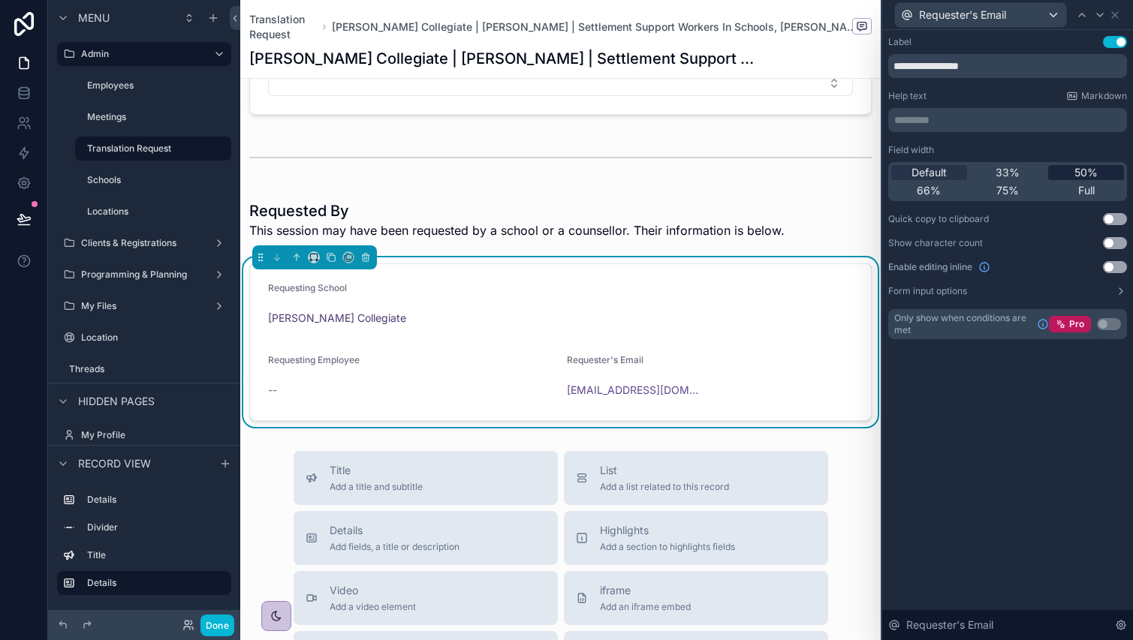
click at [1084, 167] on span "50%" at bounding box center [1085, 172] width 23 height 15
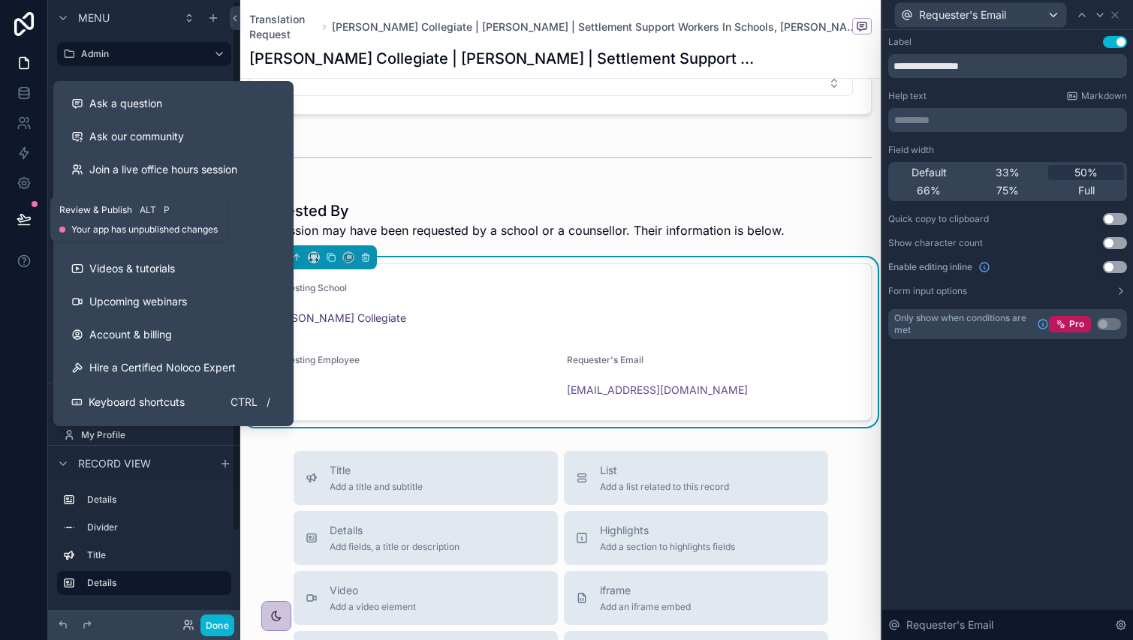
click at [17, 229] on button at bounding box center [24, 219] width 33 height 42
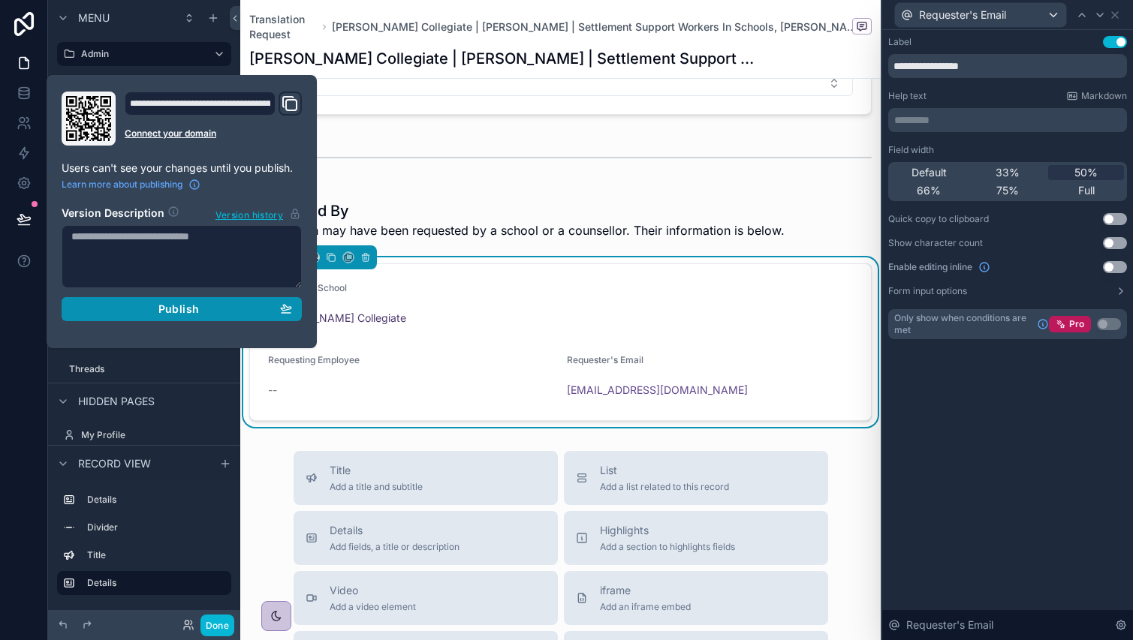
click at [201, 315] on div "Publish" at bounding box center [181, 310] width 221 height 14
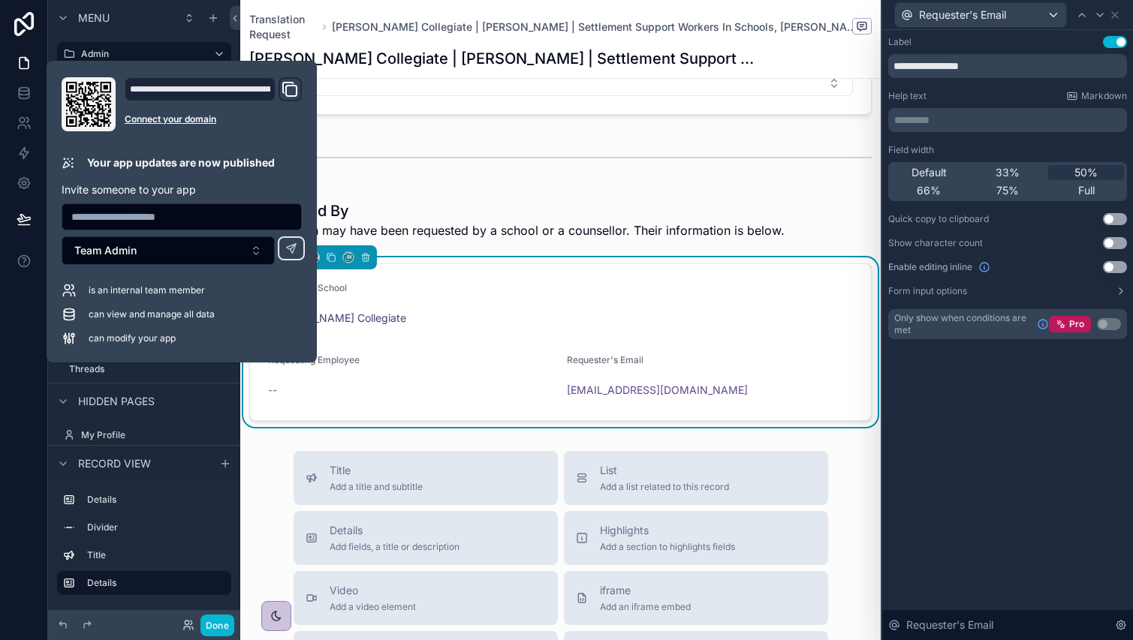
click at [1010, 496] on div "**********" at bounding box center [1007, 335] width 251 height 610
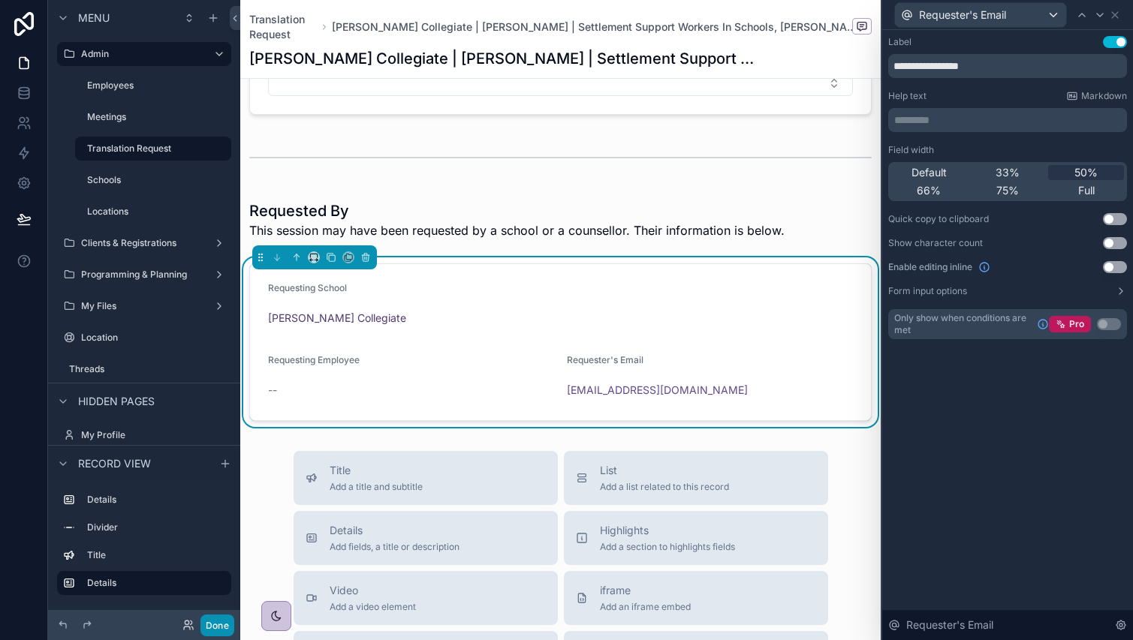
click at [227, 623] on button "Done" at bounding box center [217, 626] width 34 height 22
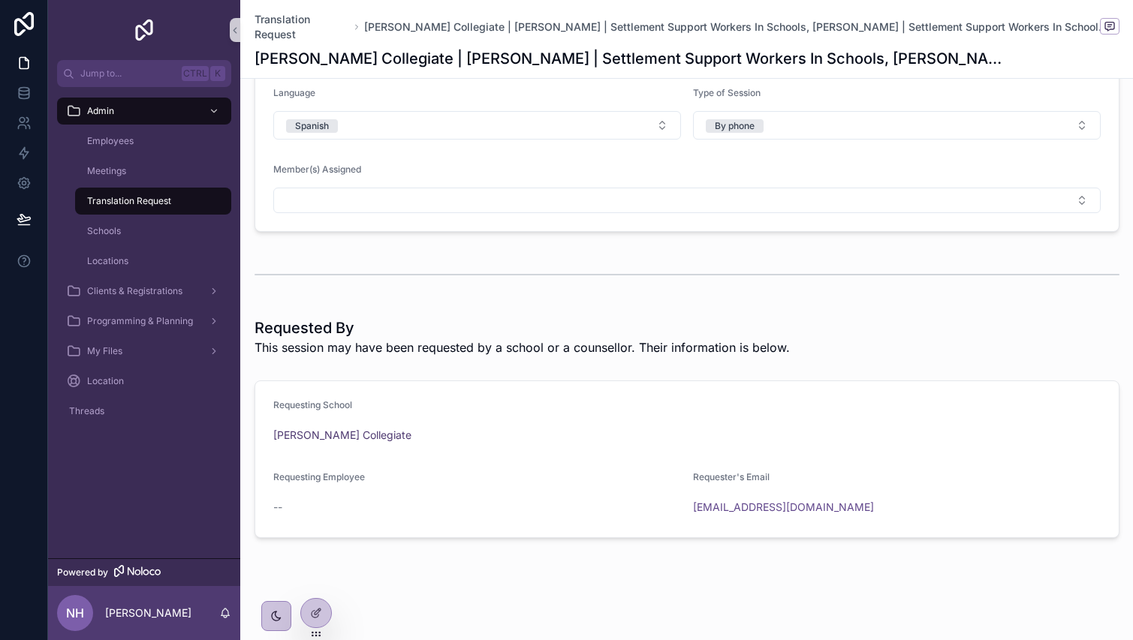
scroll to position [183, 0]
click at [319, 610] on icon at bounding box center [319, 611] width 2 height 2
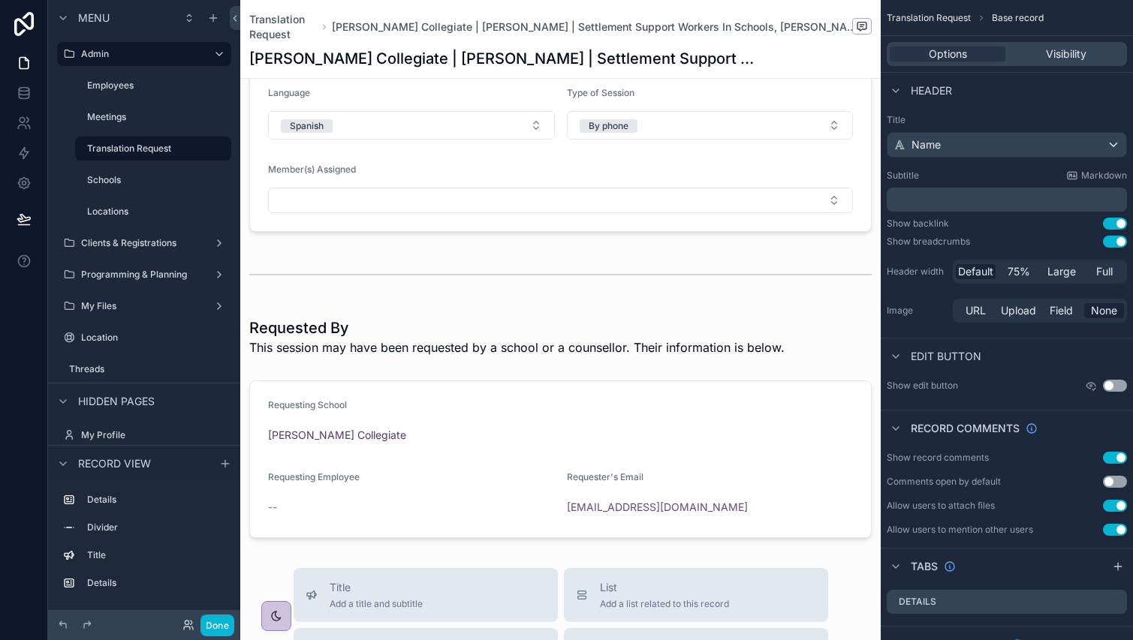
scroll to position [300, 0]
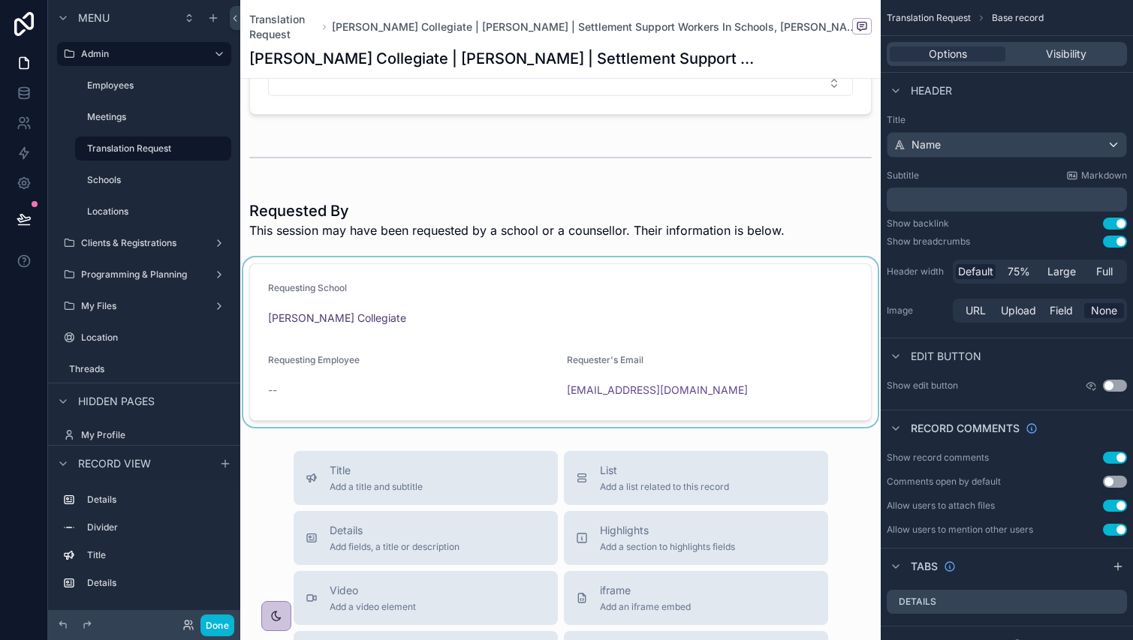
click at [746, 330] on div "scrollable content" at bounding box center [560, 343] width 640 height 170
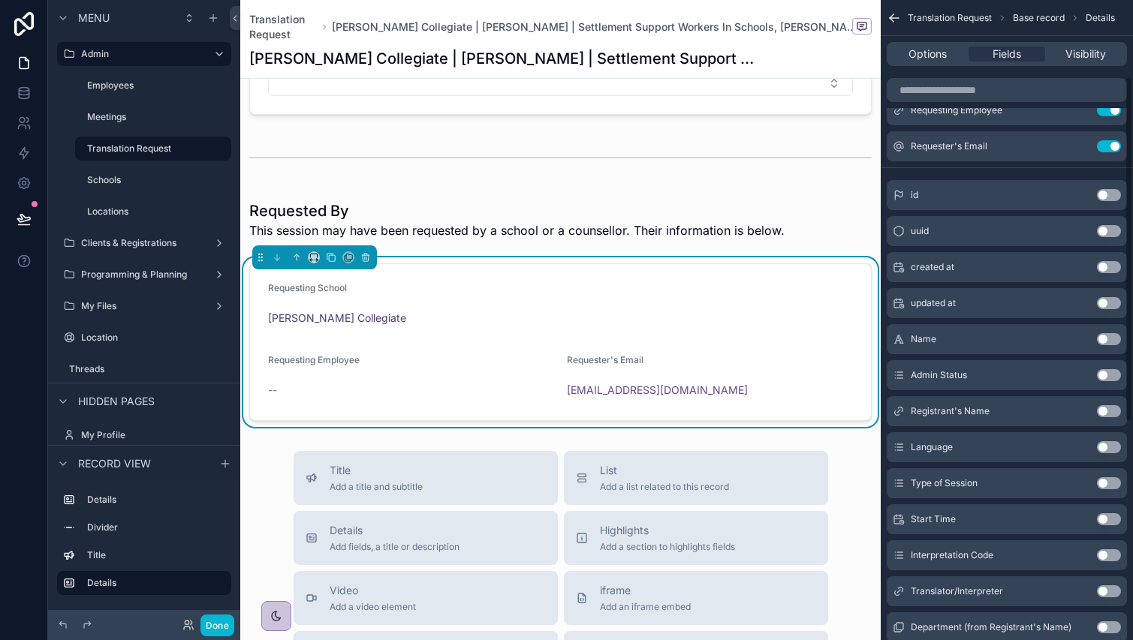
scroll to position [0, 0]
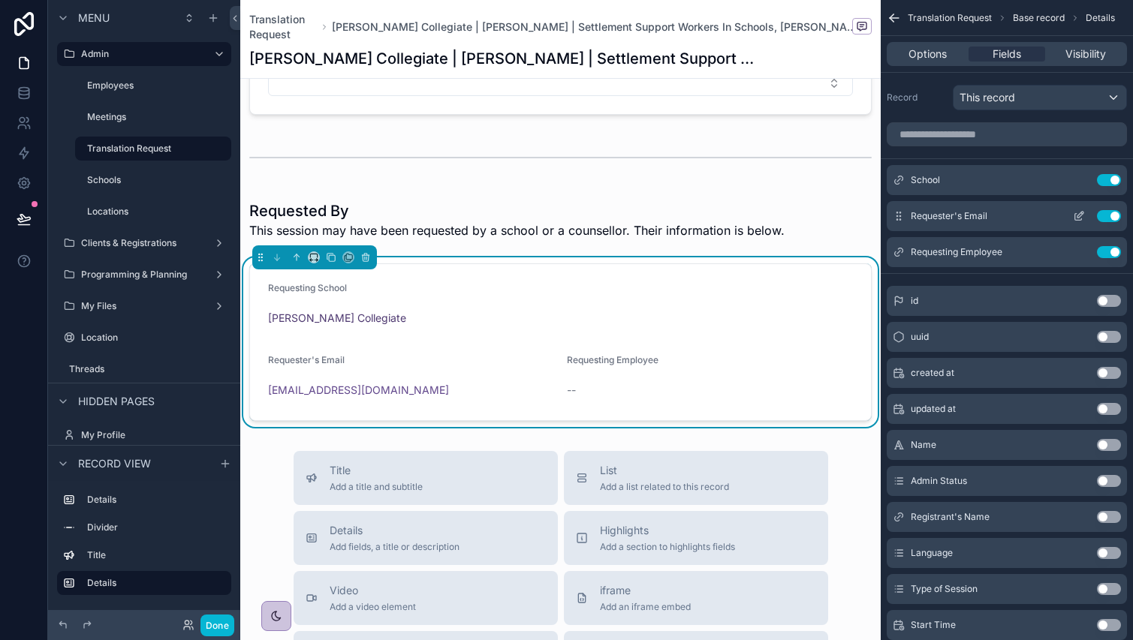
click at [1077, 212] on icon "scrollable content" at bounding box center [1079, 216] width 12 height 12
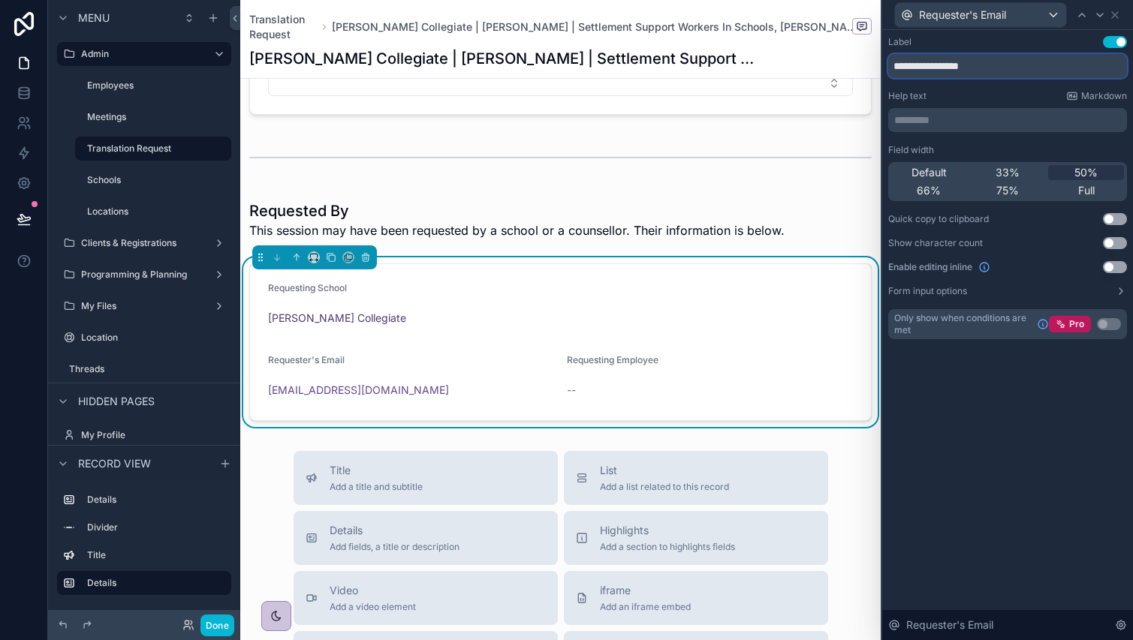
click at [918, 76] on input "**********" at bounding box center [1007, 66] width 239 height 24
type input "**********"
click at [1079, 16] on icon at bounding box center [1082, 15] width 6 height 3
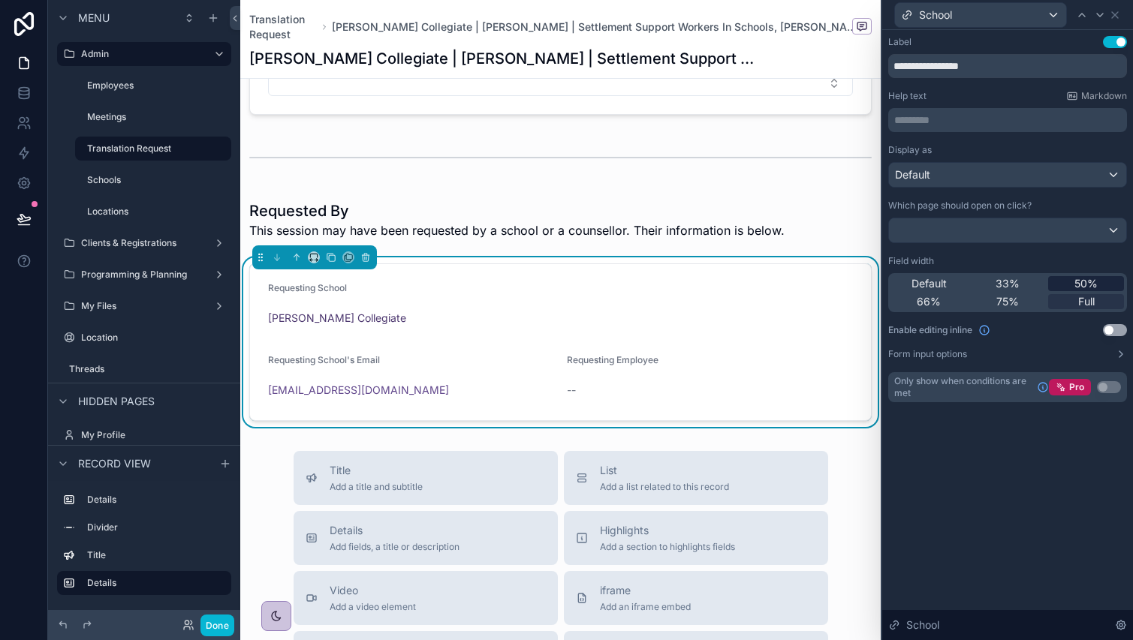
click at [1073, 277] on div "50%" at bounding box center [1086, 283] width 76 height 15
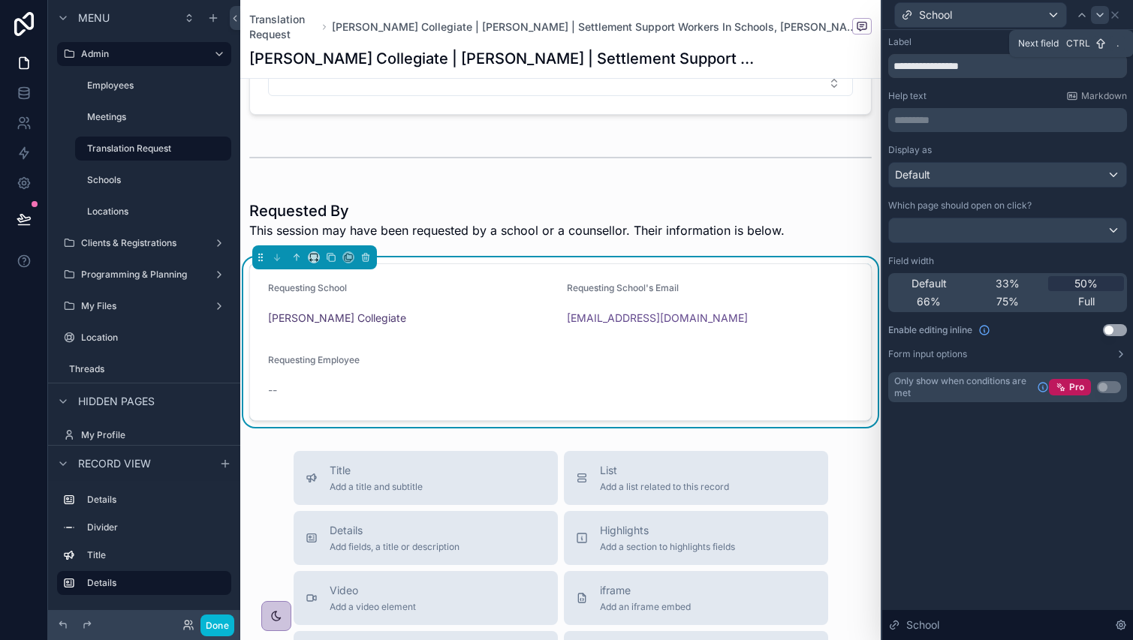
click at [1098, 23] on div at bounding box center [1100, 15] width 18 height 18
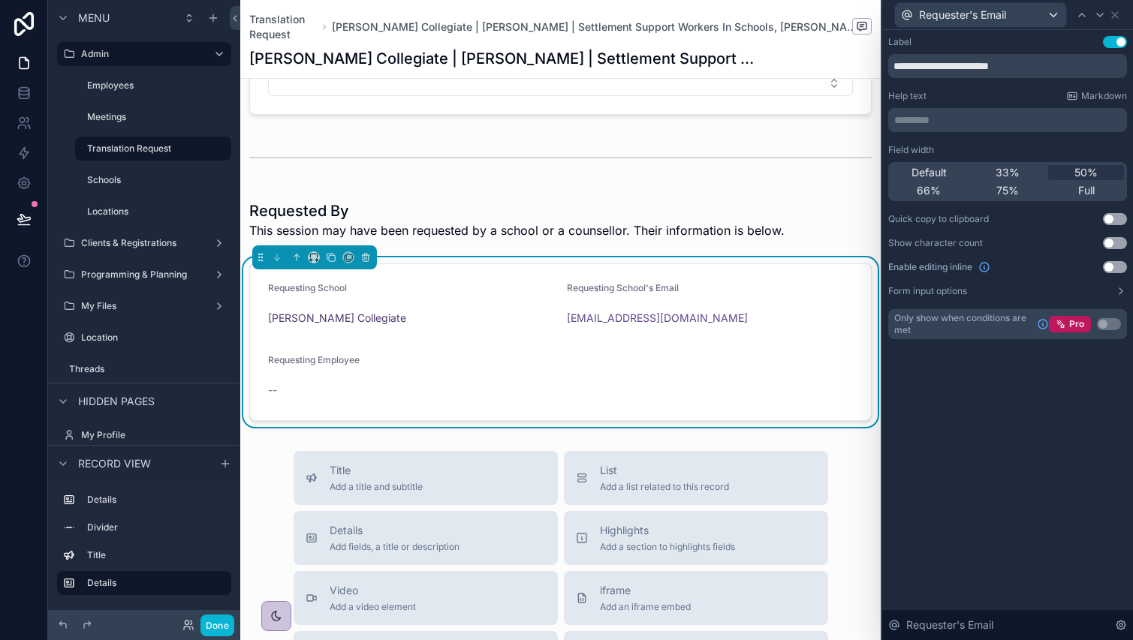
click at [1115, 25] on div "Requester's Email" at bounding box center [1007, 14] width 239 height 29
click at [1119, 20] on icon at bounding box center [1115, 15] width 12 height 12
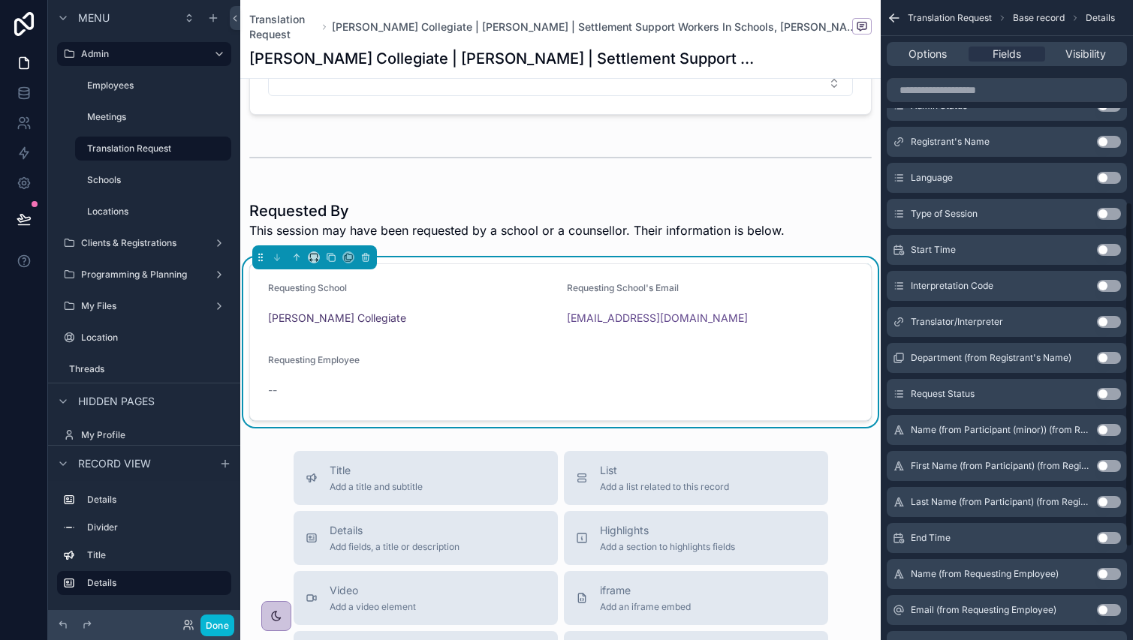
scroll to position [450, 0]
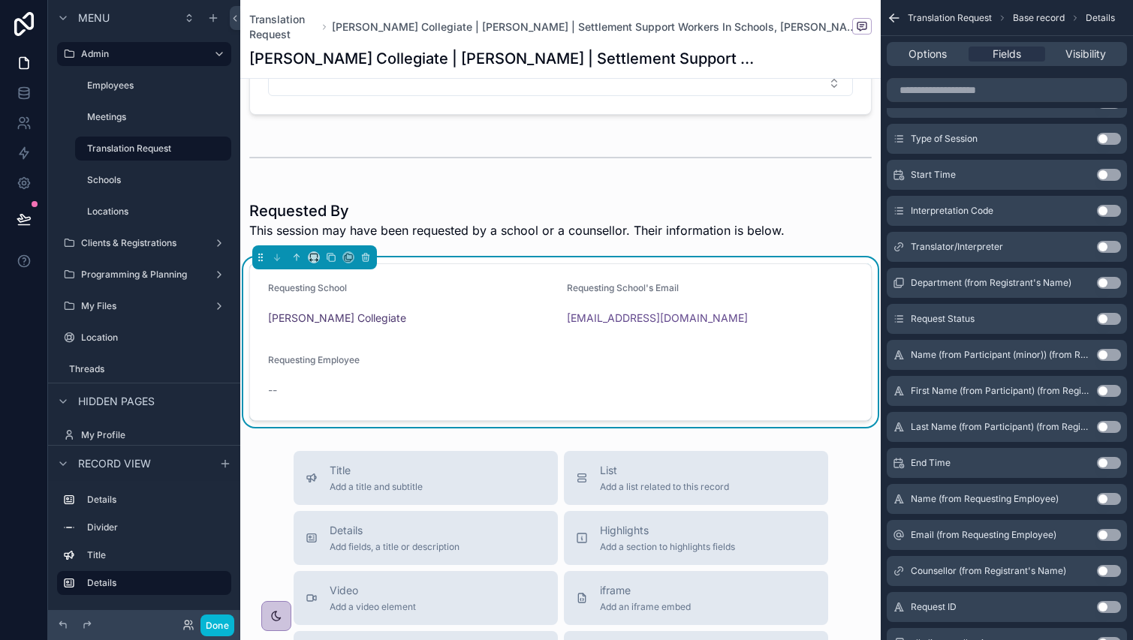
click at [1104, 535] on button "Use setting" at bounding box center [1109, 535] width 24 height 12
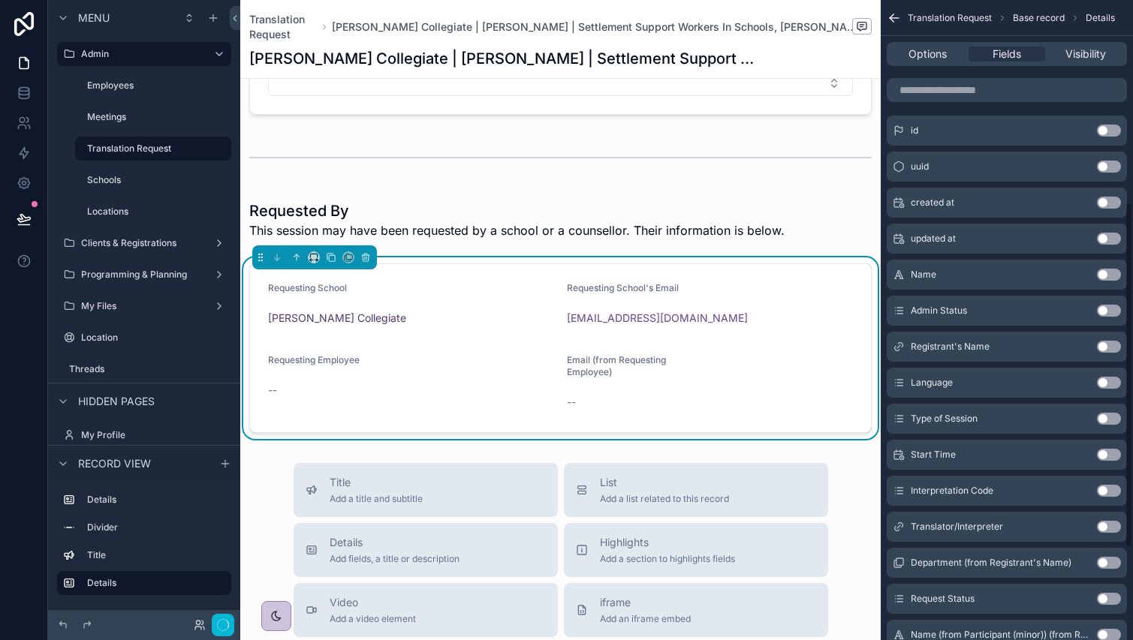
scroll to position [0, 0]
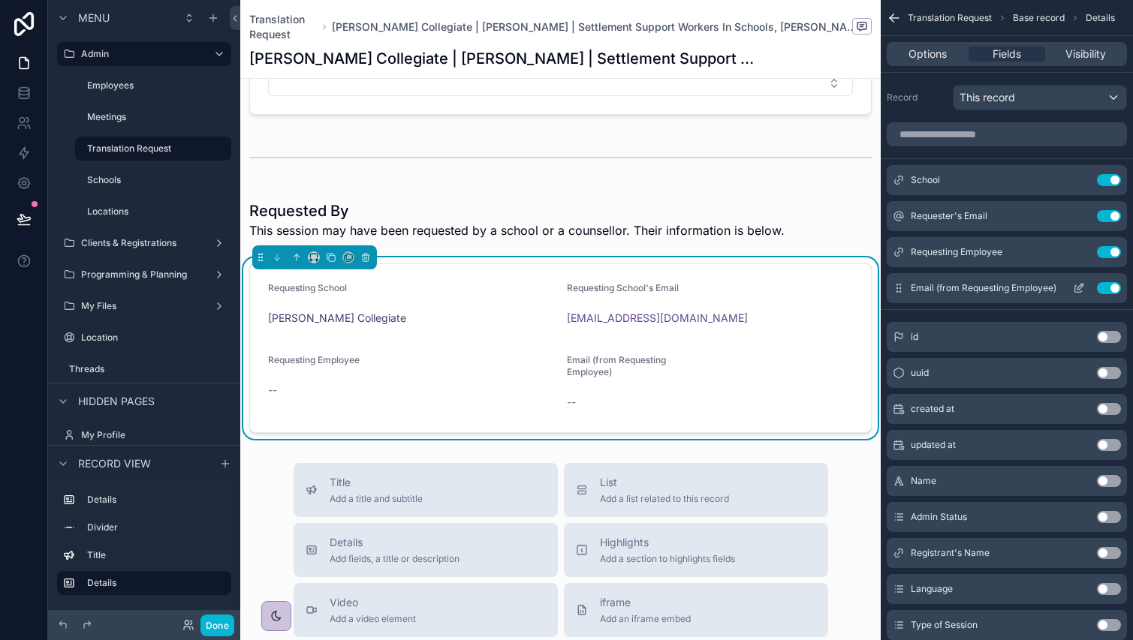
click at [1076, 286] on icon "scrollable content" at bounding box center [1078, 289] width 7 height 7
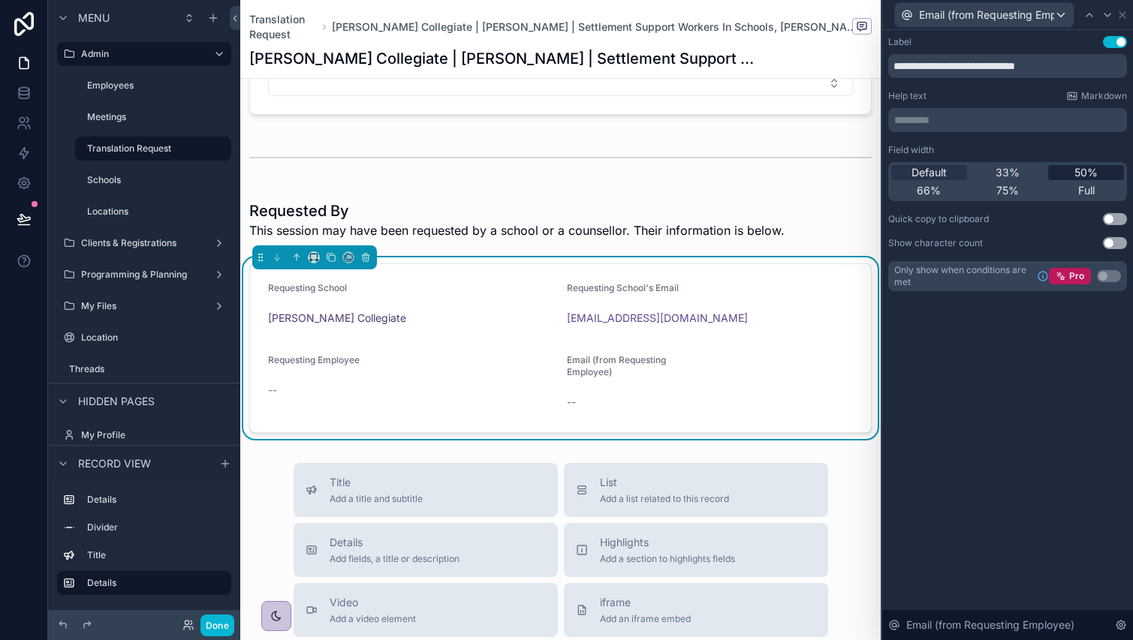
click at [1095, 174] on span "50%" at bounding box center [1085, 172] width 23 height 15
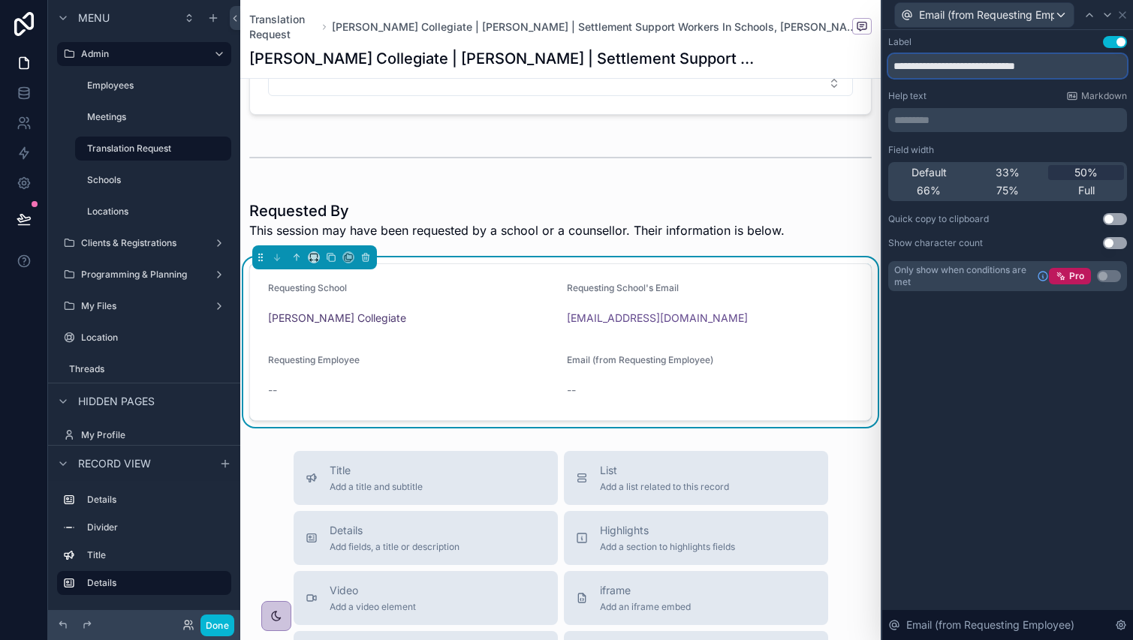
click at [920, 66] on input "**********" at bounding box center [1007, 66] width 239 height 24
type input "**********"
click at [1122, 19] on icon at bounding box center [1122, 15] width 12 height 12
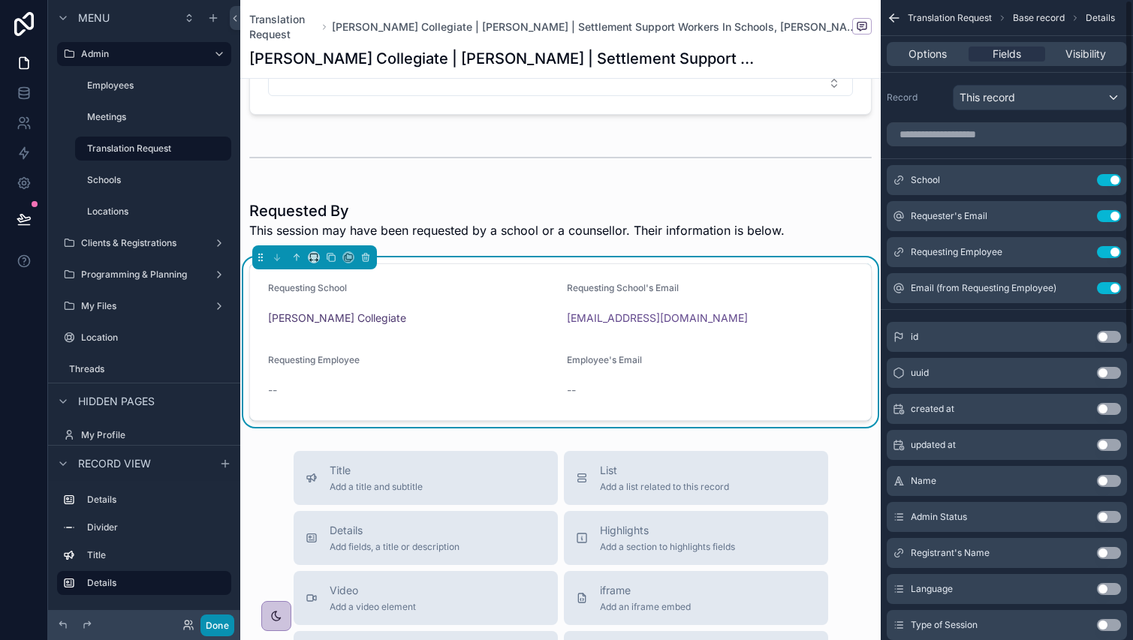
click at [216, 619] on button "Done" at bounding box center [217, 626] width 34 height 22
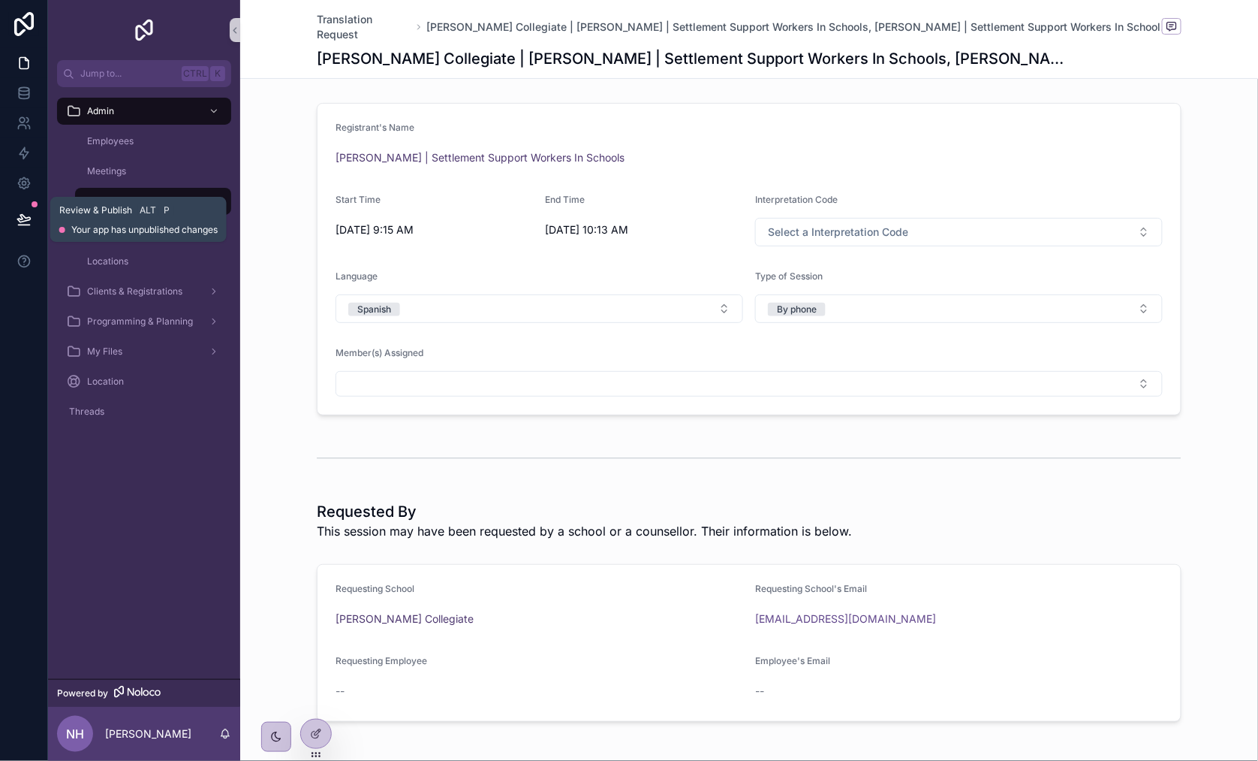
click at [35, 212] on button at bounding box center [24, 219] width 33 height 42
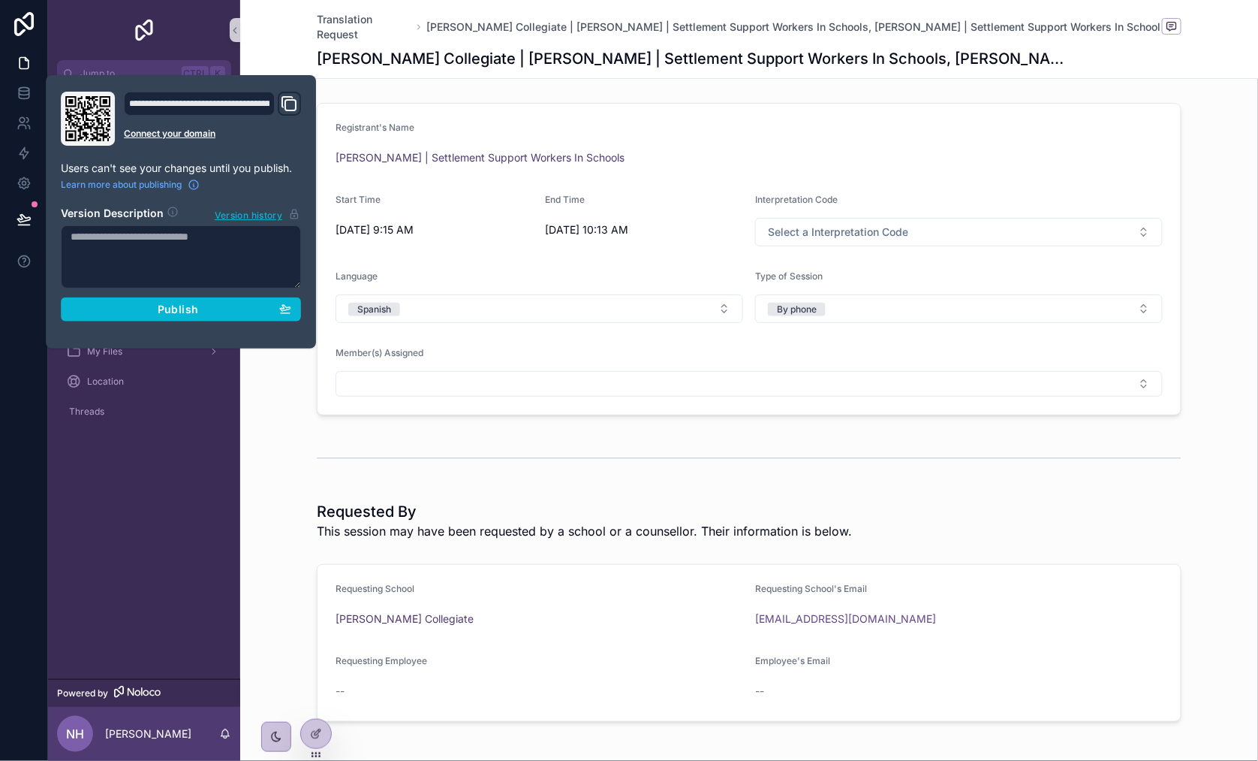
click at [143, 294] on section "Version Description Version history Publish" at bounding box center [181, 259] width 240 height 125
click at [143, 309] on div "Publish" at bounding box center [181, 310] width 221 height 14
